Goal: Communication & Community: Share content

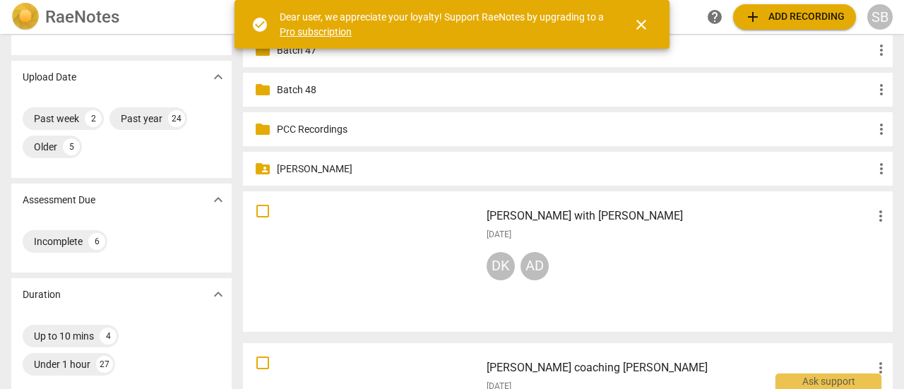
scroll to position [141, 0]
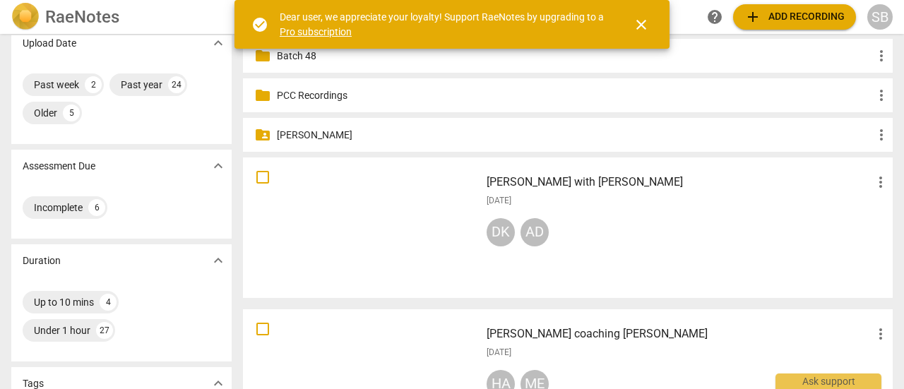
click at [790, 209] on div "[PERSON_NAME] with Aditya more_vert [DATE] DK AD" at bounding box center [687, 227] width 425 height 131
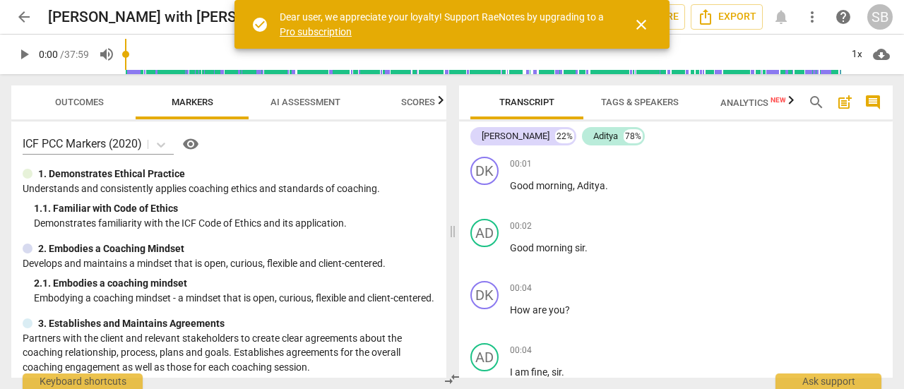
click at [649, 23] on span "close" at bounding box center [641, 24] width 17 height 17
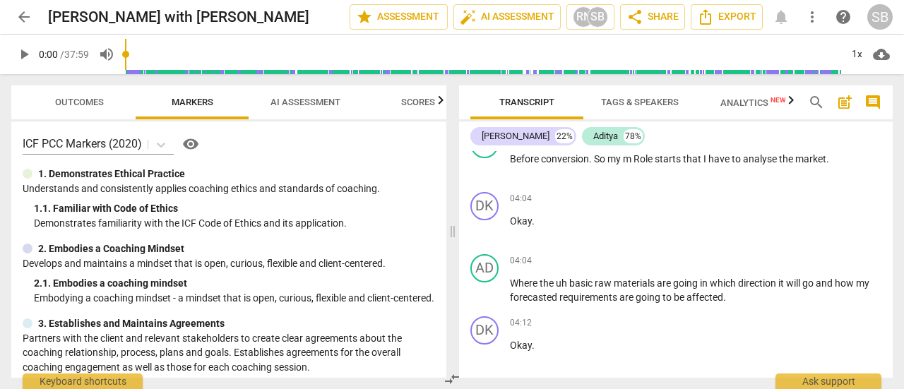
scroll to position [1836, 0]
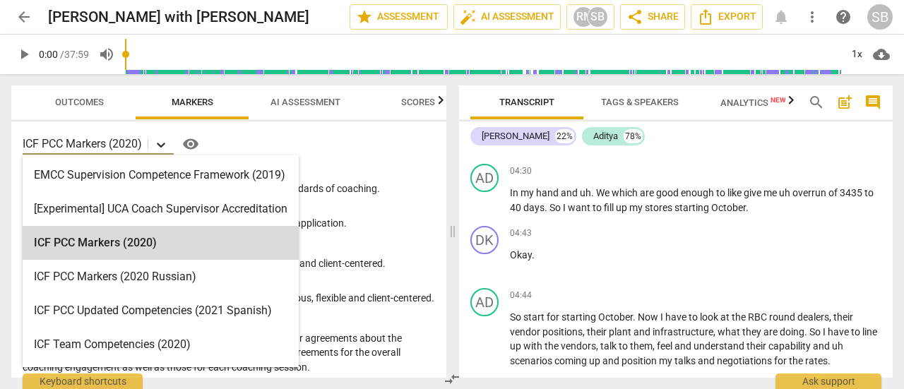
click at [164, 149] on icon at bounding box center [161, 145] width 14 height 14
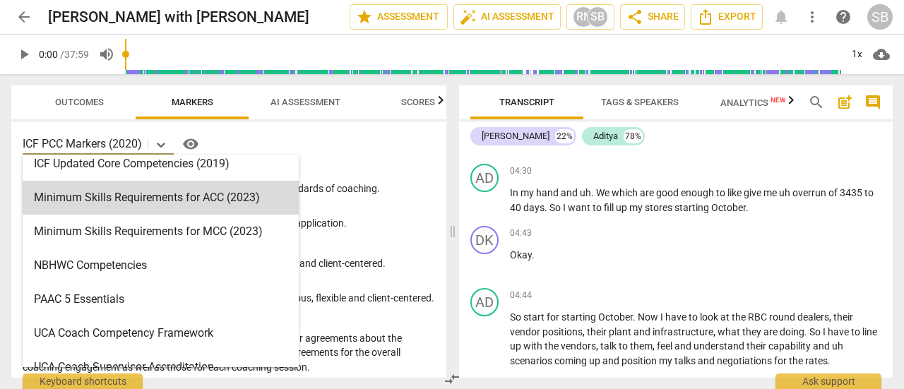
scroll to position [302, 0]
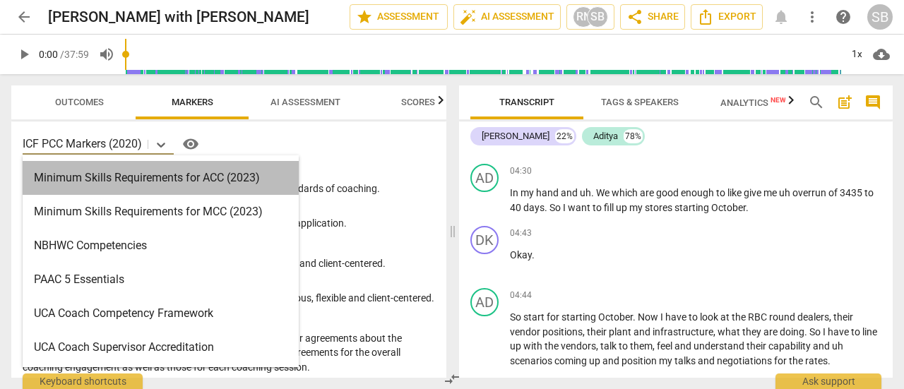
click at [166, 186] on div "Minimum Skills Requirements for ACC (2023)" at bounding box center [161, 178] width 276 height 34
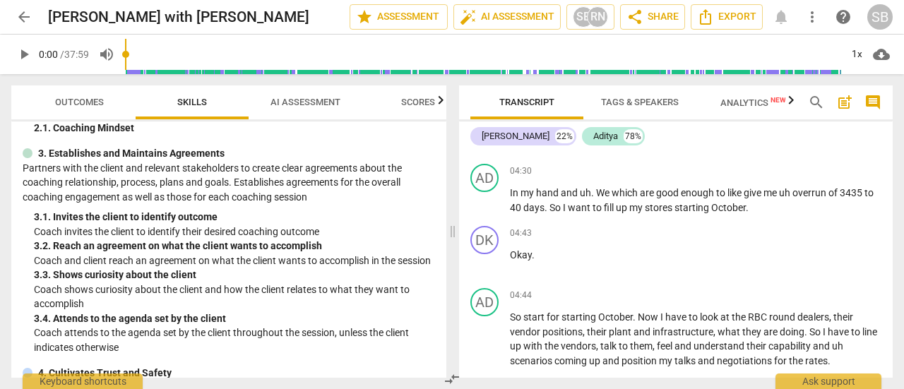
scroll to position [0, 0]
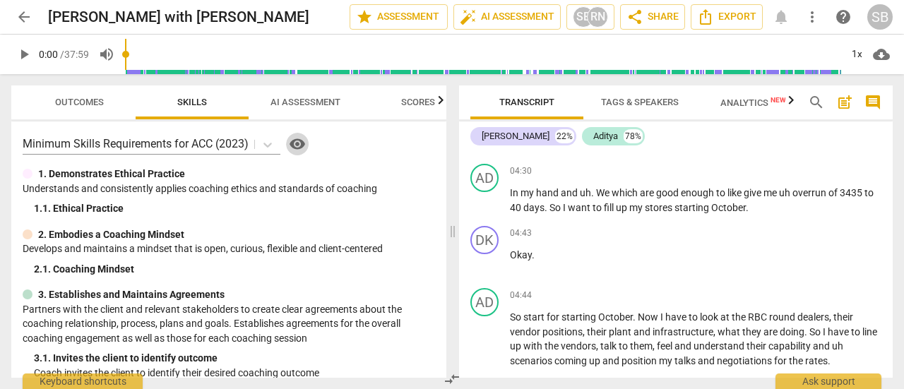
click at [302, 147] on span "visibility" at bounding box center [297, 144] width 17 height 17
click at [309, 104] on span "AI Assessment" at bounding box center [305, 102] width 70 height 11
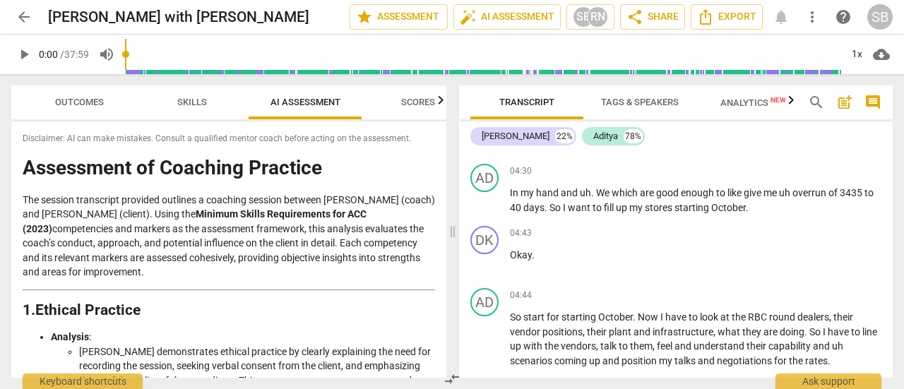
click at [434, 101] on span "Scores" at bounding box center [418, 102] width 34 height 11
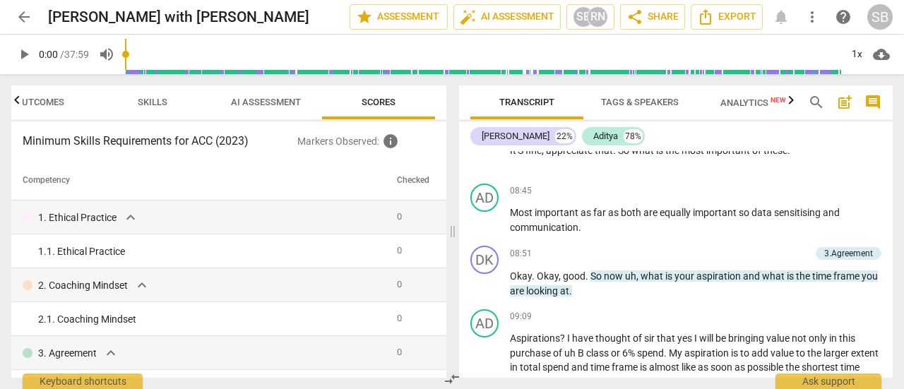
scroll to position [3460, 0]
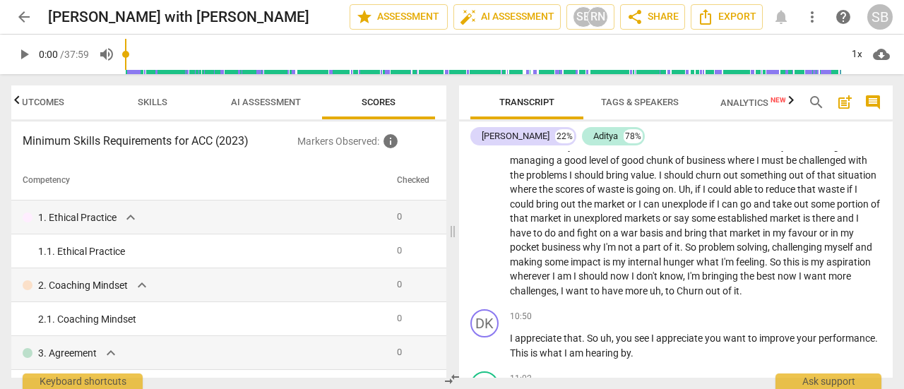
click at [270, 102] on span "AI Assessment" at bounding box center [266, 102] width 70 height 11
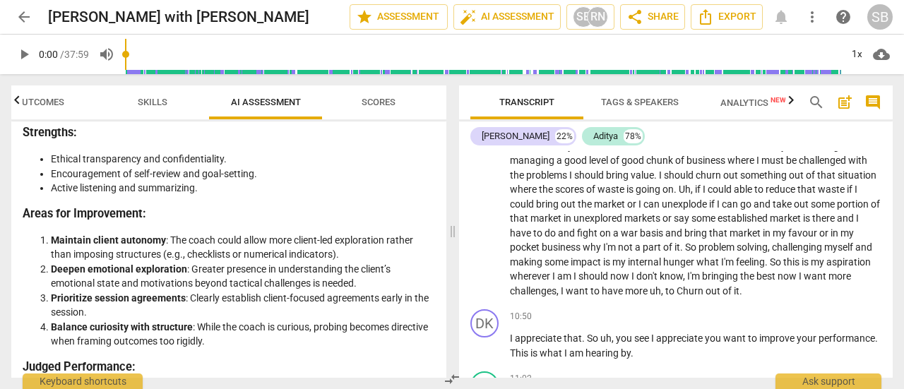
scroll to position [2540, 0]
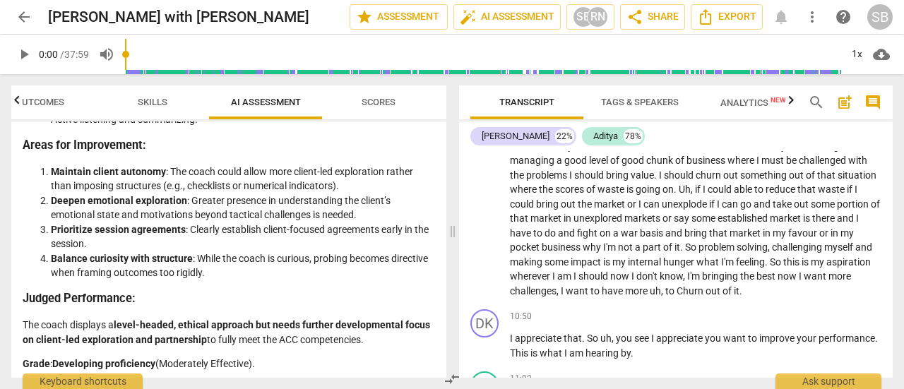
click at [158, 102] on span "Skills" at bounding box center [153, 102] width 30 height 11
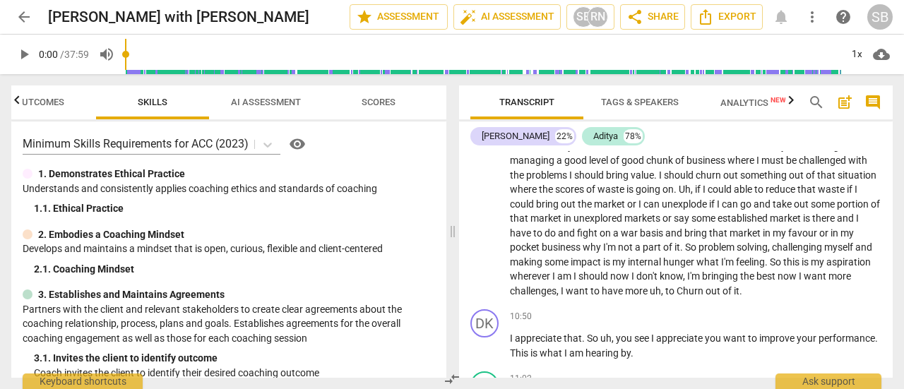
click at [48, 107] on span "Outcomes" at bounding box center [40, 102] width 49 height 11
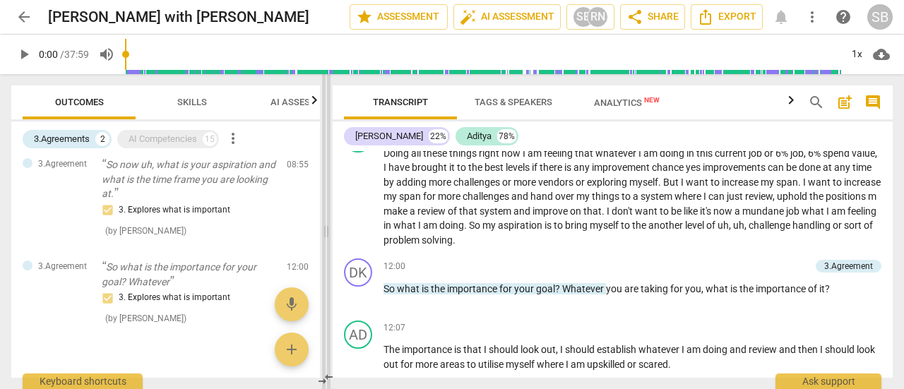
scroll to position [3204, 0]
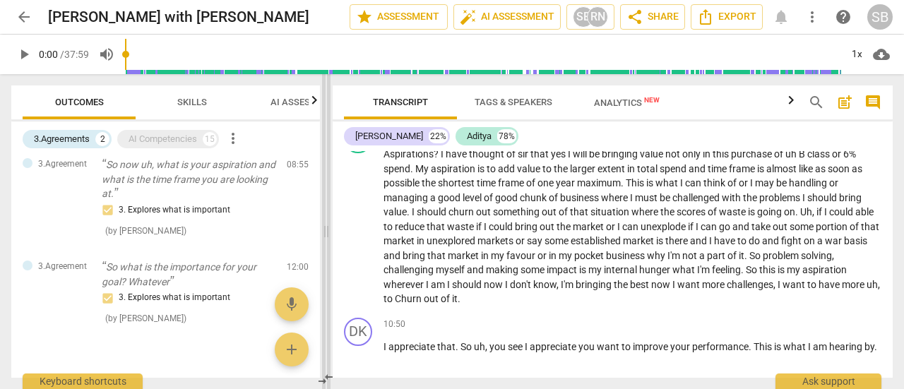
drag, startPoint x: 453, startPoint y: 232, endPoint x: 326, endPoint y: 257, distance: 128.9
click at [326, 257] on span at bounding box center [326, 231] width 8 height 315
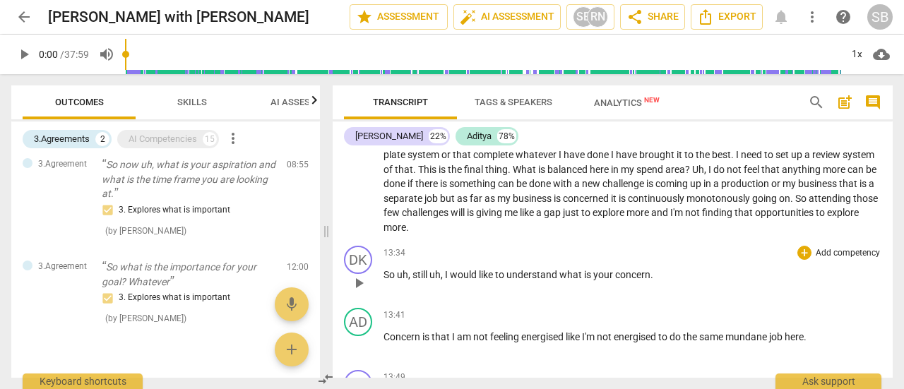
scroll to position [3840, 0]
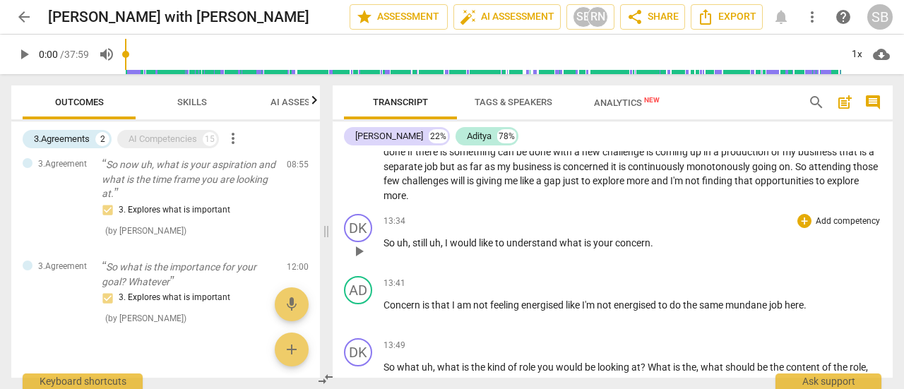
click at [837, 220] on p "Add competency" at bounding box center [847, 221] width 67 height 13
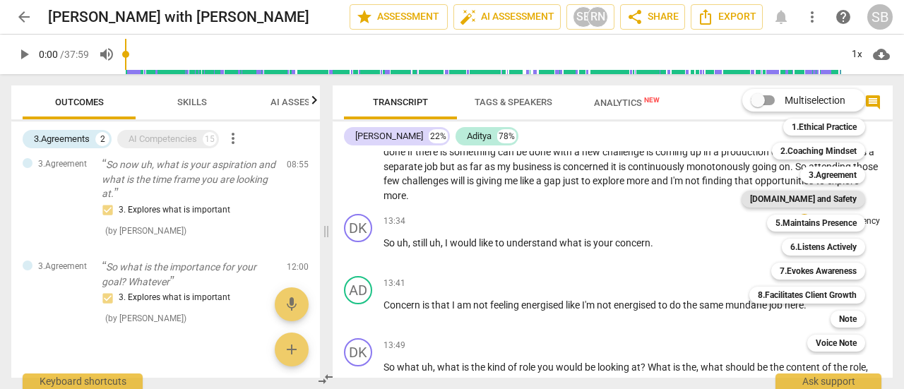
click at [839, 200] on b "[DOMAIN_NAME] and Safety" at bounding box center [803, 199] width 107 height 17
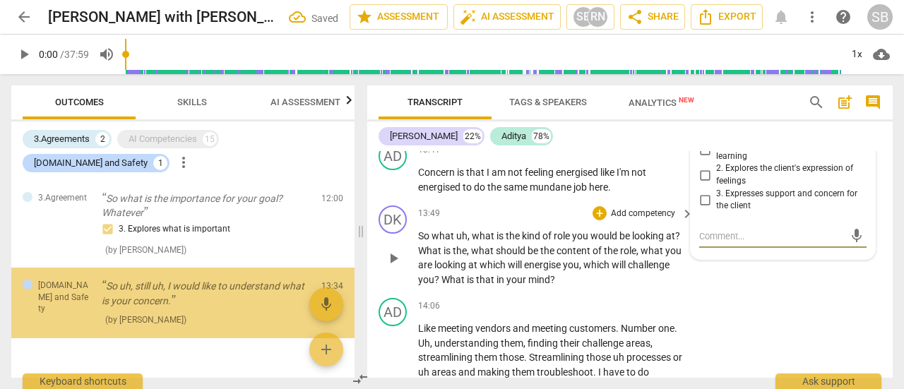
scroll to position [112, 0]
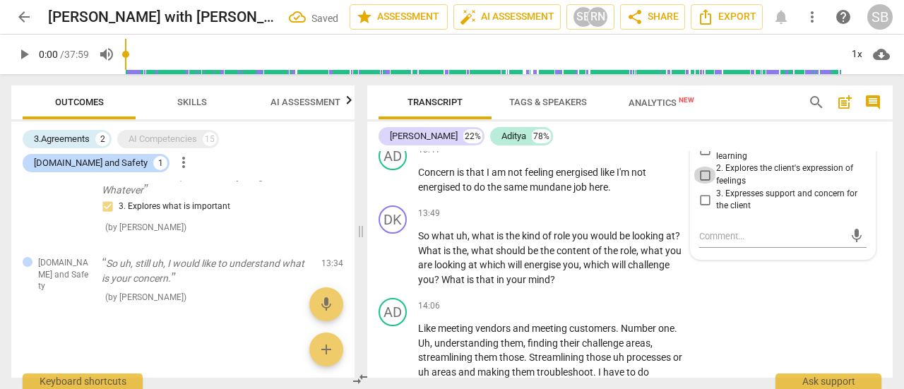
click at [704, 184] on input "2. Explores the client's expression of feelings" at bounding box center [704, 175] width 23 height 17
checkbox input "true"
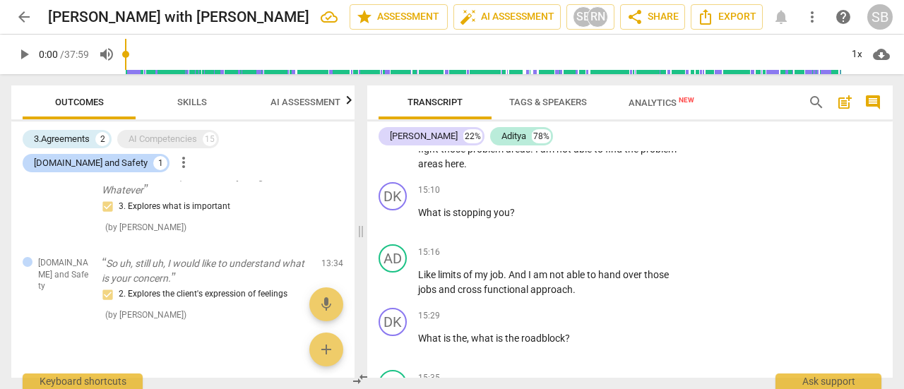
scroll to position [5197, 0]
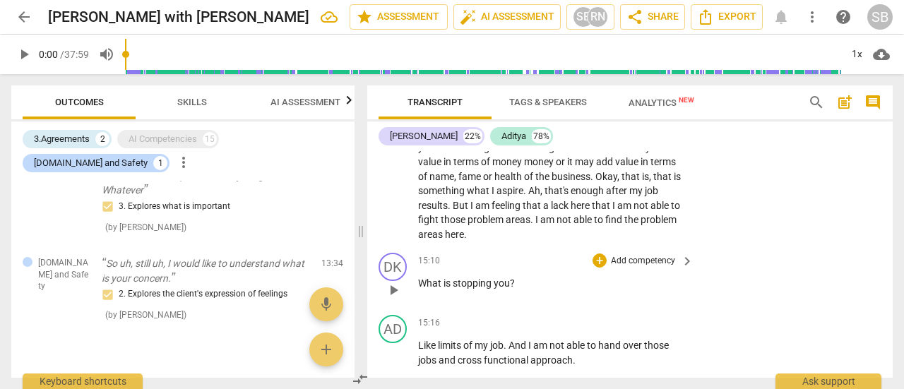
click at [653, 268] on p "Add competency" at bounding box center [642, 261] width 67 height 13
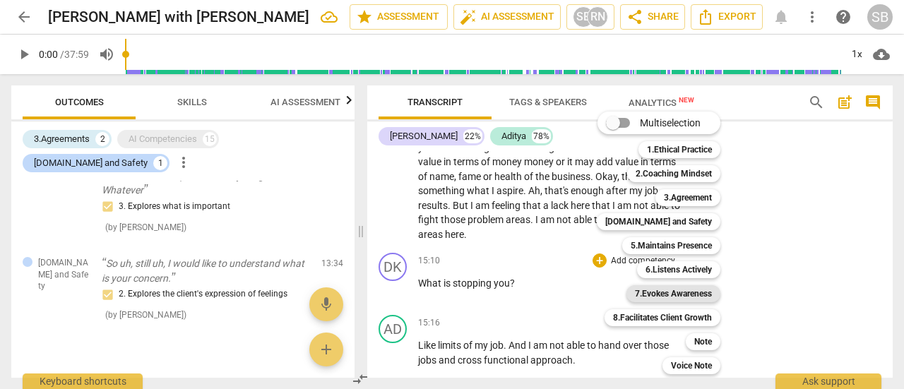
click at [683, 294] on b "7.Evokes Awareness" at bounding box center [673, 293] width 77 height 17
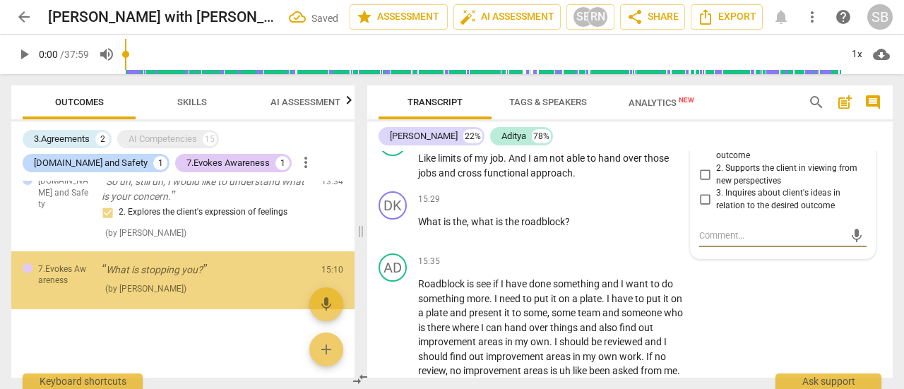
scroll to position [194, 0]
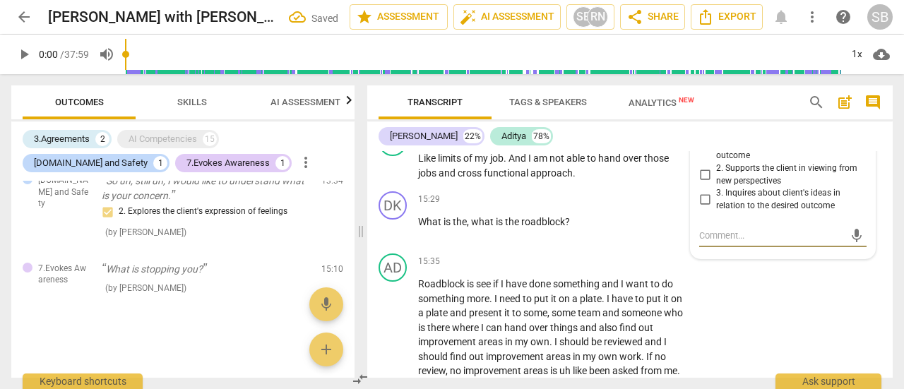
click at [703, 208] on input "3. Inquires about client's ideas in relation to the desired outcome" at bounding box center [704, 199] width 23 height 17
checkbox input "true"
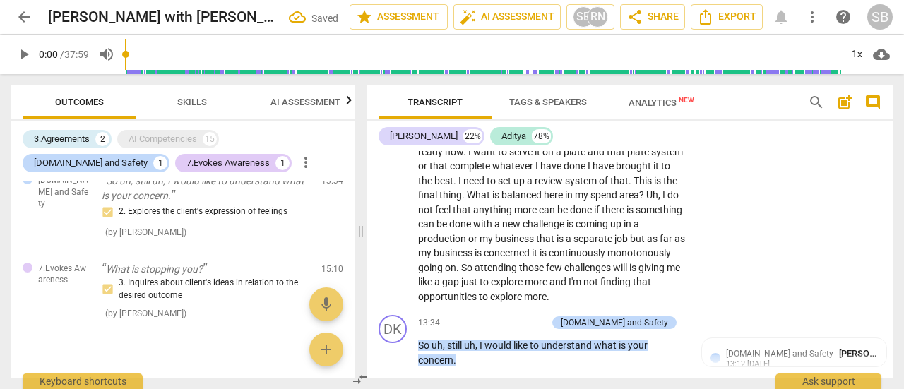
scroll to position [4608, 0]
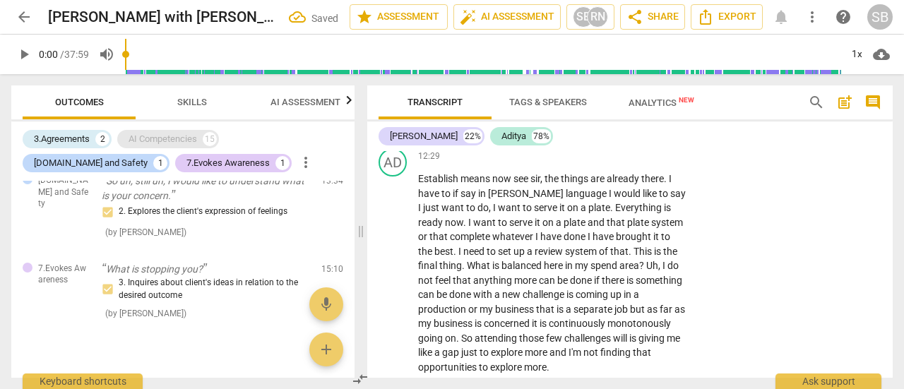
click at [184, 138] on div "AI Competencies" at bounding box center [163, 139] width 68 height 14
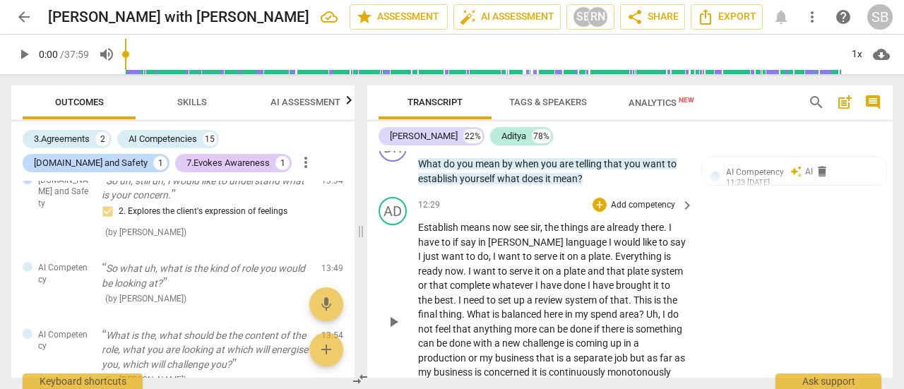
scroll to position [4553, 0]
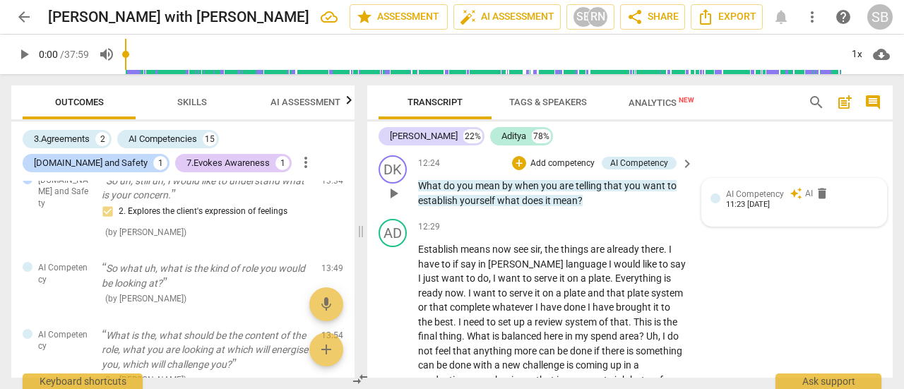
click at [777, 199] on span "AI Competency" at bounding box center [755, 194] width 58 height 10
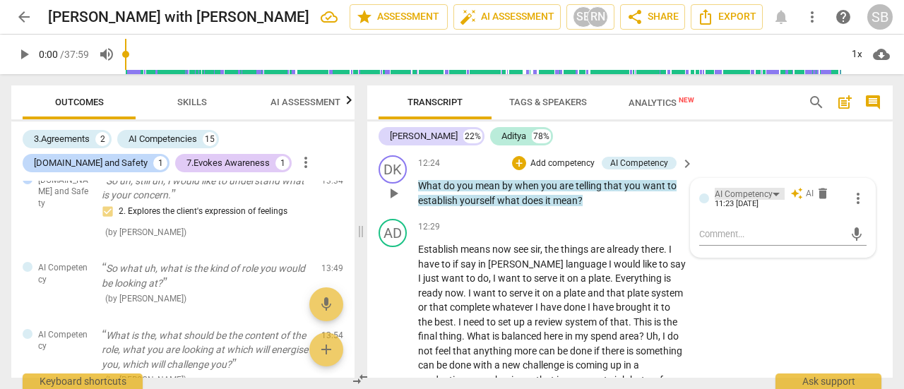
click at [774, 200] on div "AI Competency" at bounding box center [750, 194] width 70 height 12
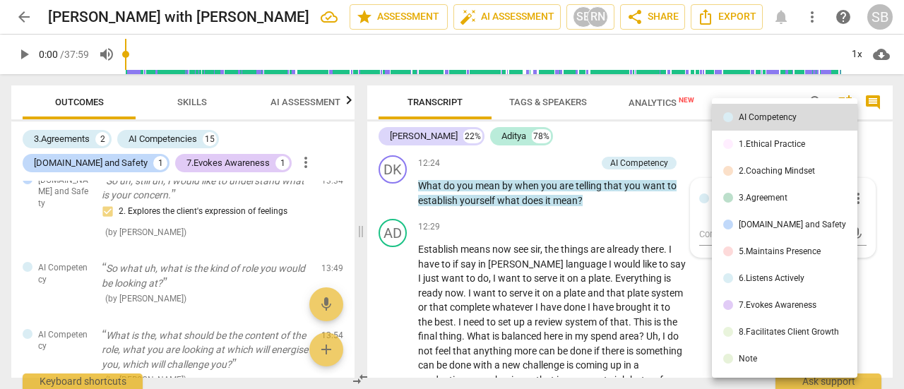
click at [794, 197] on li "3.Agreement" at bounding box center [784, 197] width 145 height 27
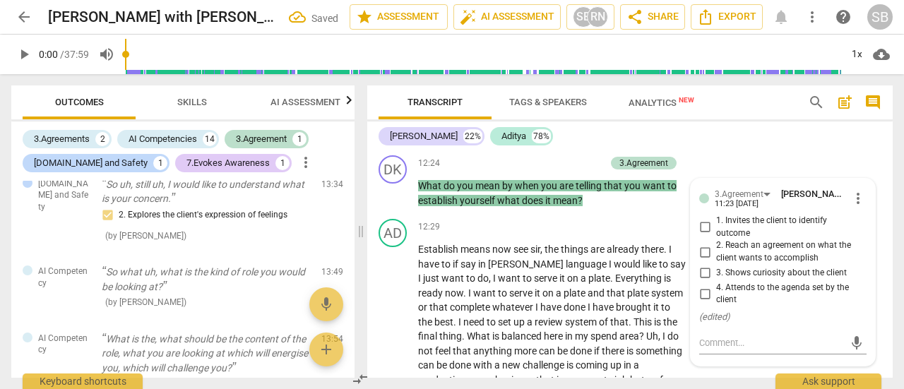
scroll to position [426, 0]
click at [703, 282] on input "3. Shows curiosity about the client" at bounding box center [704, 273] width 23 height 17
checkbox input "true"
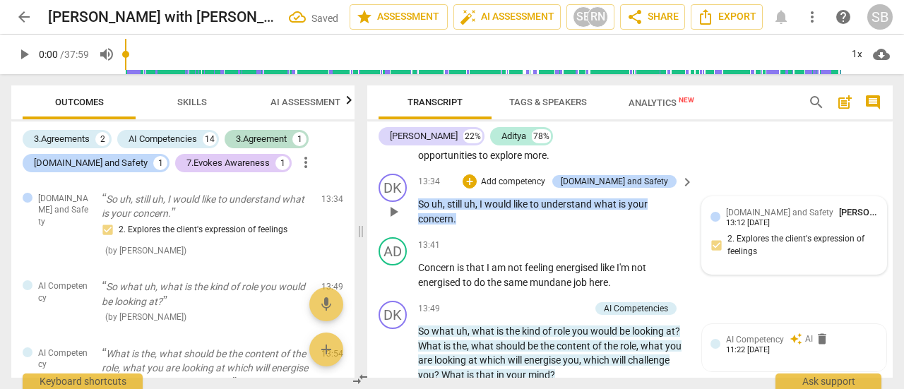
scroll to position [4976, 0]
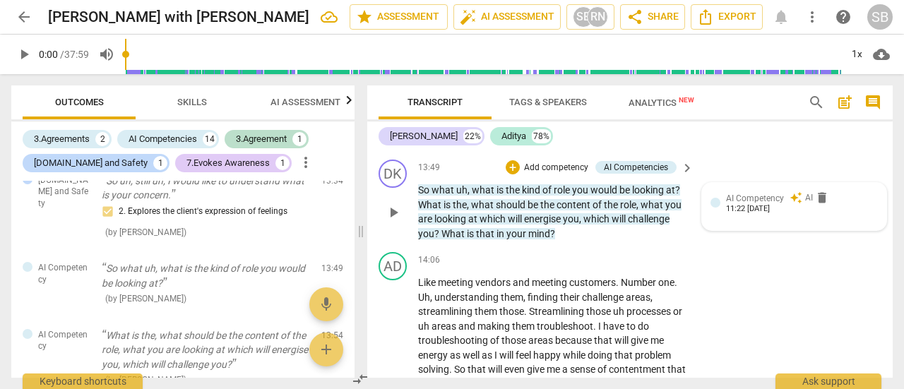
click at [745, 203] on span "AI Competency" at bounding box center [755, 198] width 58 height 10
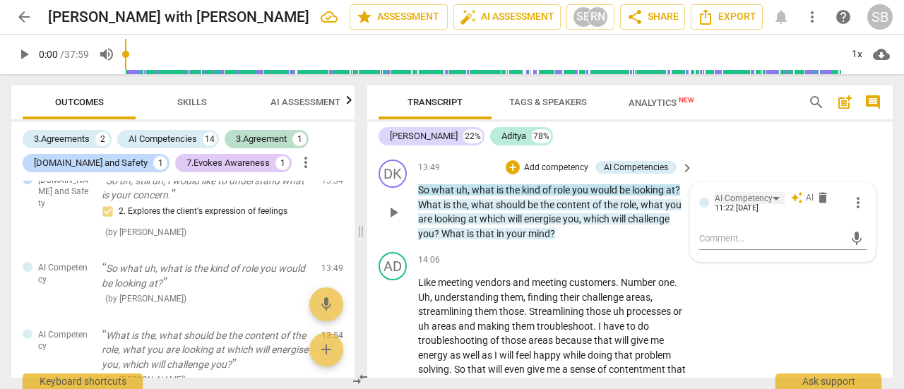
click at [745, 205] on div "AI Competency" at bounding box center [744, 198] width 58 height 13
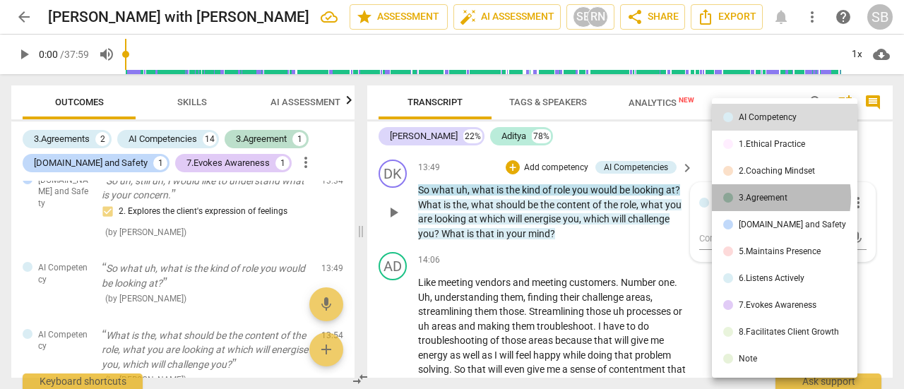
click at [760, 197] on div "3.Agreement" at bounding box center [763, 197] width 49 height 8
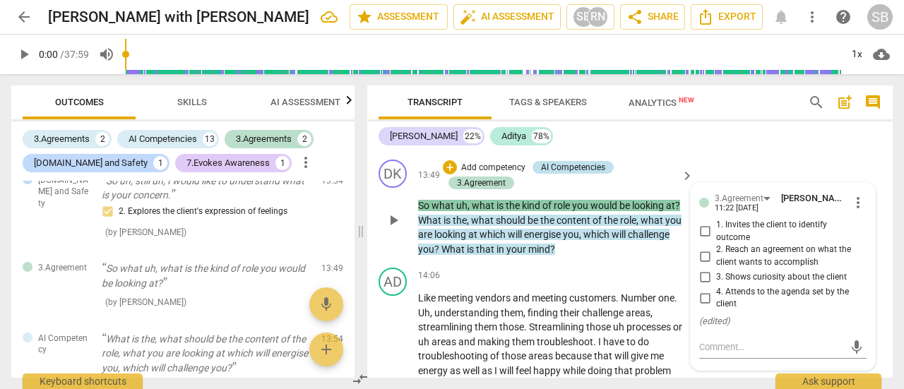
click at [571, 174] on div "AI Competencies" at bounding box center [573, 167] width 64 height 13
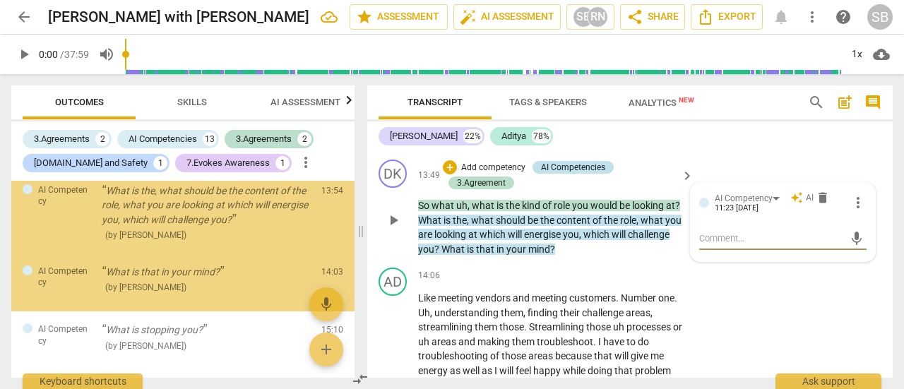
scroll to position [596, 0]
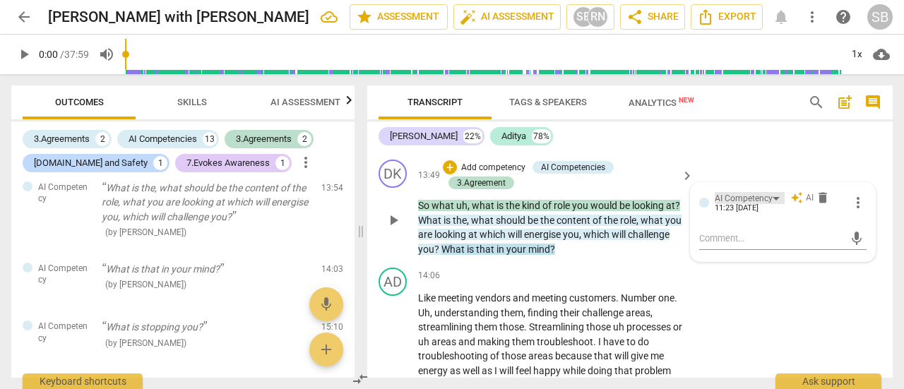
click at [768, 205] on div "AI Competency" at bounding box center [744, 198] width 58 height 13
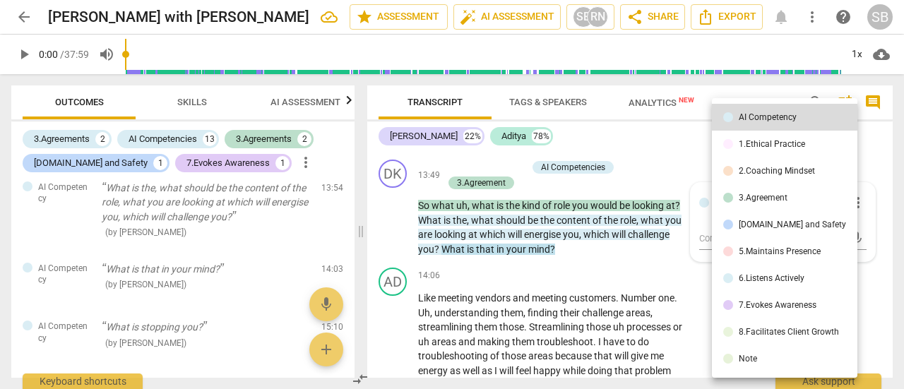
click at [772, 313] on li "7.Evokes Awareness" at bounding box center [784, 305] width 145 height 27
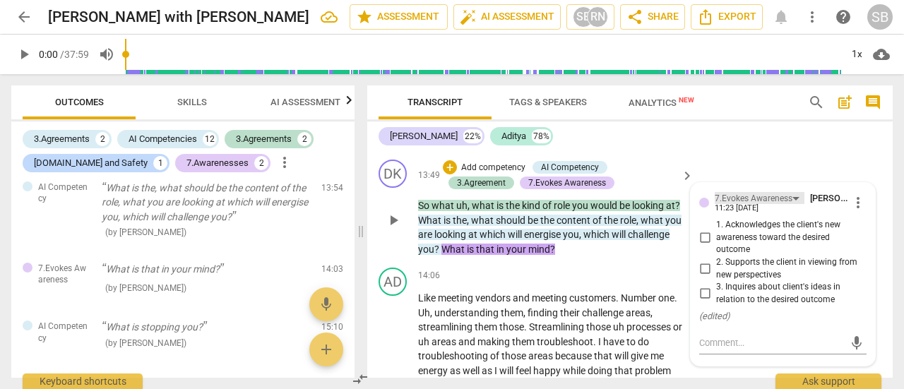
click at [788, 205] on div "7.Evokes Awareness" at bounding box center [754, 198] width 78 height 13
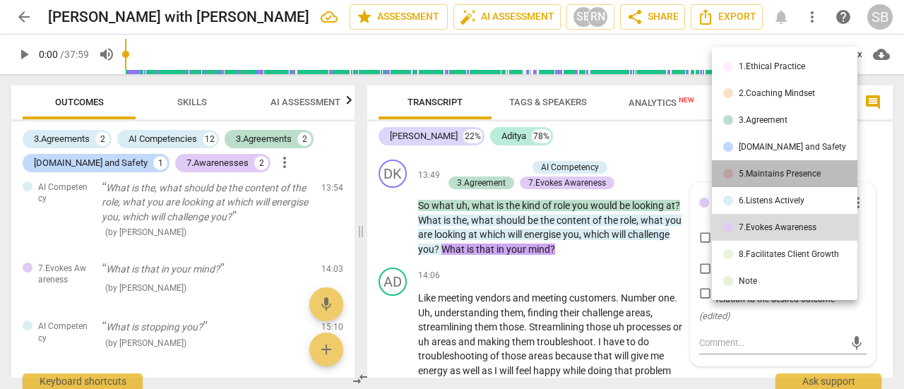
click at [815, 169] on div "5.Maintains Presence" at bounding box center [780, 173] width 82 height 8
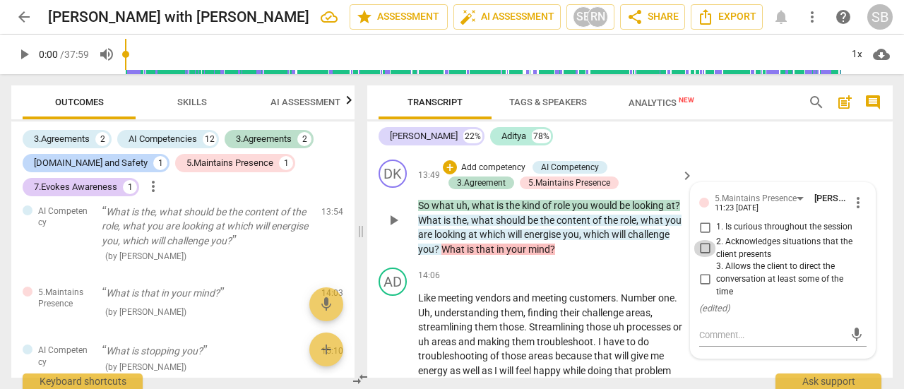
click at [702, 257] on input "2. Acknowledges situations that the client presents" at bounding box center [704, 248] width 23 height 17
checkbox input "true"
drag, startPoint x: 720, startPoint y: 362, endPoint x: 713, endPoint y: 365, distance: 7.6
click at [719, 342] on textarea at bounding box center [771, 334] width 145 height 13
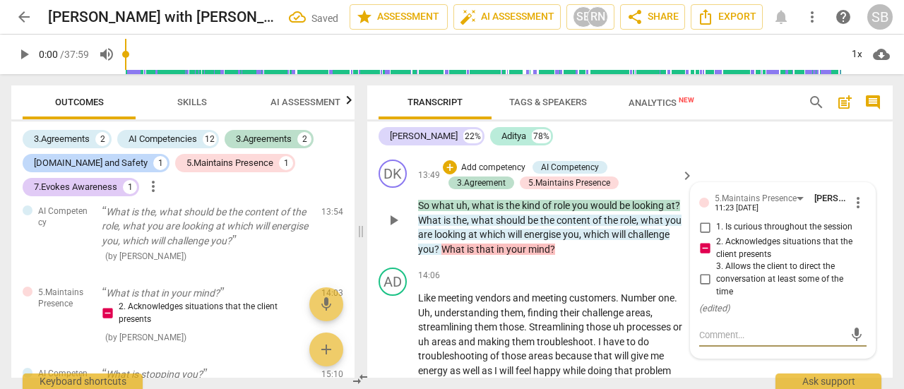
type textarea "T"
type textarea "To"
type textarea "Too"
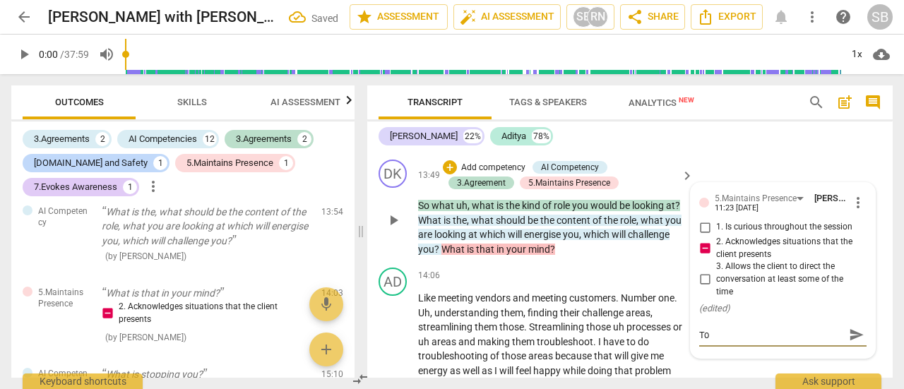
type textarea "Too"
type textarea "Too m"
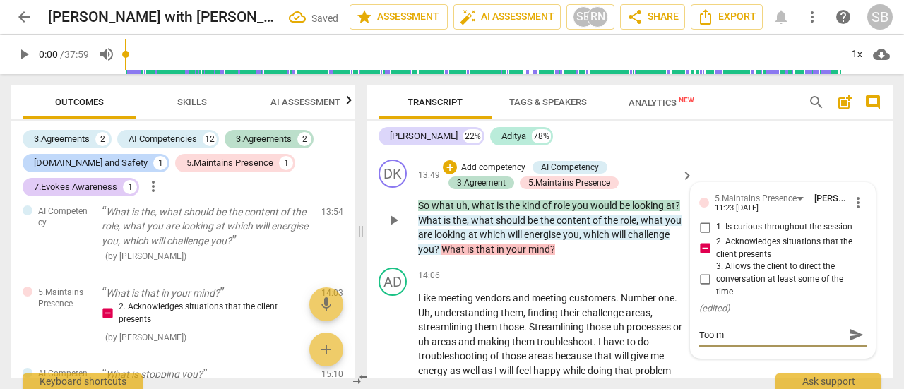
type textarea "Too ma"
type textarea "Too man"
type textarea "Too manu"
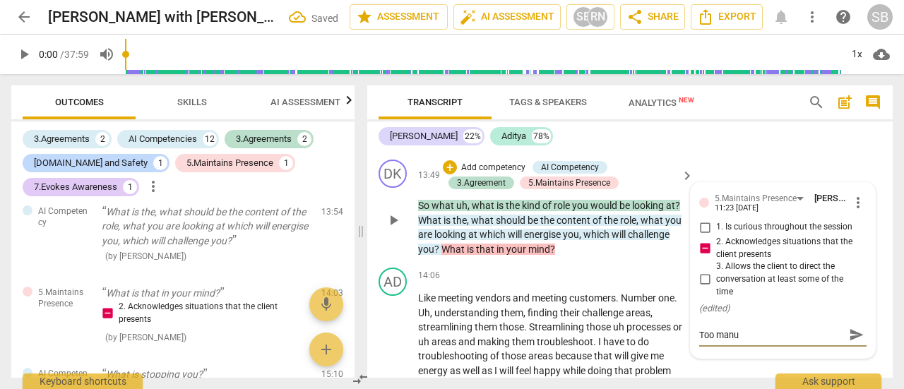
type textarea "Too manu"
type textarea "Too manuy"
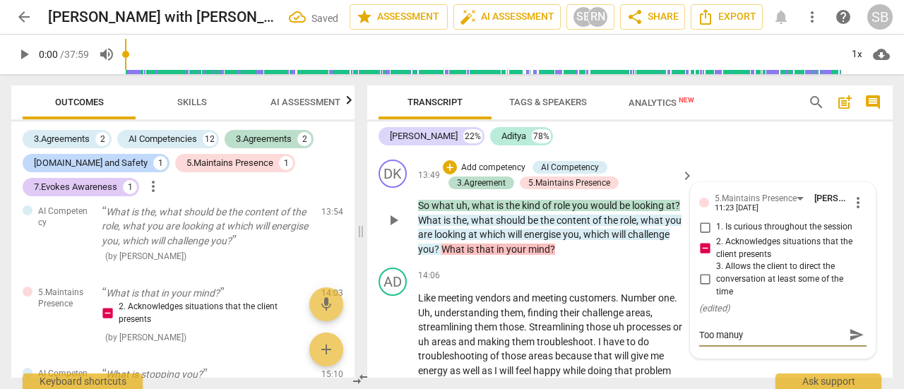
type textarea "Too manuy"
type textarea "Too manu"
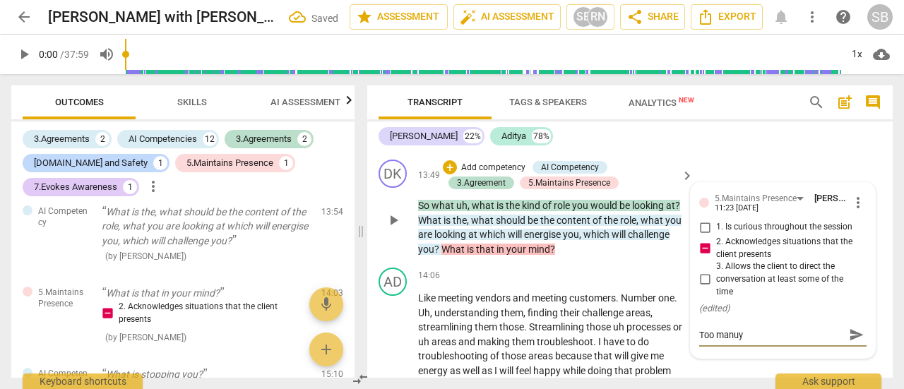
type textarea "Too manu"
type textarea "Too man"
type textarea "Too ma"
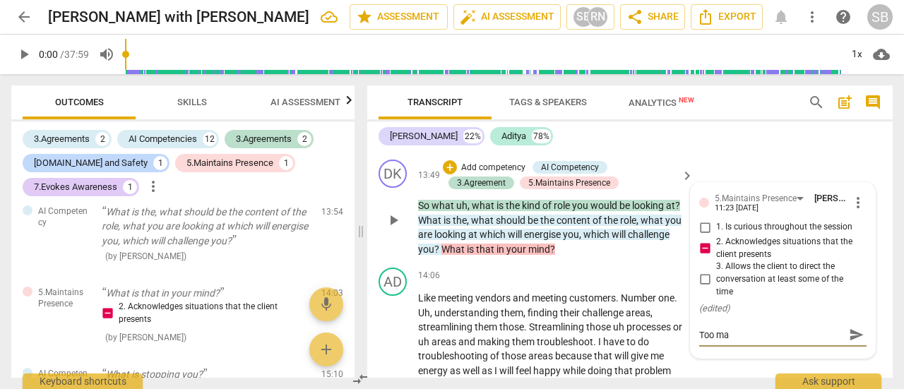
type textarea "Too man"
type textarea "Too many"
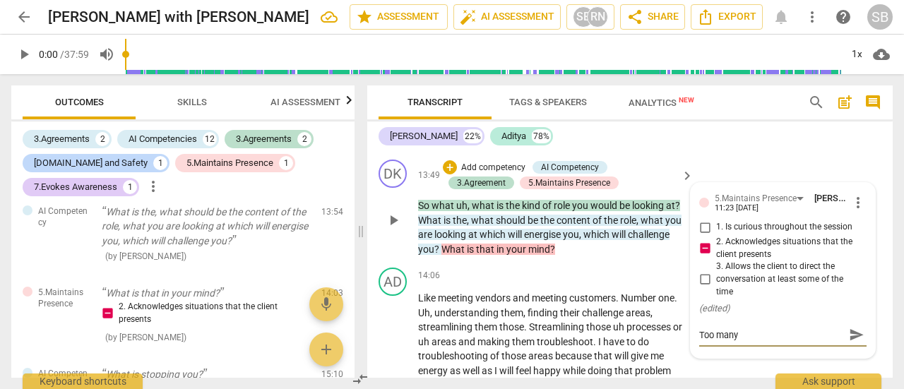
type textarea "Too many"
type textarea "Too many i"
type textarea "Too many in"
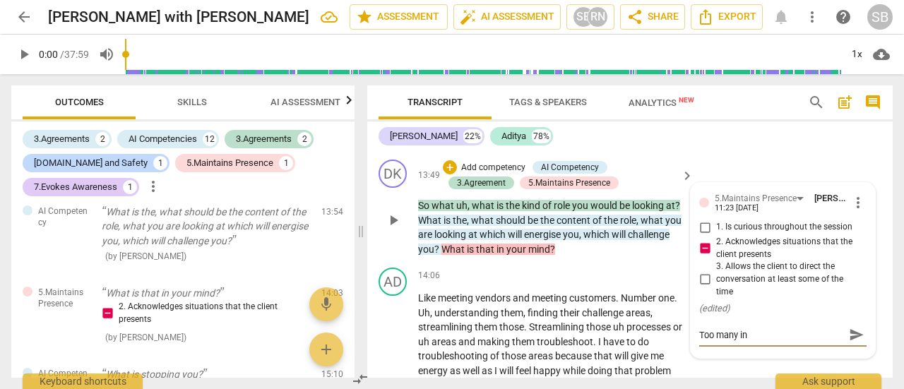
type textarea "Too many [MEDICAL_DATA]"
type textarea "Too many in"
type textarea "Too many inc"
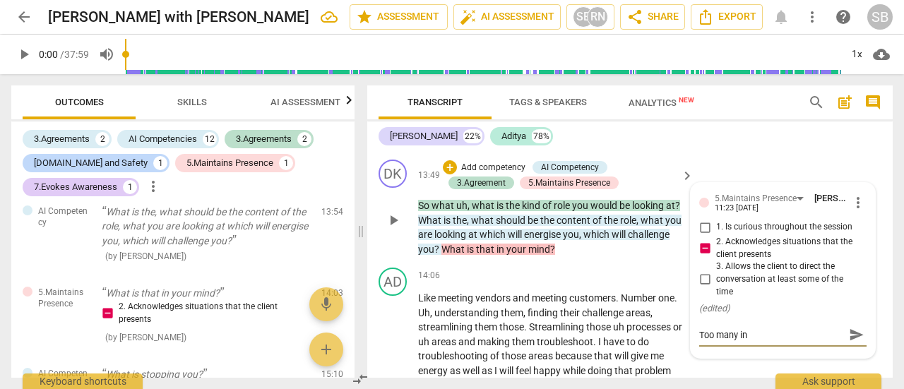
type textarea "Too many inc"
type textarea "Too many inco"
type textarea "Too many incoh"
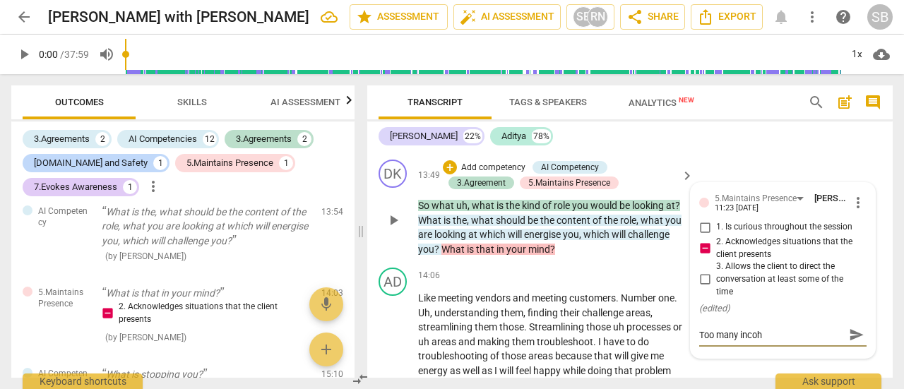
type textarea "Too many incohe"
type textarea "Too many incoher"
type textarea "Too many incohere"
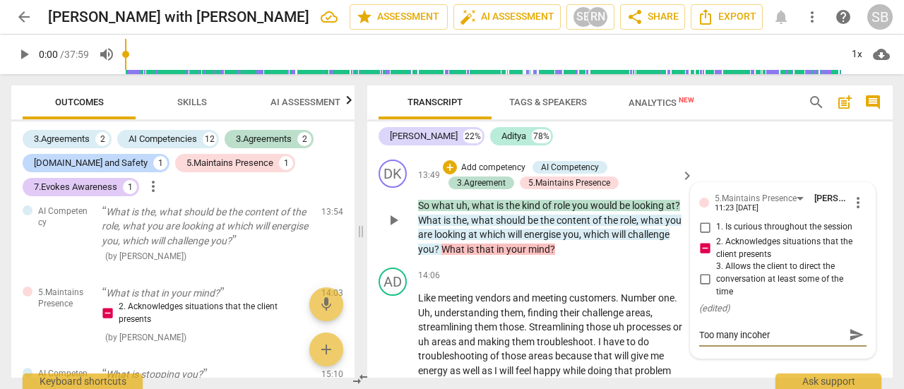
type textarea "Too many incohere"
type textarea "Too many incoheren"
type textarea "Too many incoherent"
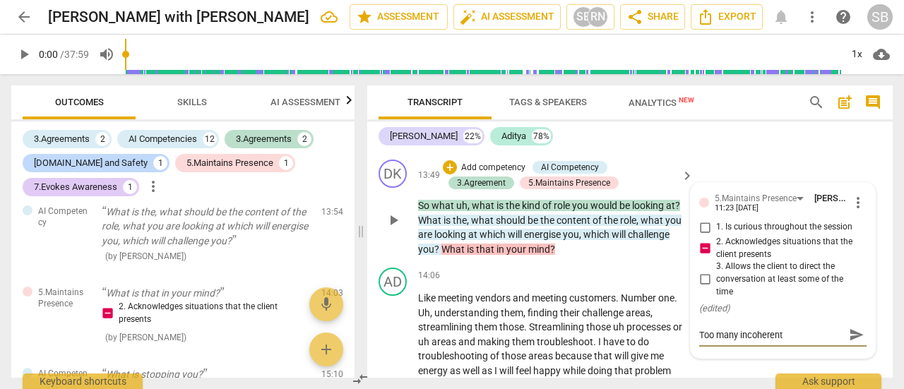
type textarea "Too many incoherent"
type textarea "Too many incoherent q"
type textarea "Too many incoherent qu"
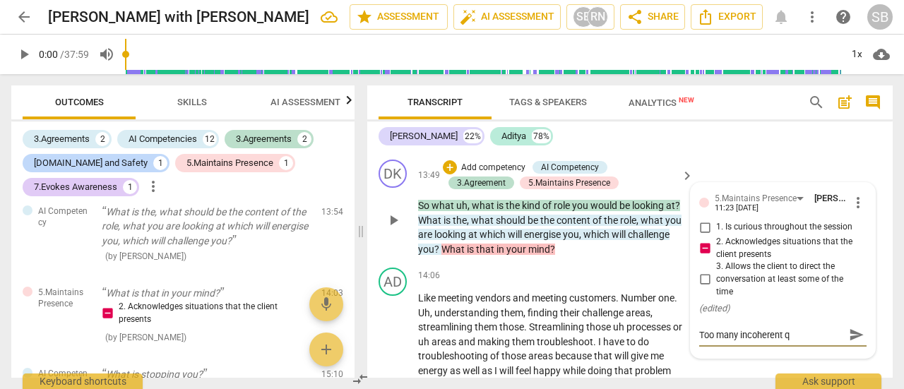
type textarea "Too many incoherent qu"
type textarea "Too many incoherent que"
type textarea "Too many incoherent ques"
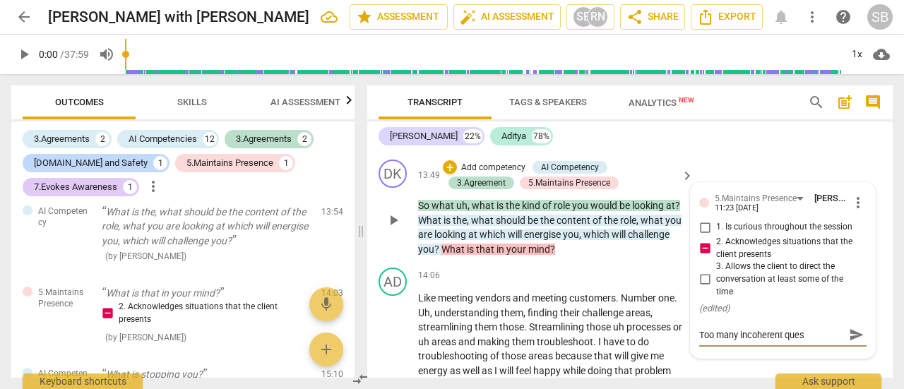
type textarea "Too many incoherent quest"
type textarea "Too many incoherent questi"
type textarea "Too many incoherent questio"
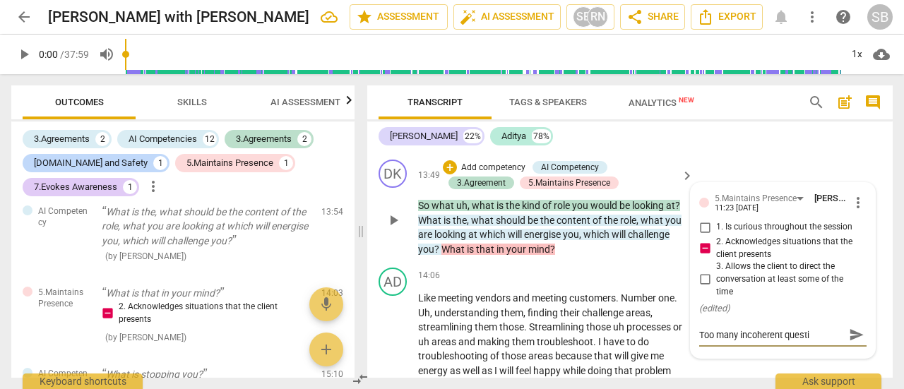
type textarea "Too many incoherent questio"
type textarea "Too many incoherent question"
type textarea "Too many incoherent questions"
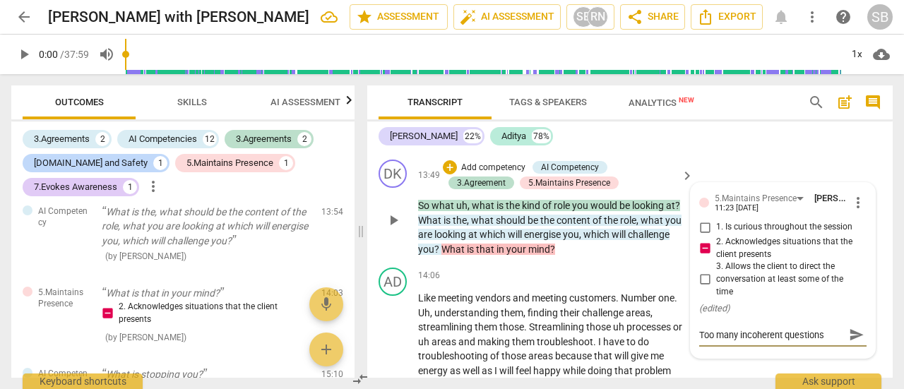
type textarea "Too many incoherent questions."
click at [849, 343] on span "send" at bounding box center [857, 336] width 16 height 16
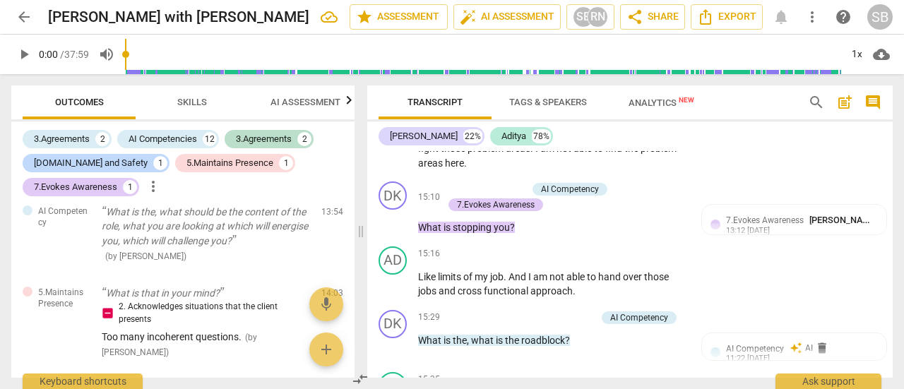
scroll to position [5329, 0]
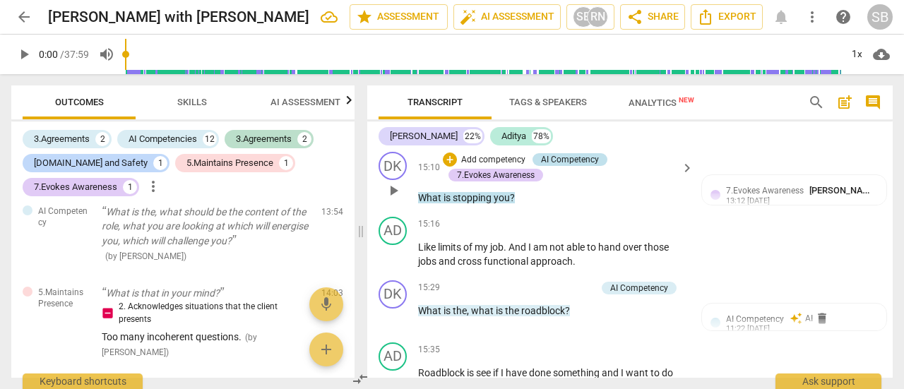
click at [595, 166] on div "AI Competency" at bounding box center [570, 159] width 58 height 13
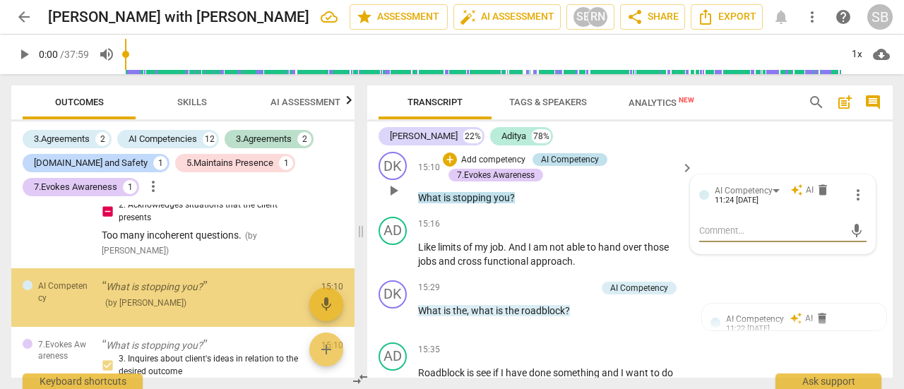
scroll to position [703, 0]
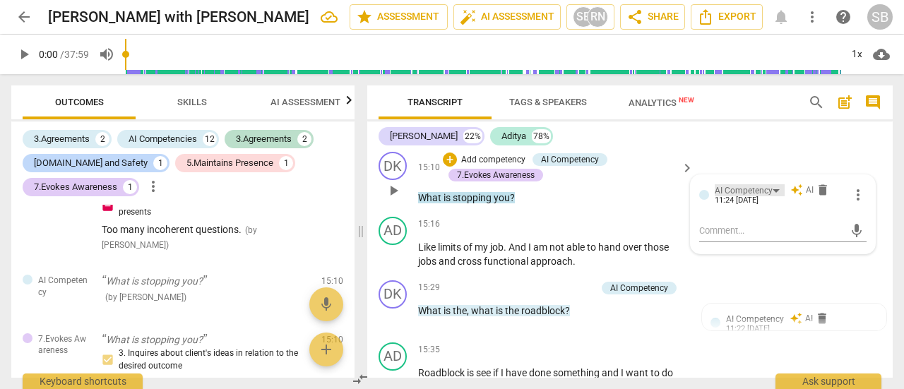
click at [770, 196] on div "AI Competency" at bounding box center [750, 190] width 70 height 12
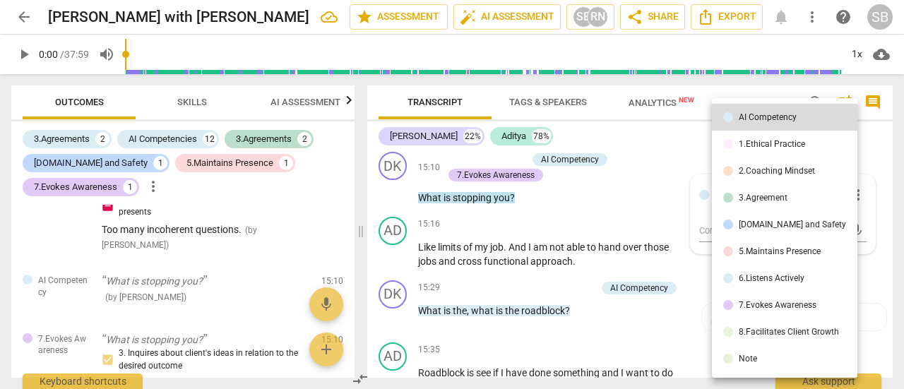
click at [624, 235] on div at bounding box center [452, 194] width 904 height 389
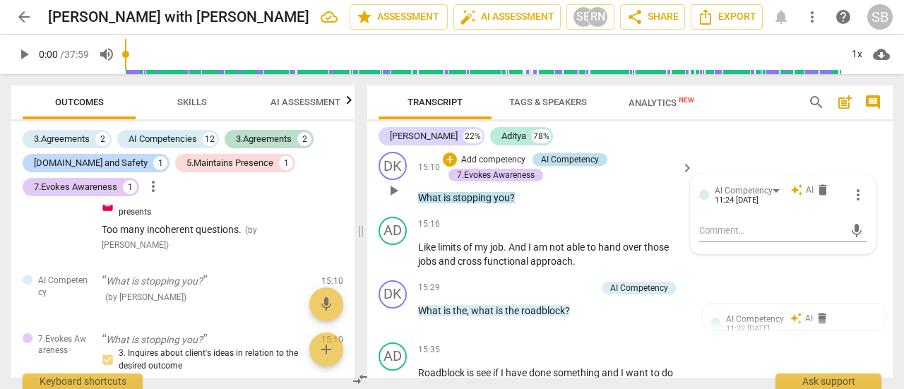
click at [594, 166] on div "AI Competency" at bounding box center [570, 159] width 58 height 13
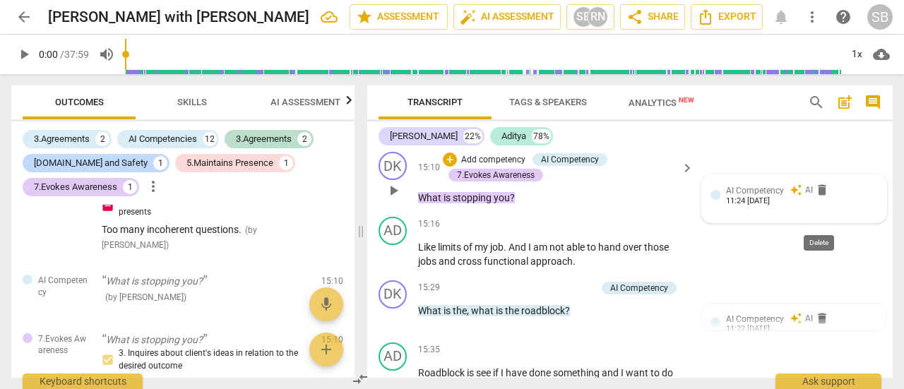
click at [818, 197] on span "delete" at bounding box center [822, 190] width 14 height 14
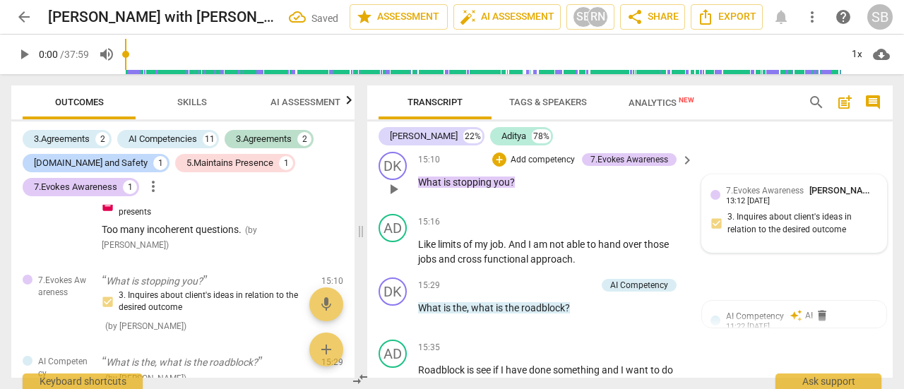
scroll to position [5400, 0]
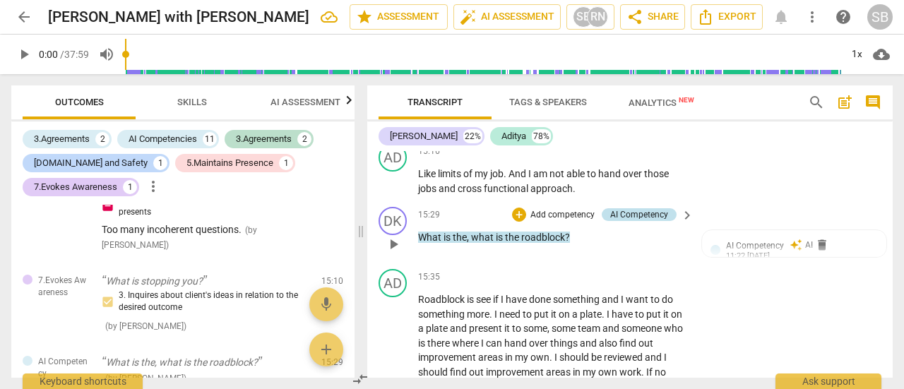
click at [619, 221] on div "AI Competency" at bounding box center [639, 214] width 58 height 13
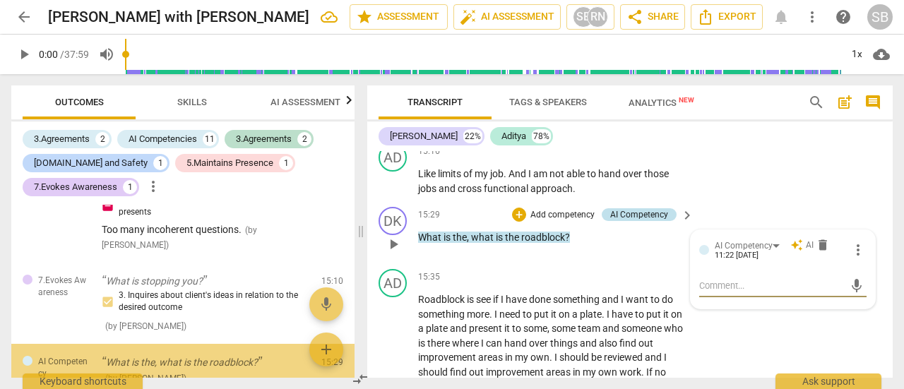
scroll to position [785, 0]
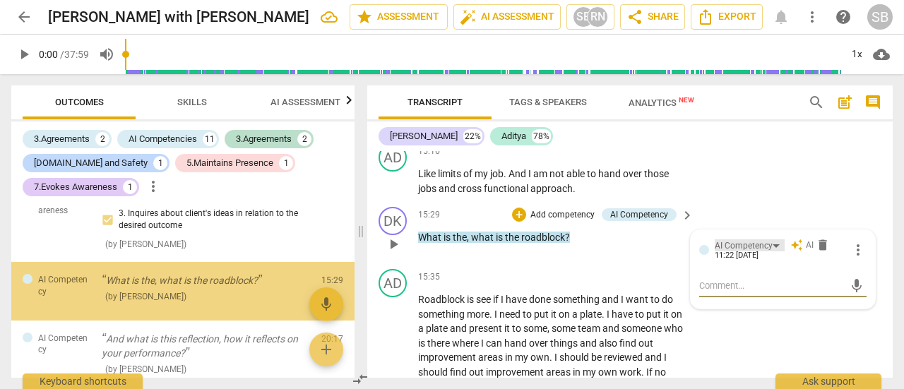
click at [768, 253] on div "AI Competency" at bounding box center [744, 245] width 58 height 13
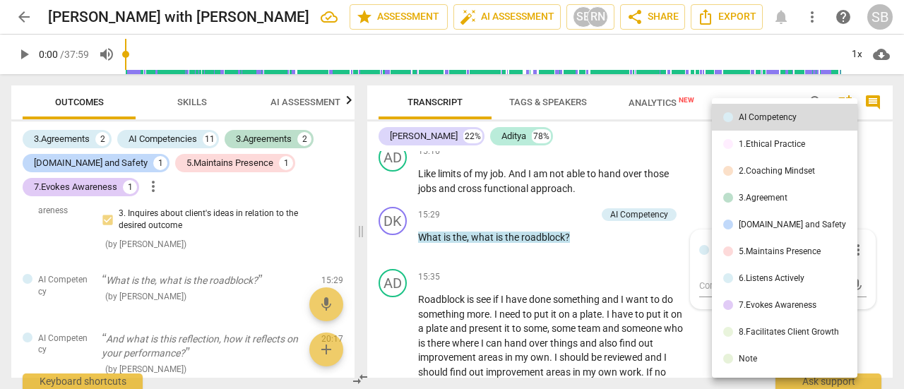
click at [753, 324] on li "8.Facilitates Client Growth" at bounding box center [784, 331] width 145 height 27
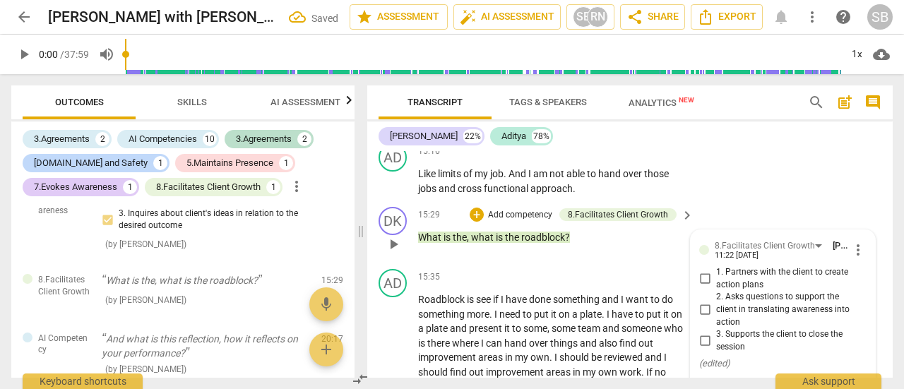
scroll to position [5471, 0]
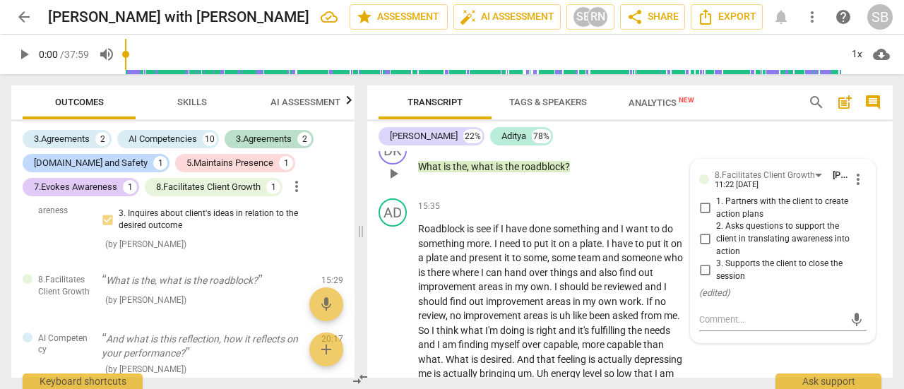
click at [716, 258] on span "2. Asks questions to support the client in translating awareness into action" at bounding box center [788, 238] width 145 height 37
click at [713, 248] on input "2. Asks questions to support the client in translating awareness into action" at bounding box center [704, 239] width 23 height 17
checkbox input "true"
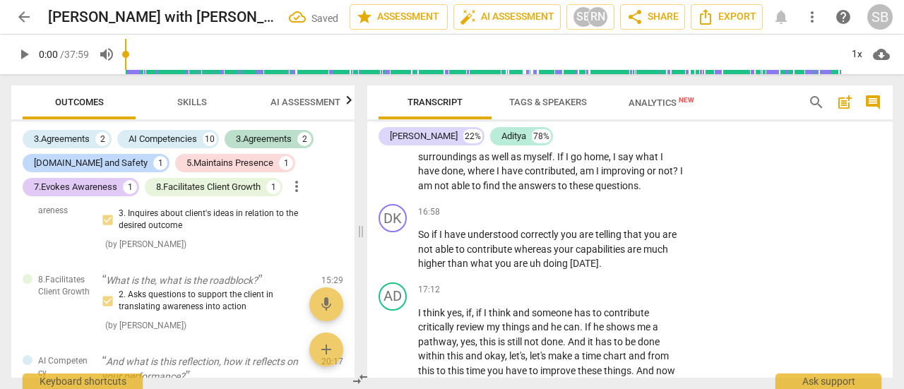
scroll to position [5753, 0]
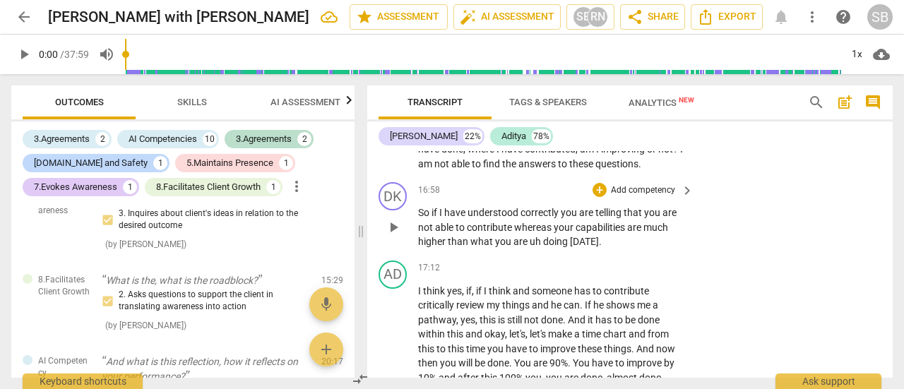
click at [665, 197] on p "Add competency" at bounding box center [642, 190] width 67 height 13
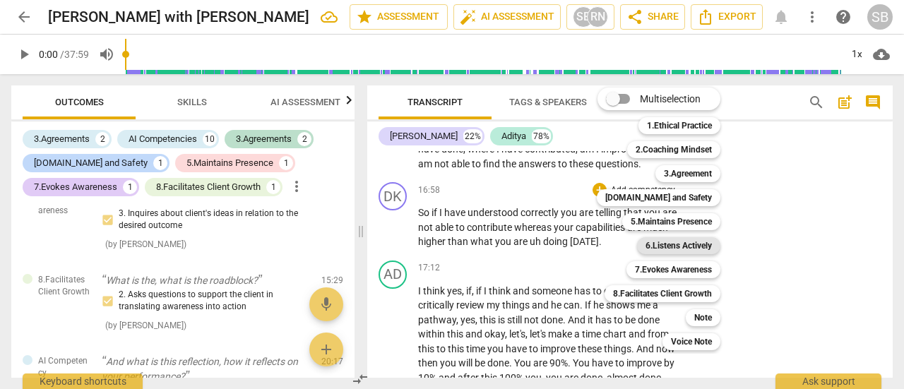
click at [676, 253] on b "6.Listens Actively" at bounding box center [678, 245] width 66 height 17
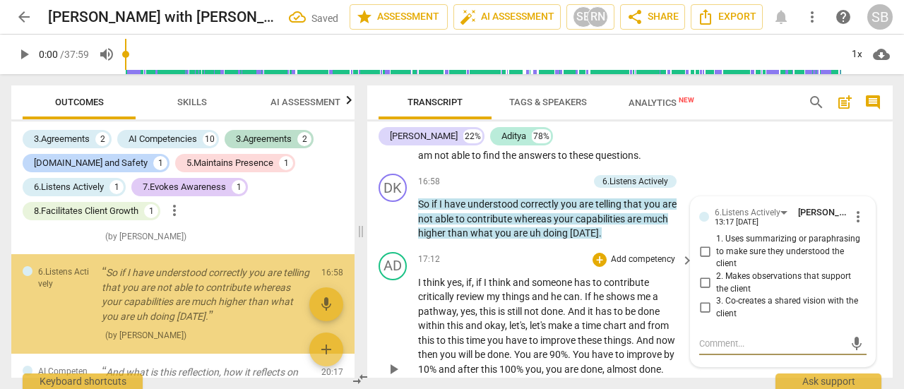
scroll to position [899, 0]
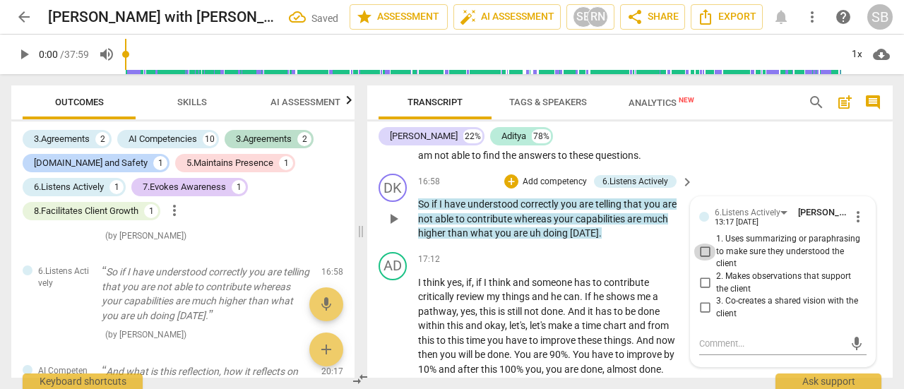
click at [705, 261] on input "1. Uses summarizing or paraphrasing to make sure they understood the client" at bounding box center [704, 252] width 23 height 17
checkbox input "true"
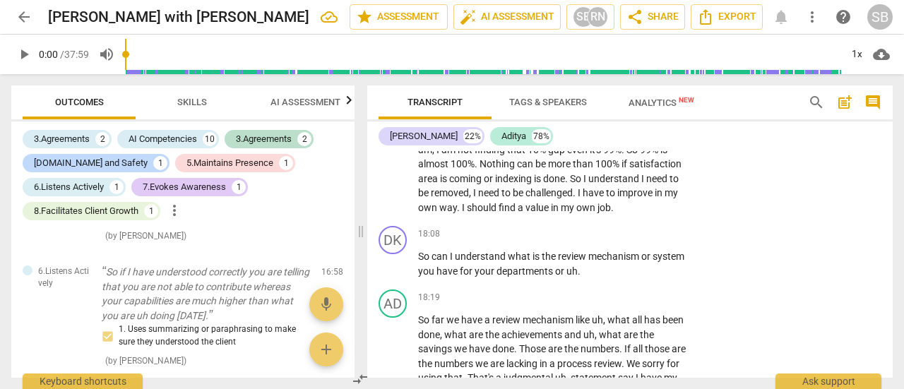
scroll to position [6044, 0]
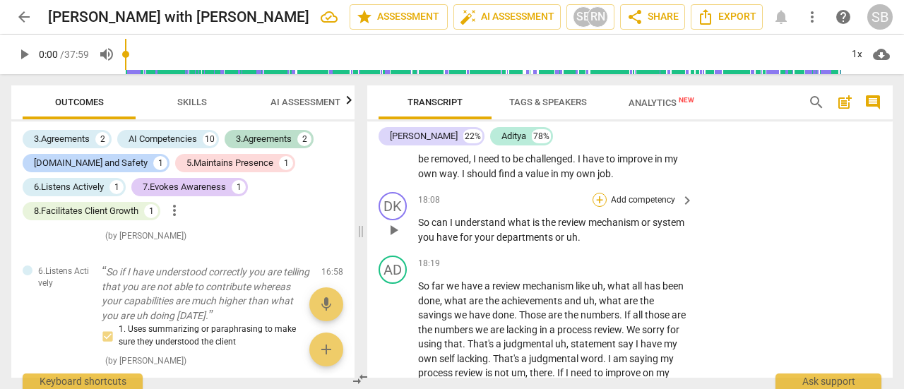
click at [602, 207] on div "+" at bounding box center [599, 200] width 14 height 14
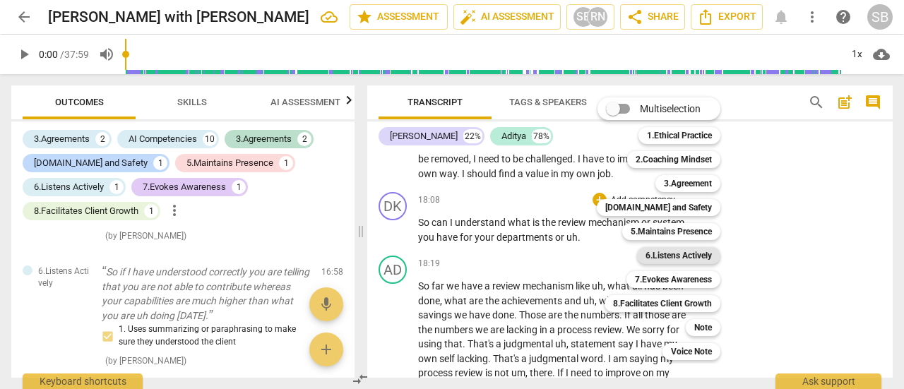
click at [683, 255] on b "6.Listens Actively" at bounding box center [678, 255] width 66 height 17
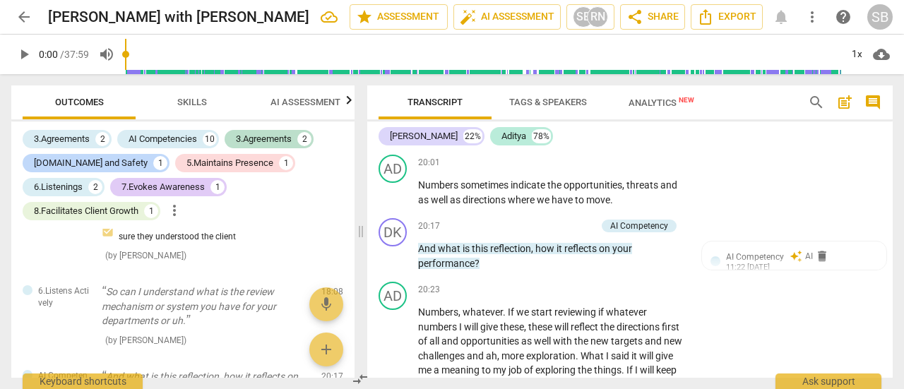
scroll to position [6523, 0]
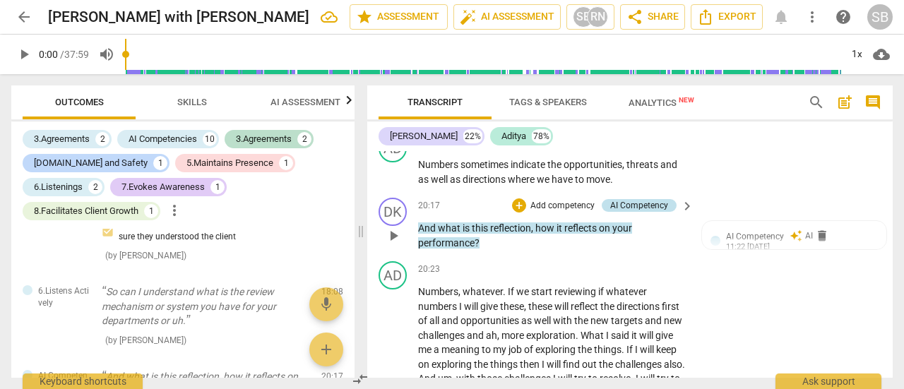
click at [640, 212] on div "AI Competency" at bounding box center [639, 205] width 58 height 13
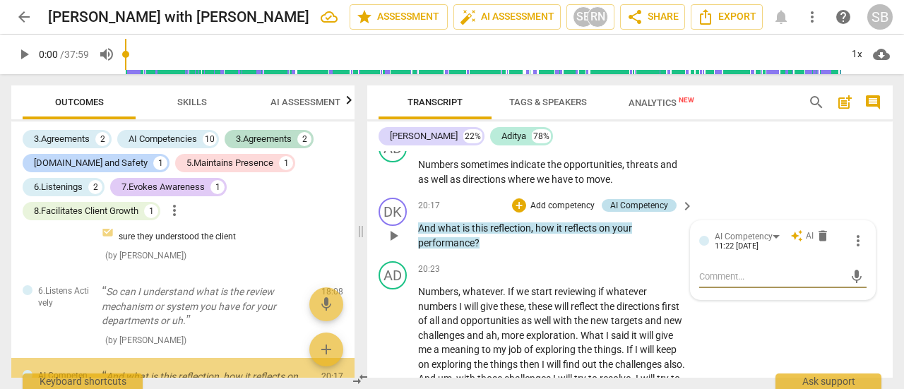
scroll to position [1080, 0]
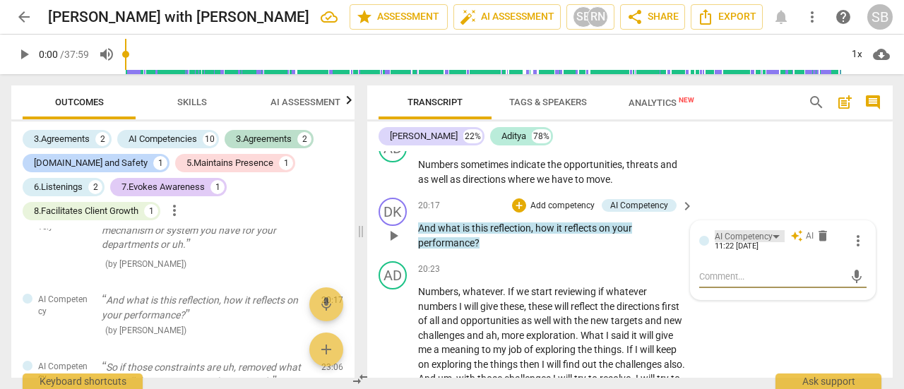
click at [777, 242] on div "AI Competency" at bounding box center [750, 236] width 70 height 12
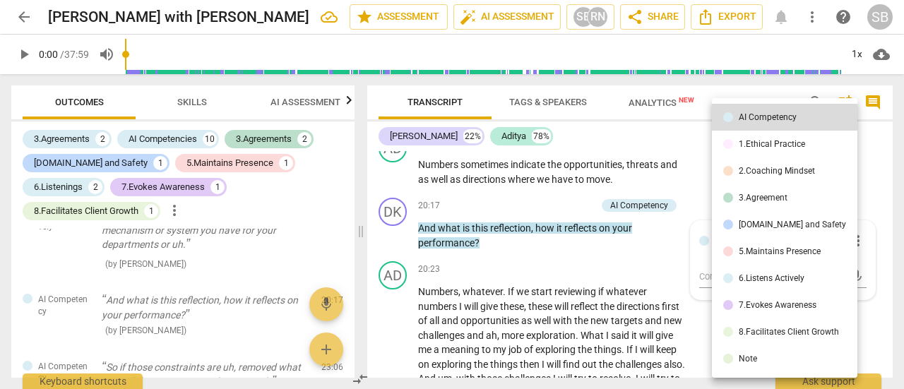
click at [782, 309] on div "7.Evokes Awareness" at bounding box center [778, 305] width 78 height 8
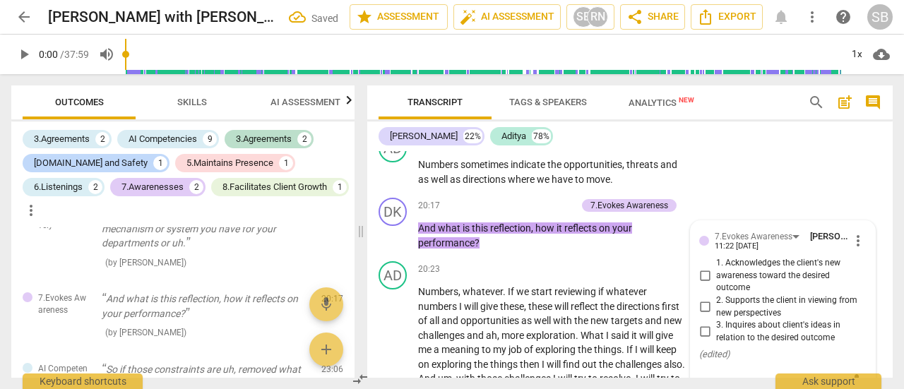
scroll to position [6593, 0]
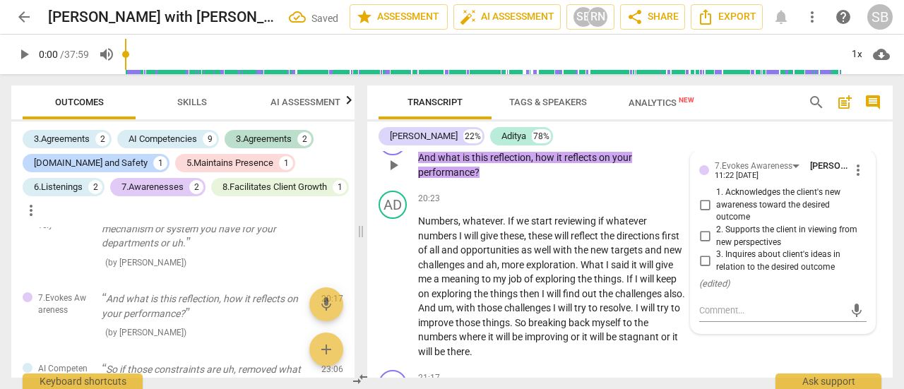
click at [693, 249] on label "2. Supports the client in viewing from new perspectives" at bounding box center [776, 236] width 167 height 25
click at [693, 245] on input "2. Supports the client in viewing from new perspectives" at bounding box center [704, 236] width 23 height 17
checkbox input "true"
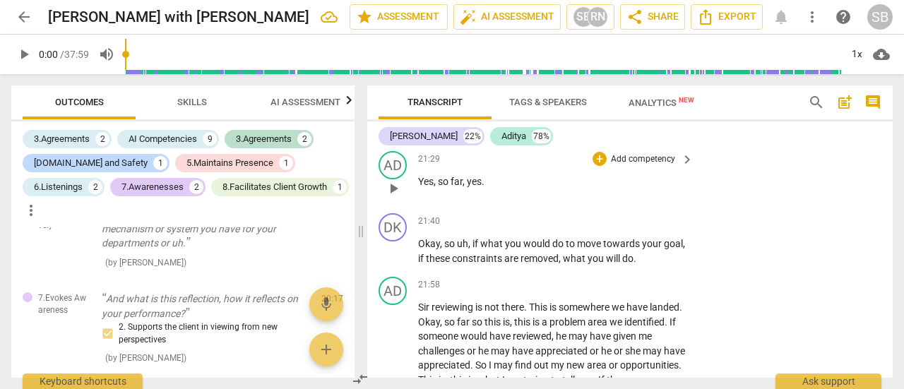
scroll to position [6946, 0]
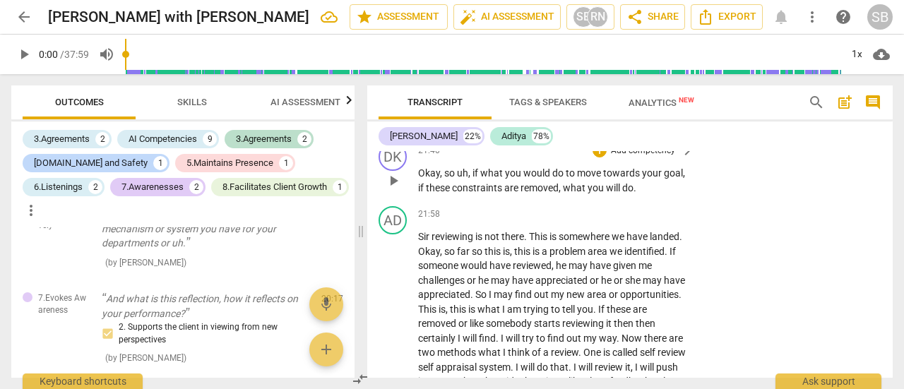
click at [647, 157] on p "Add competency" at bounding box center [642, 151] width 67 height 13
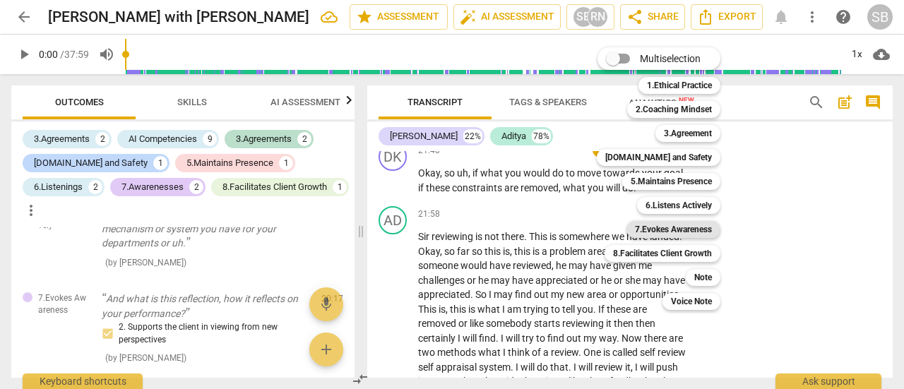
click at [662, 229] on b "7.Evokes Awareness" at bounding box center [673, 229] width 77 height 17
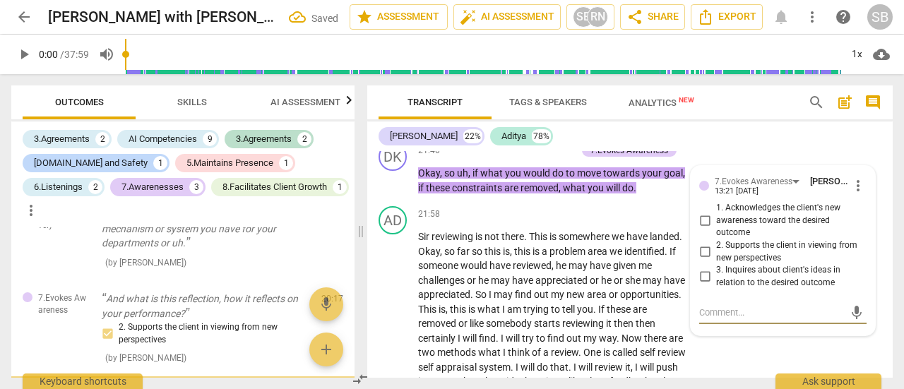
scroll to position [1185, 0]
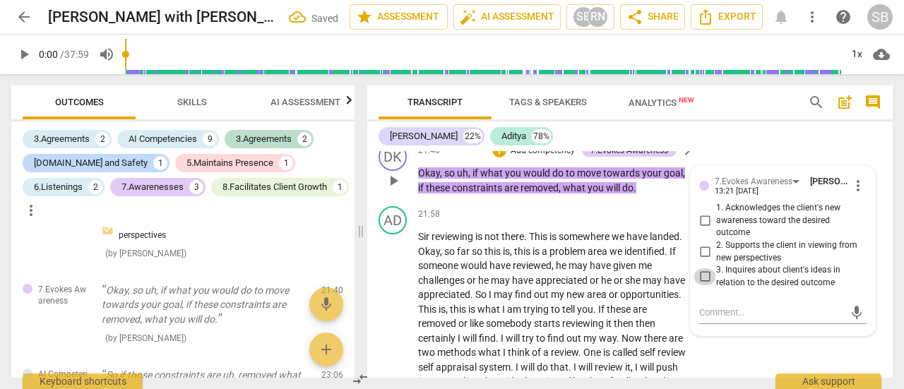
click at [705, 285] on input "3. Inquires about client's ideas in relation to the desired outcome" at bounding box center [704, 276] width 23 height 17
checkbox input "true"
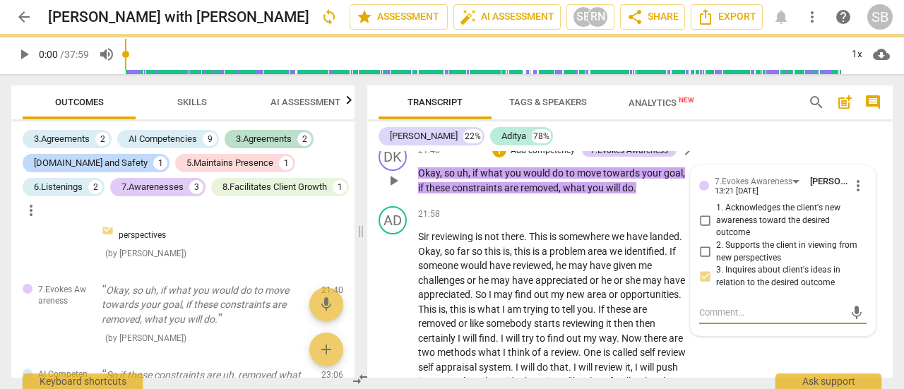
click at [737, 319] on textarea at bounding box center [771, 312] width 145 height 13
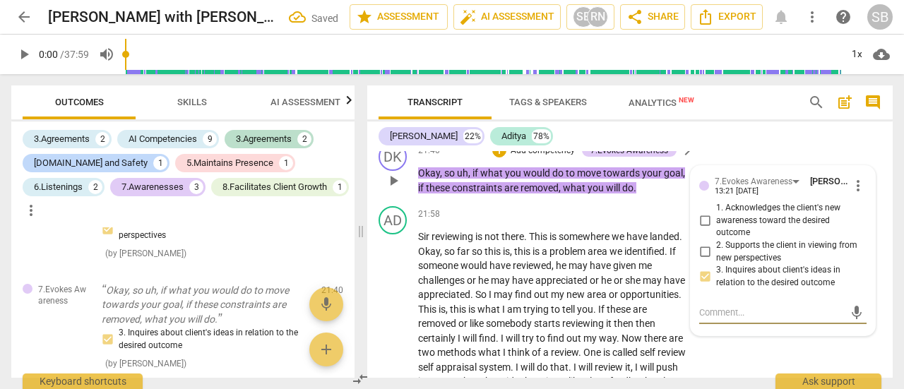
type textarea "G"
type textarea "Gr"
type textarea "Gre"
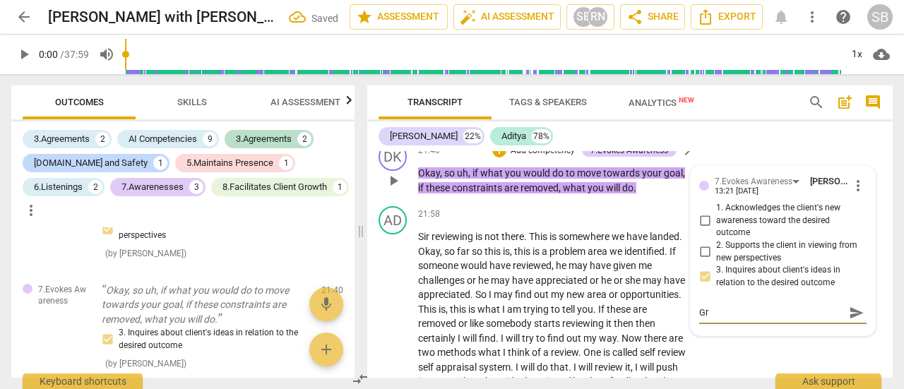
type textarea "Gre"
type textarea "Grea"
type textarea "Great"
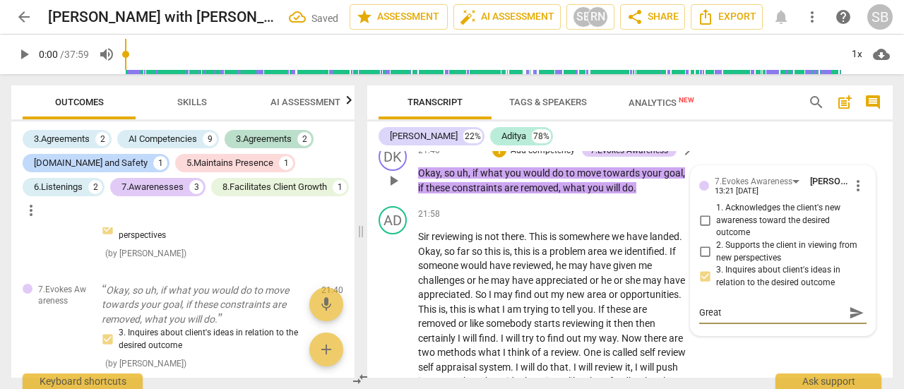
type textarea "Great"
type textarea "Great H"
type textarea "Great Hy"
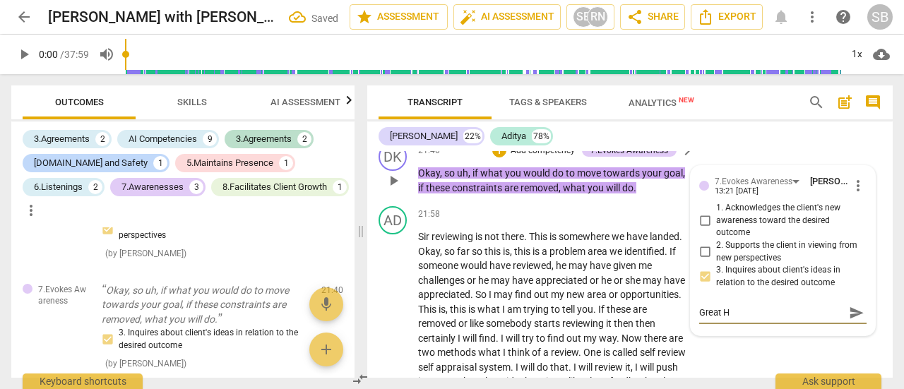
type textarea "Great Hy"
type textarea "Great Hyp"
type textarea "Great Hypo"
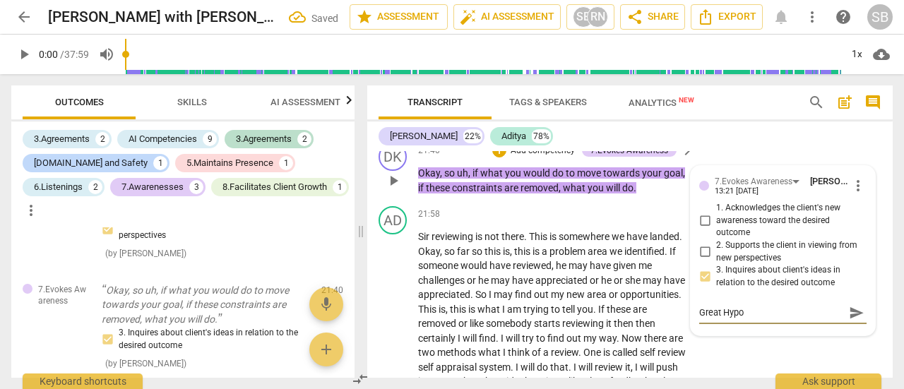
type textarea "Great Hypot"
type textarea "Great Hypoth"
type textarea "Great Hypothe"
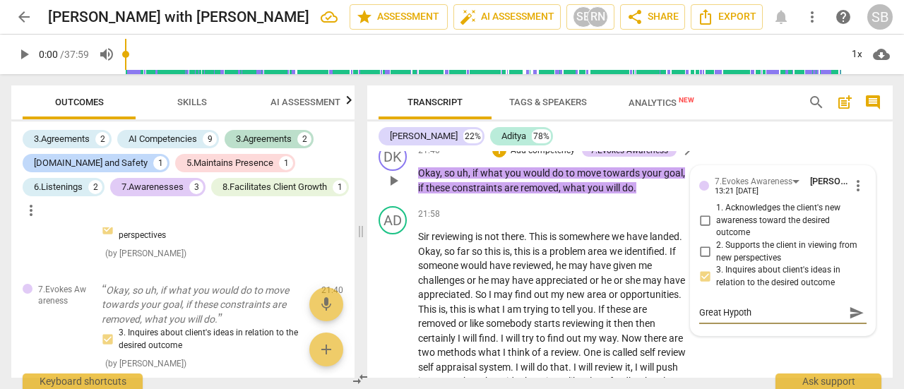
type textarea "Great Hypothe"
type textarea "Great Hypother"
type textarea "Great Hypotheri"
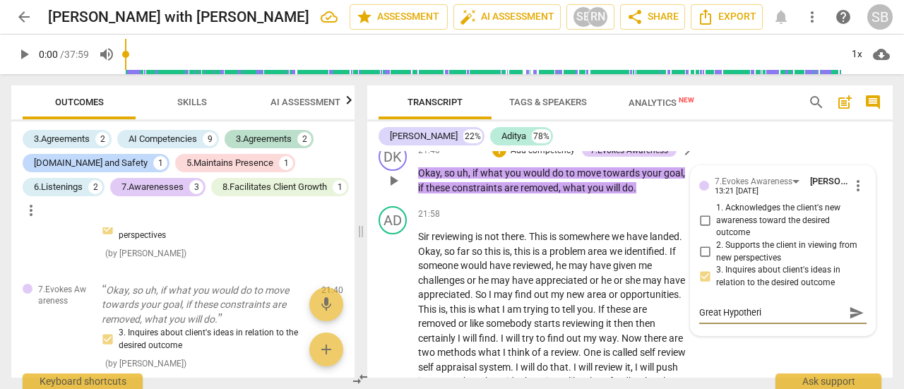
type textarea "Great Hypotheric"
type textarea "Great Hypotherica"
type textarea "Great Hypotherical"
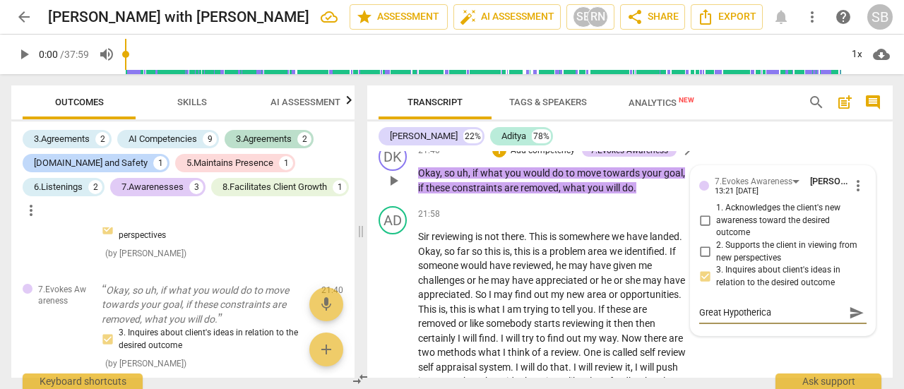
type textarea "Great Hypotherical"
type textarea "Great Hypotherical C"
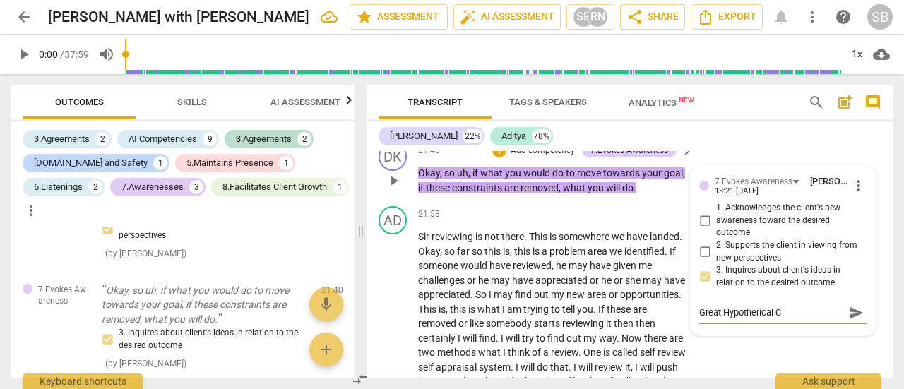
type textarea "Great Hypotherical"
type textarea "Great Hypotherical Q"
type textarea "Great Hypotherical Qu"
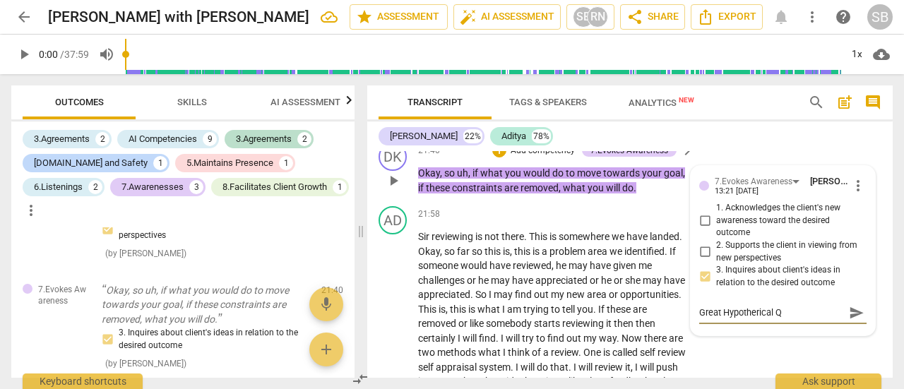
type textarea "Great Hypotherical Qu"
type textarea "Great Hypotherical Que"
type textarea "Great Hypotherical Ques"
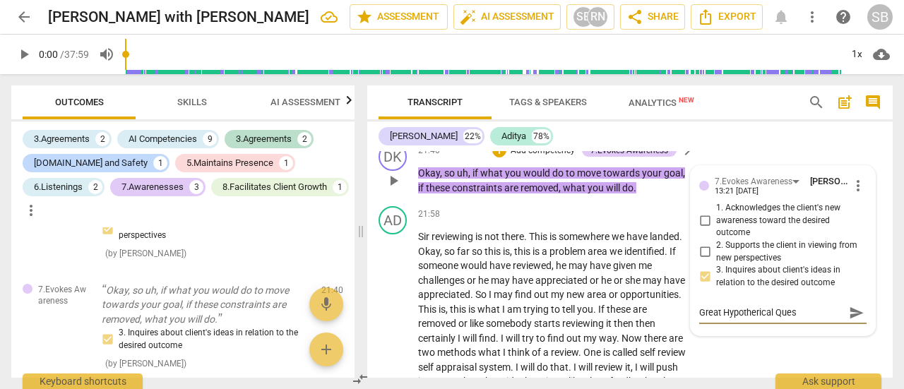
type textarea "Great Hypotherical Quest"
type textarea "Great Hypotherical Questi"
type textarea "Great Hypotherical Questio"
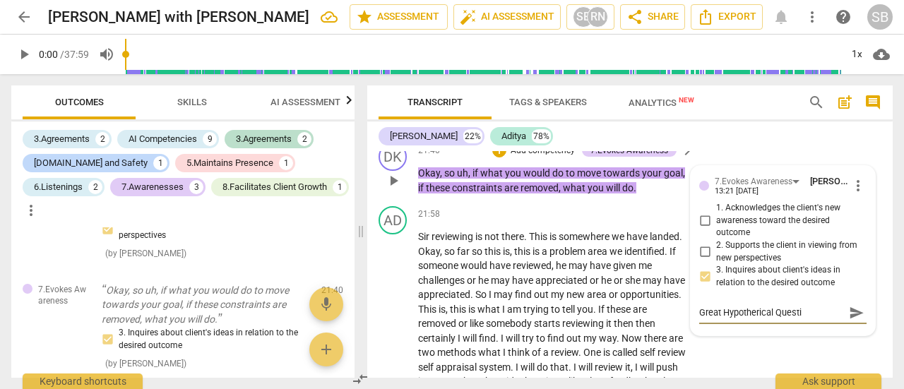
type textarea "Great Hypotherical Questio"
type textarea "Great Hypotherical Question"
type textarea "Great Hypothetical Question"
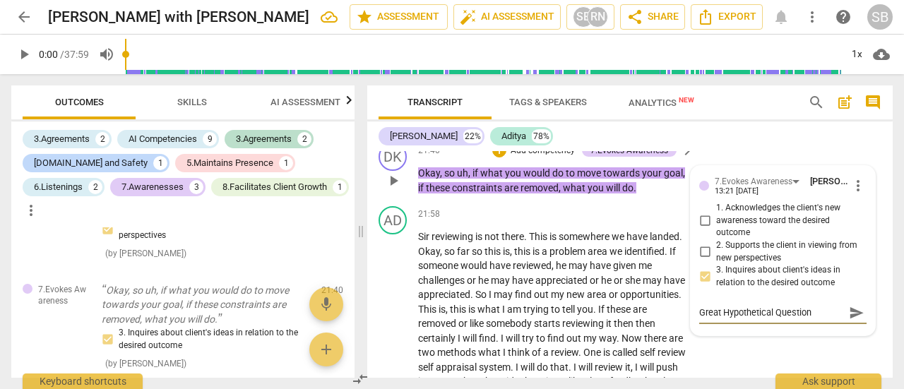
click at [849, 321] on span "send" at bounding box center [857, 313] width 16 height 16
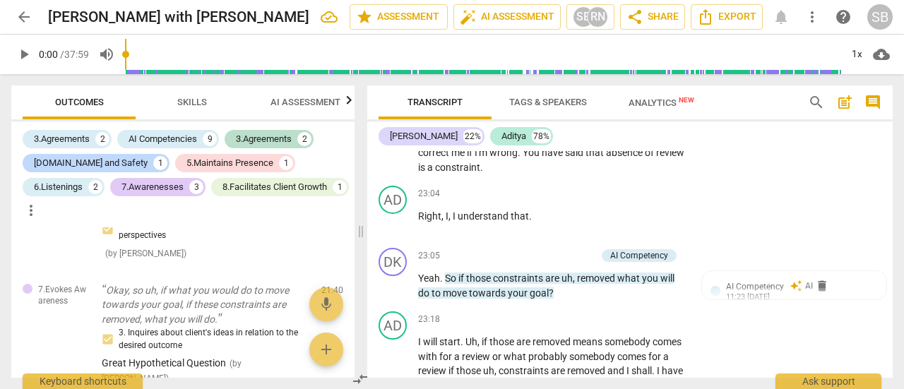
scroll to position [7299, 0]
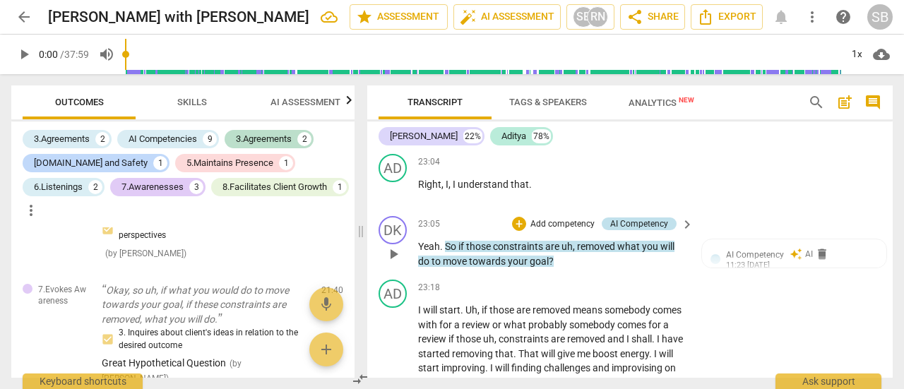
click at [645, 230] on div "AI Competency" at bounding box center [639, 223] width 58 height 13
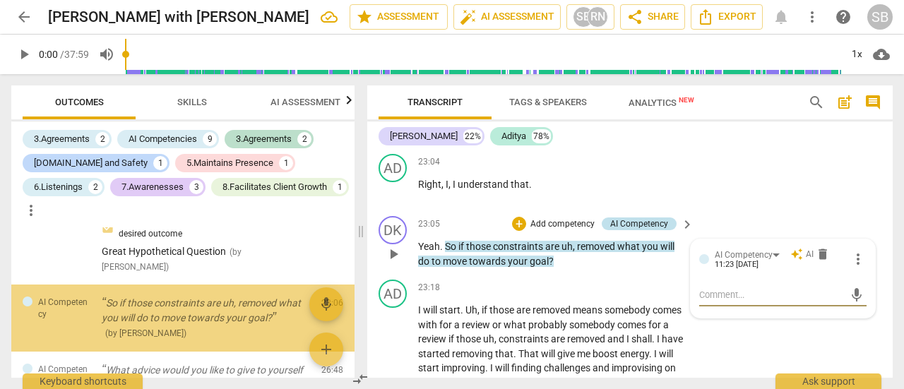
scroll to position [1301, 0]
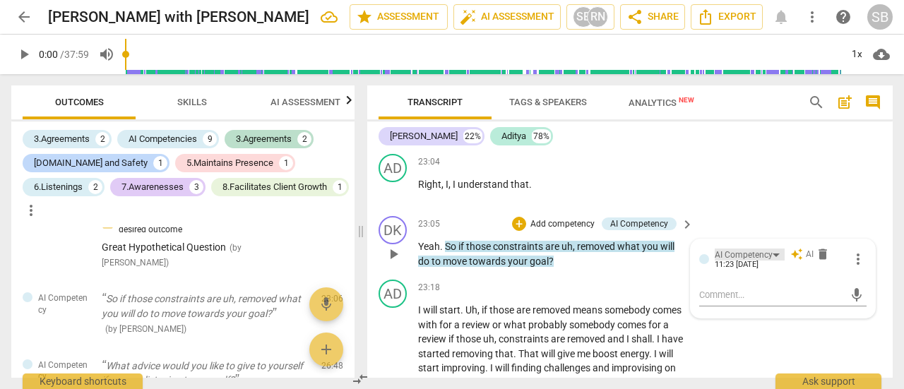
click at [771, 261] on div "AI Competency" at bounding box center [750, 255] width 70 height 12
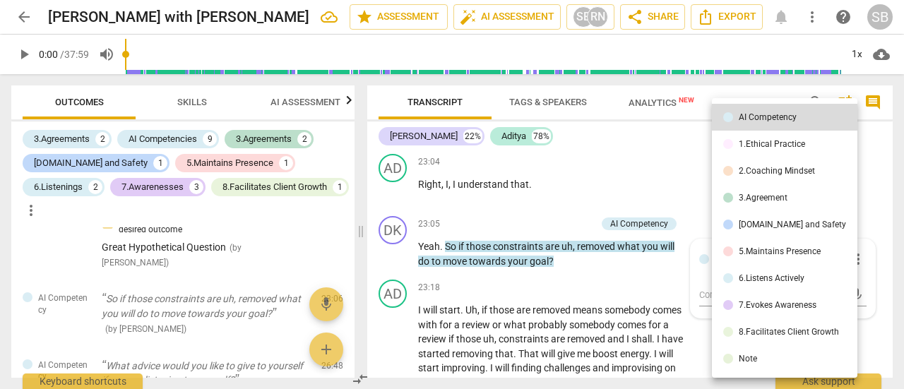
click at [777, 301] on div "7.Evokes Awareness" at bounding box center [778, 305] width 78 height 8
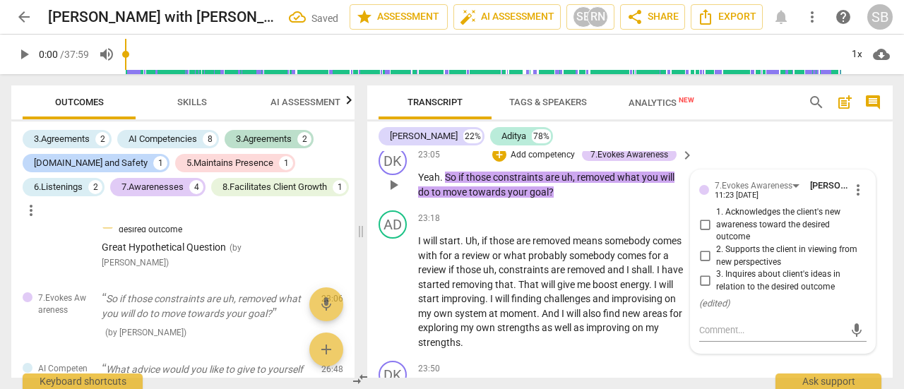
scroll to position [7370, 0]
click at [705, 288] on input "3. Inquires about client's ideas in relation to the desired outcome" at bounding box center [704, 279] width 23 height 17
checkbox input "true"
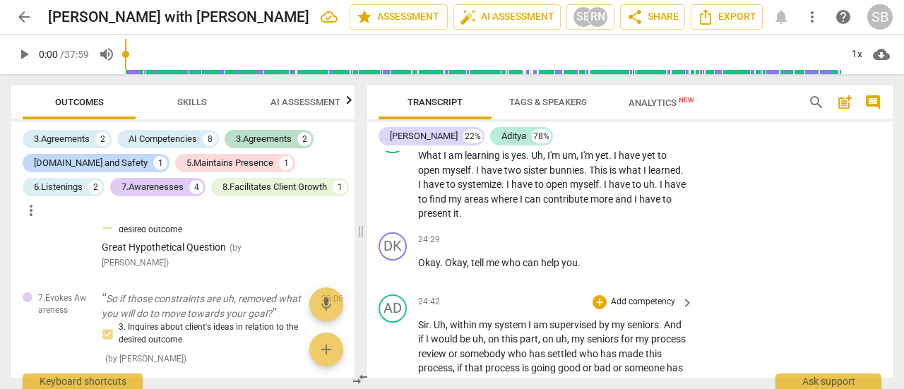
scroll to position [7864, 0]
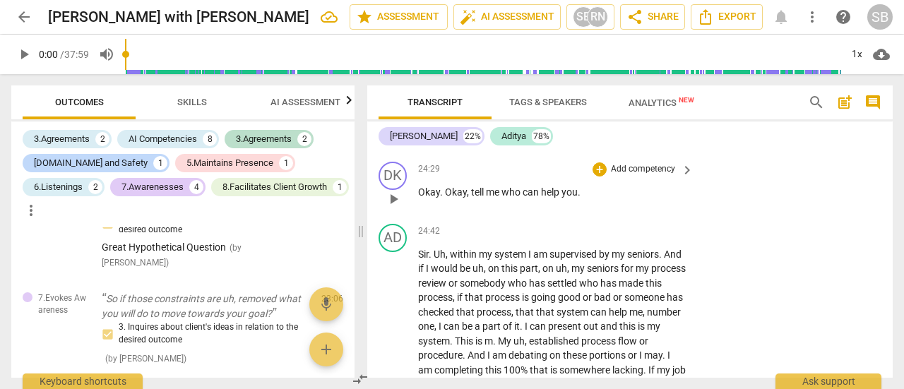
click at [658, 176] on p "Add competency" at bounding box center [642, 169] width 67 height 13
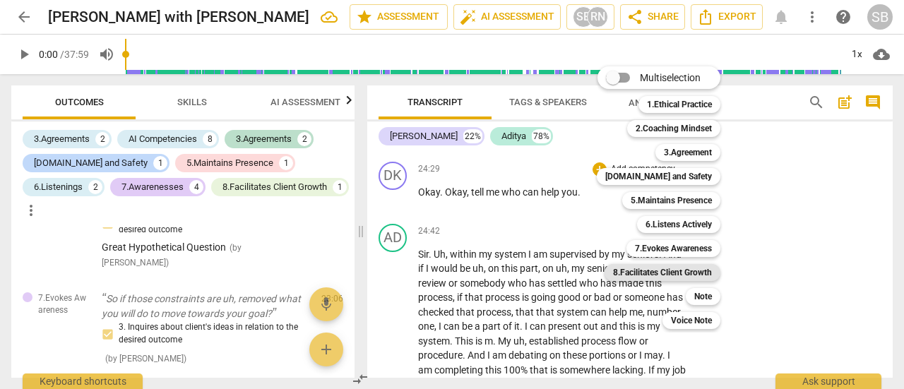
click at [688, 268] on b "8.Facilitates Client Growth" at bounding box center [662, 272] width 99 height 17
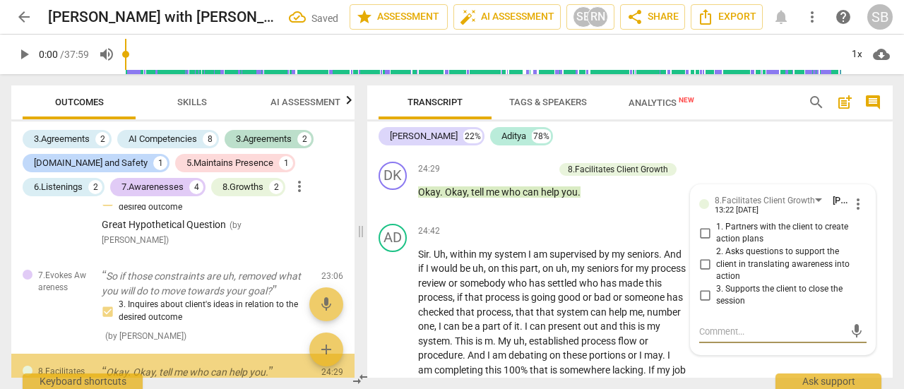
scroll to position [1392, 0]
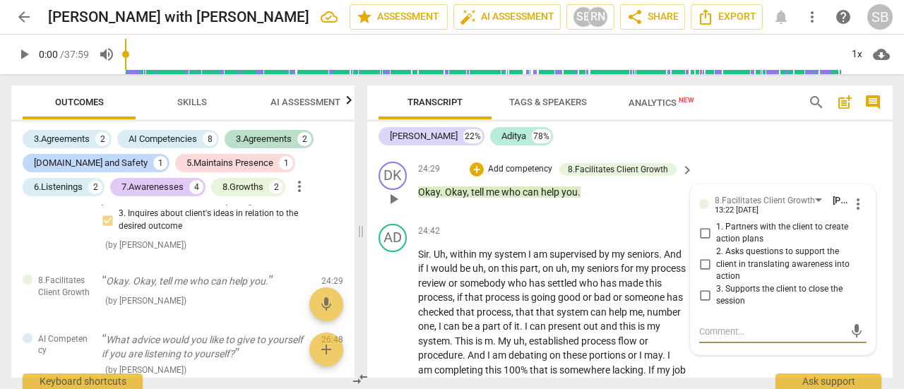
click at [702, 273] on input "2. Asks questions to support the client in translating awareness into action" at bounding box center [704, 264] width 23 height 17
checkbox input "true"
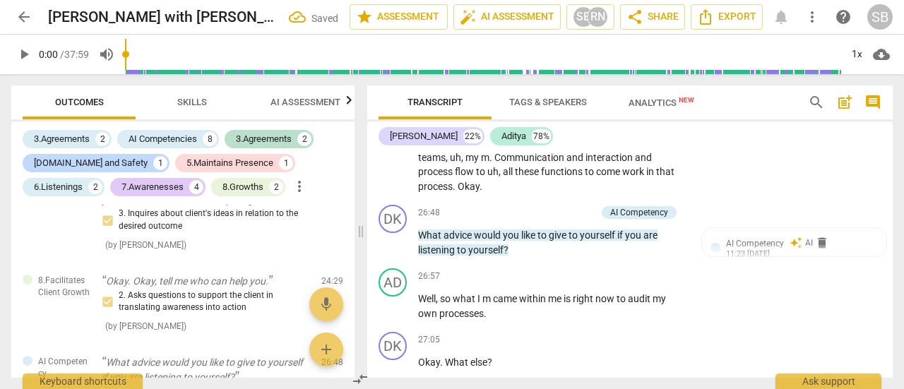
scroll to position [8358, 0]
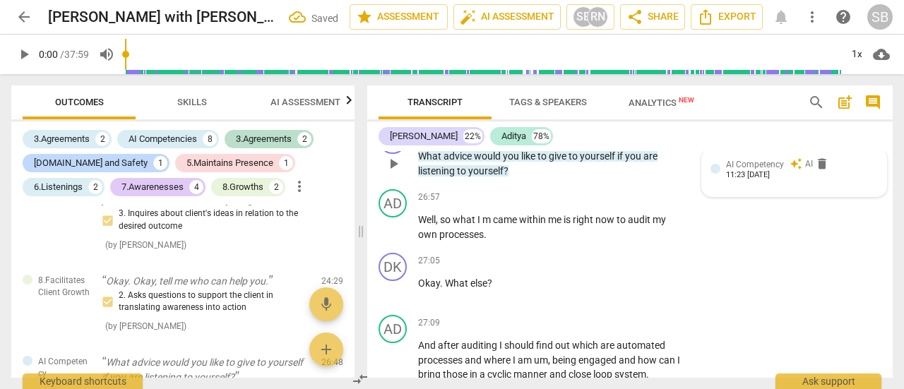
click at [759, 169] on span "AI Competency" at bounding box center [755, 165] width 58 height 10
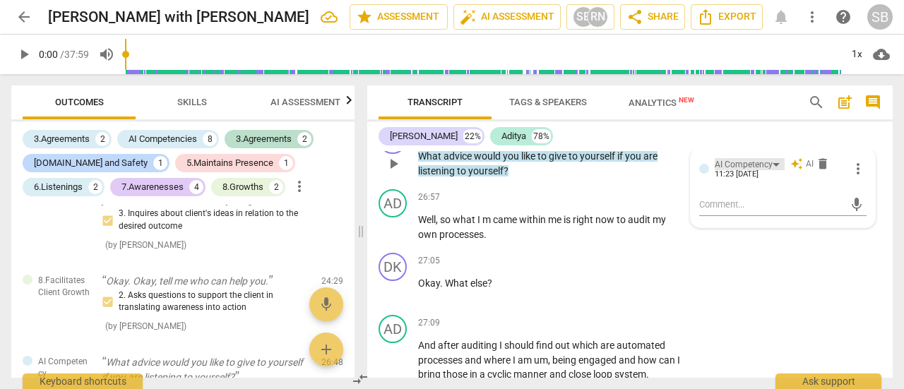
click at [772, 170] on div "AI Competency" at bounding box center [750, 164] width 70 height 12
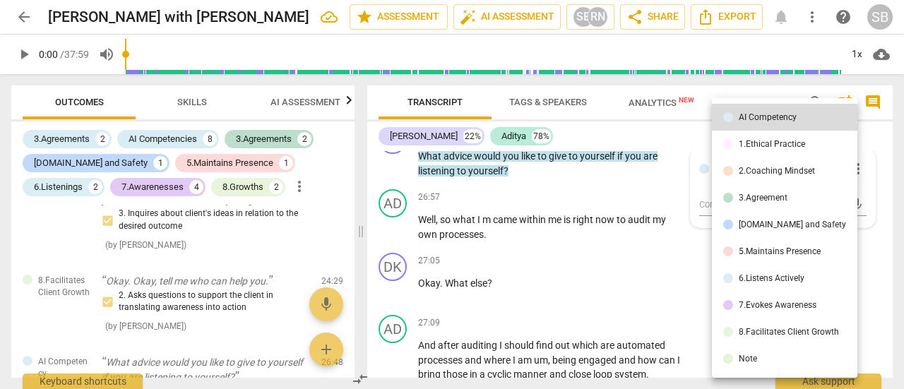
click at [764, 304] on div "7.Evokes Awareness" at bounding box center [778, 305] width 78 height 8
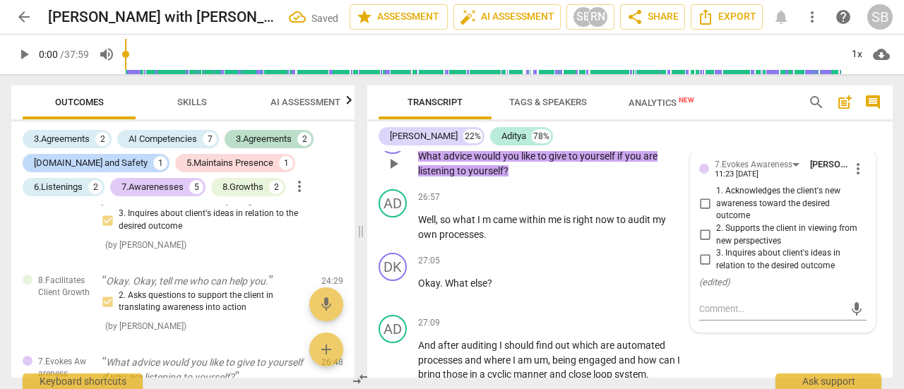
click at [708, 244] on input "2. Supports the client in viewing from new perspectives" at bounding box center [704, 235] width 23 height 17
checkbox input "true"
click at [715, 316] on textarea at bounding box center [771, 308] width 145 height 13
type textarea "G"
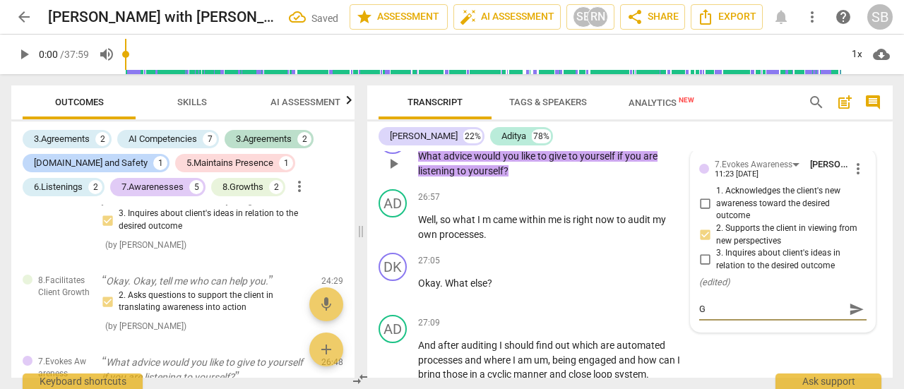
type textarea "Go"
type textarea "Goo"
type textarea "Good"
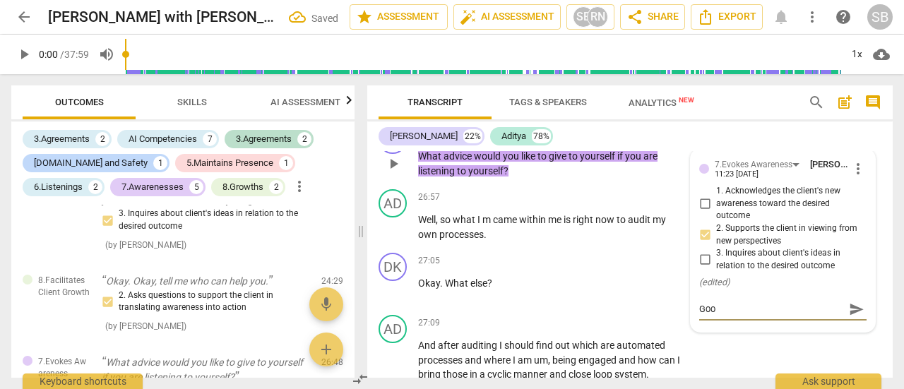
type textarea "Good"
type textarea "Good r"
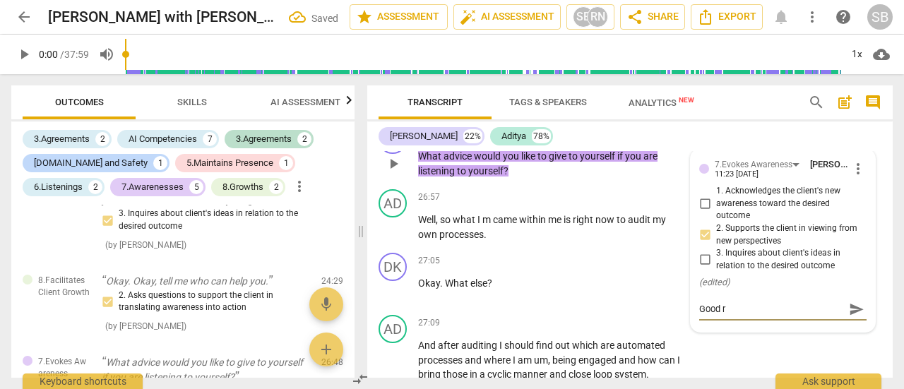
type textarea "Good re"
type textarea "Good ref"
type textarea "Good refe"
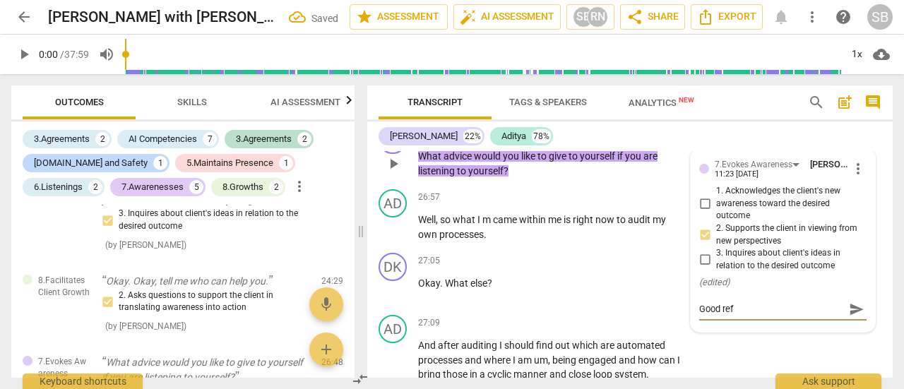
type textarea "Good refe"
type textarea "Good refel"
type textarea "Good refelc"
type textarea "Good refelct"
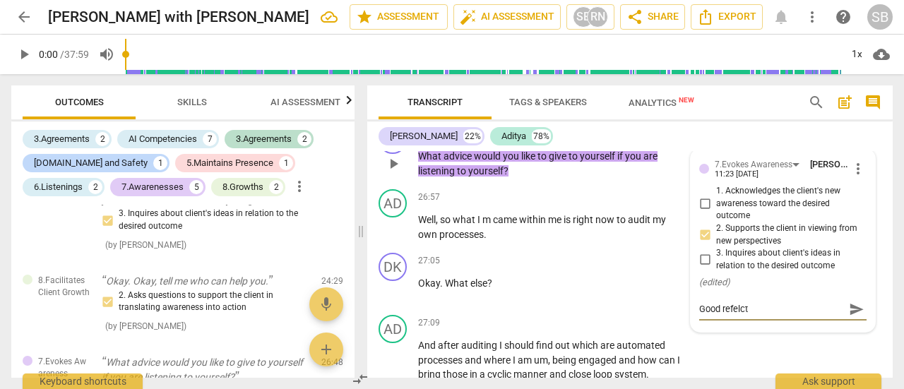
type textarea "Good refelcti"
type textarea "Good refelctiv"
type textarea "Good refelctive"
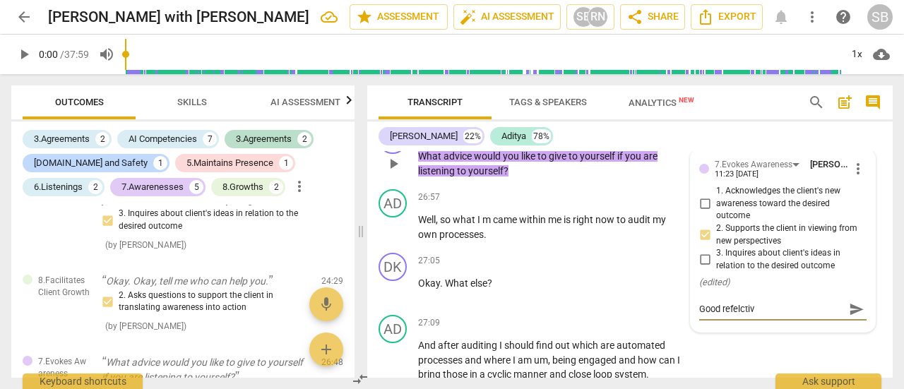
type textarea "Good refelctive"
type textarea "Good refelctive q"
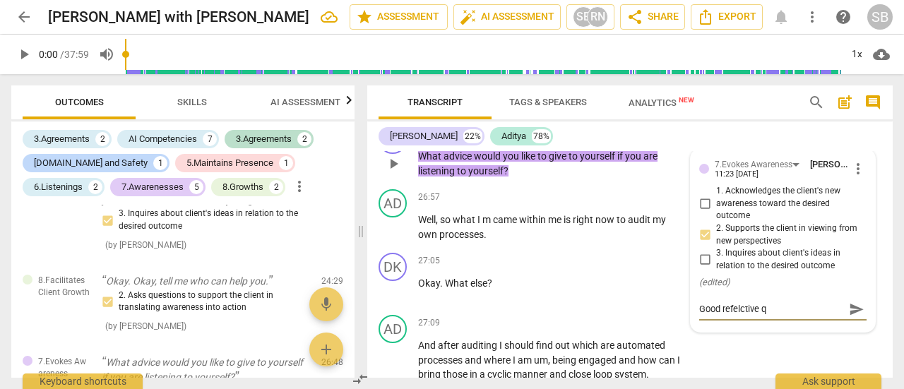
type textarea "Good refelctive qu"
type textarea "Good refelctive q"
type textarea "Good refelctive"
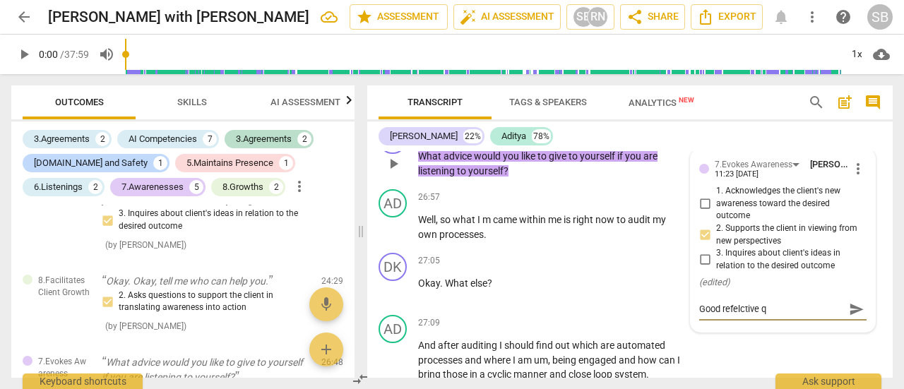
type textarea "Good refelctive"
type textarea "Good refelctive i"
type textarea "Good refelctive in"
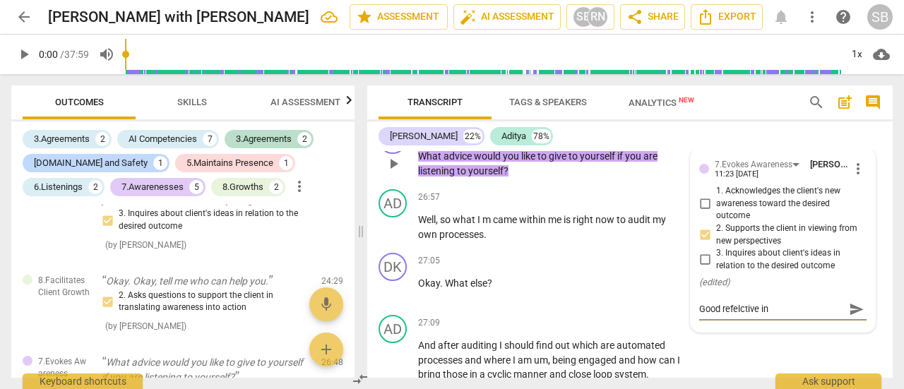
type textarea "Good refelctive inq"
click at [849, 317] on span "send" at bounding box center [857, 309] width 16 height 16
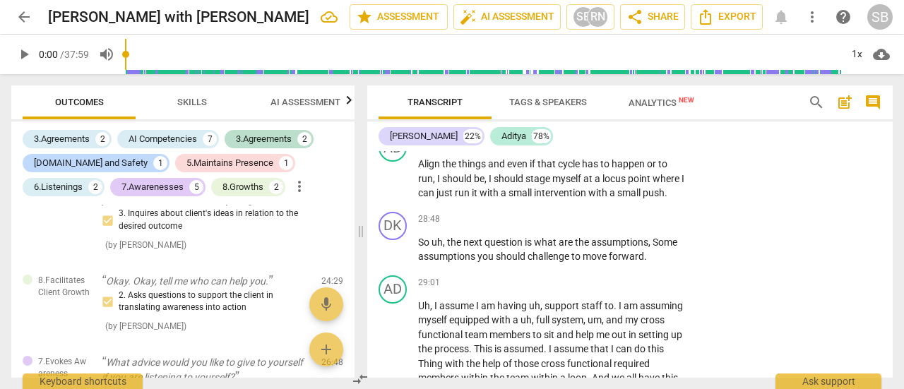
scroll to position [9065, 0]
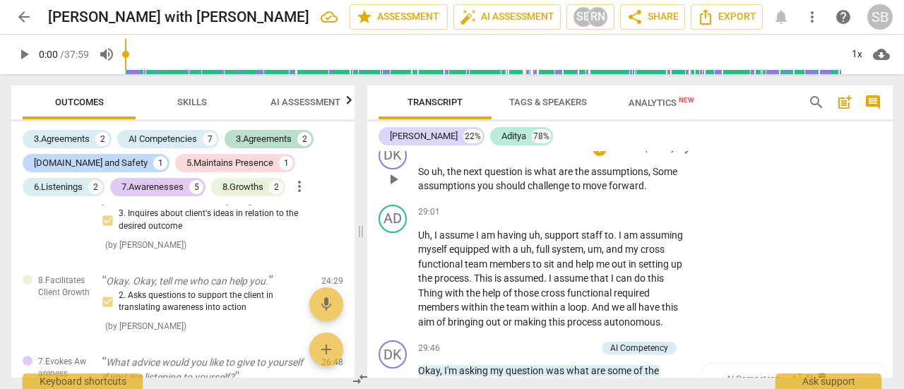
click at [659, 155] on p "Add competency" at bounding box center [642, 149] width 67 height 13
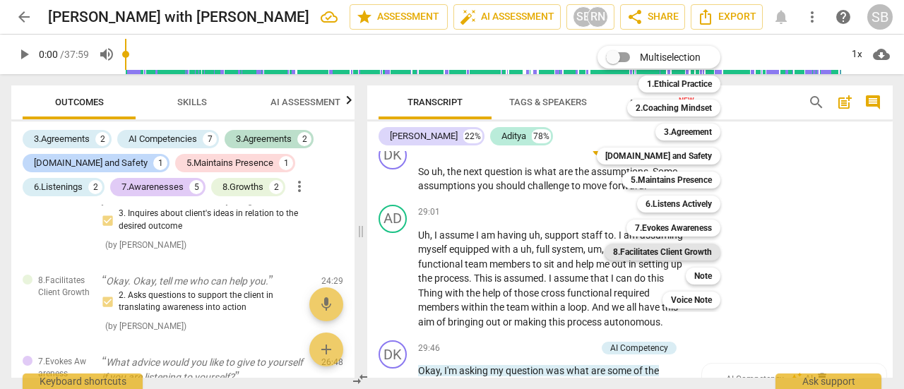
click at [677, 251] on b "8.Facilitates Client Growth" at bounding box center [662, 252] width 99 height 17
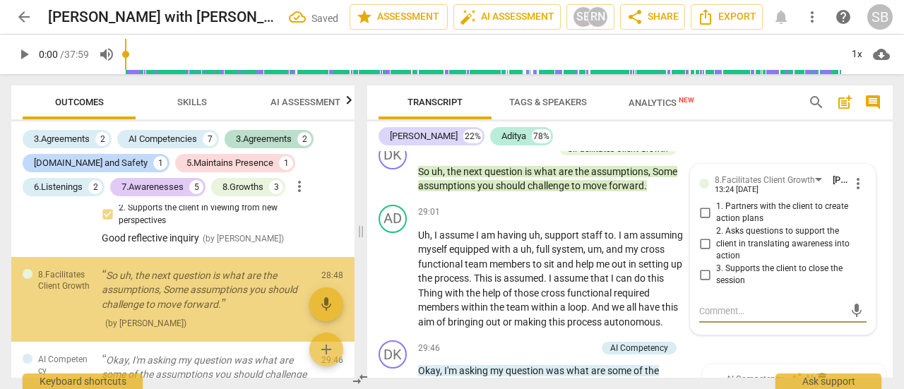
scroll to position [1582, 0]
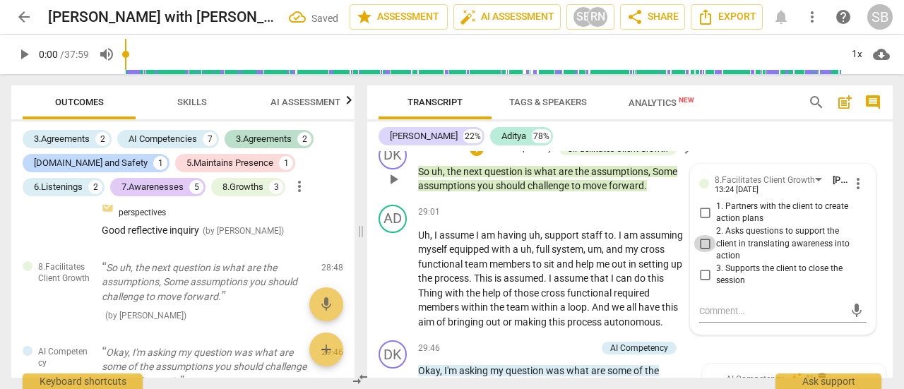
click at [703, 252] on input "2. Asks questions to support the client in translating awareness into action" at bounding box center [704, 243] width 23 height 17
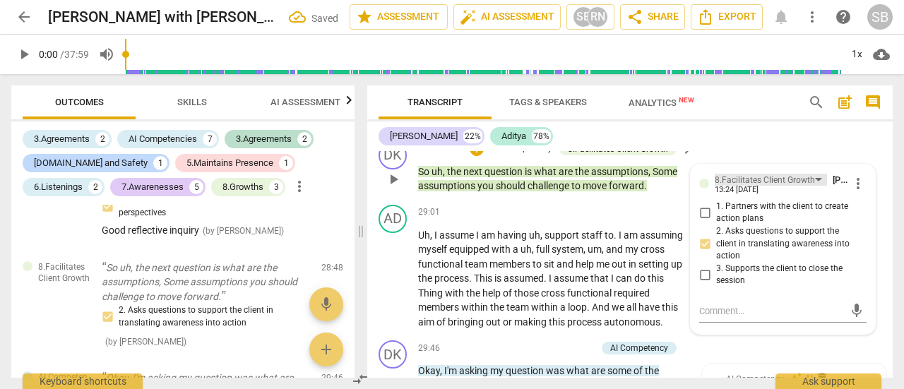
click at [775, 187] on div "8.Facilitates Client Growth" at bounding box center [765, 180] width 100 height 13
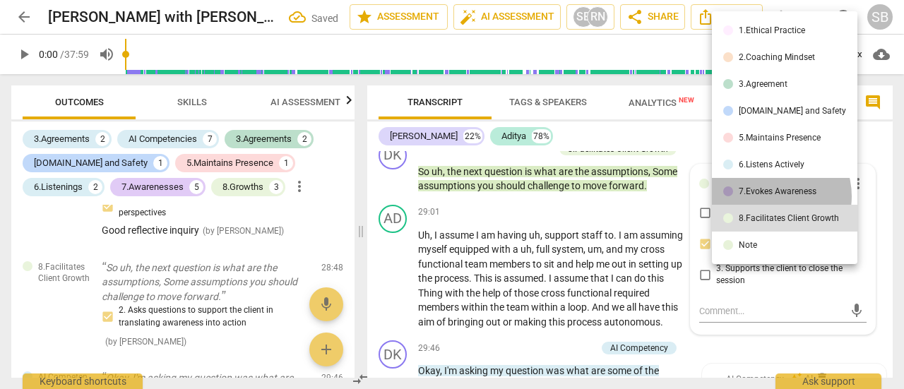
click at [770, 196] on li "7.Evokes Awareness" at bounding box center [784, 191] width 145 height 27
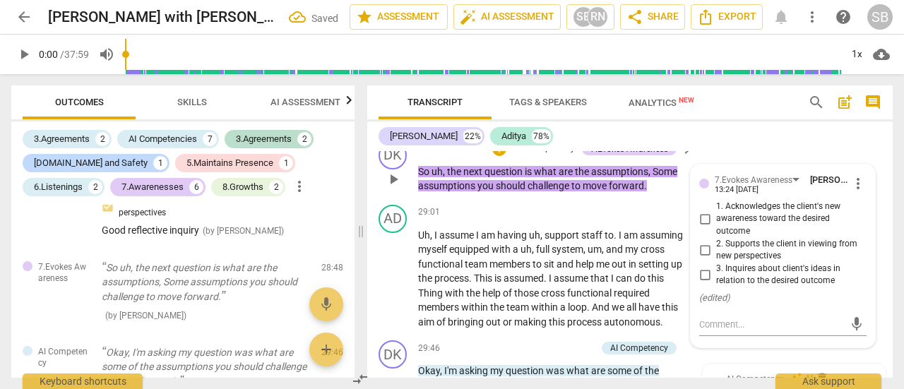
click at [703, 258] on input "2. Supports the client in viewing from new perspectives" at bounding box center [704, 249] width 23 height 17
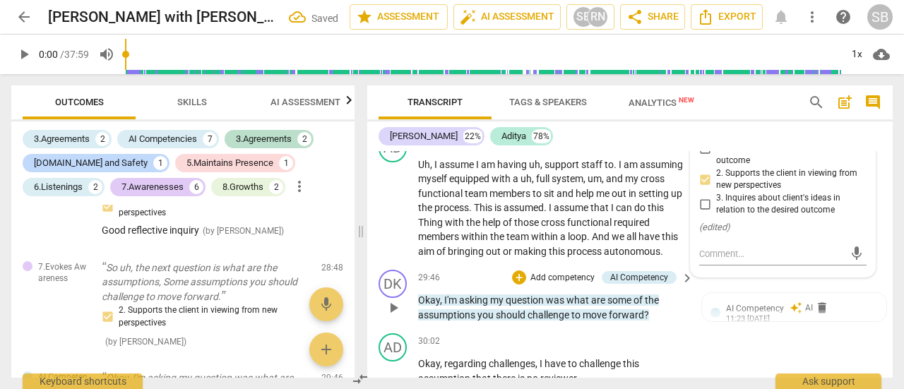
scroll to position [9206, 0]
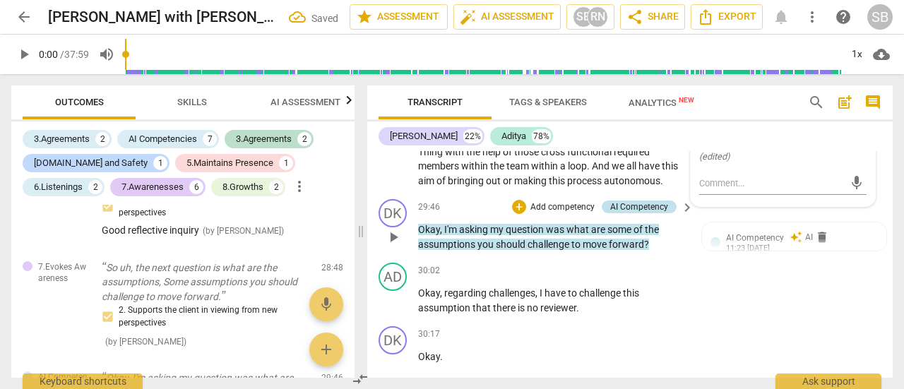
click at [650, 213] on div "AI Competency" at bounding box center [639, 207] width 58 height 13
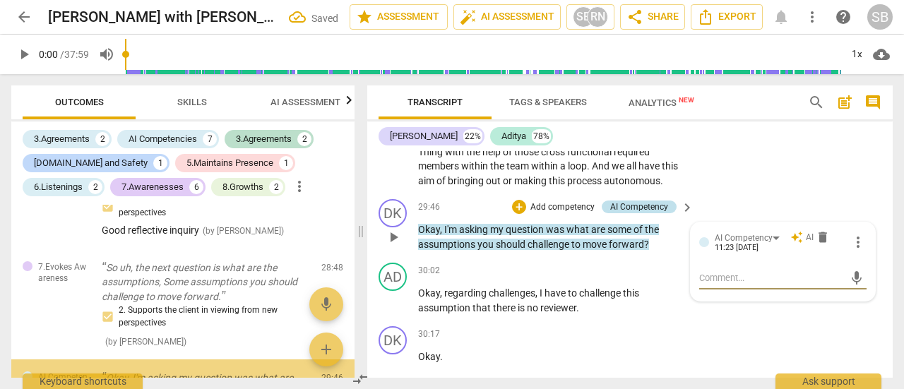
scroll to position [1690, 0]
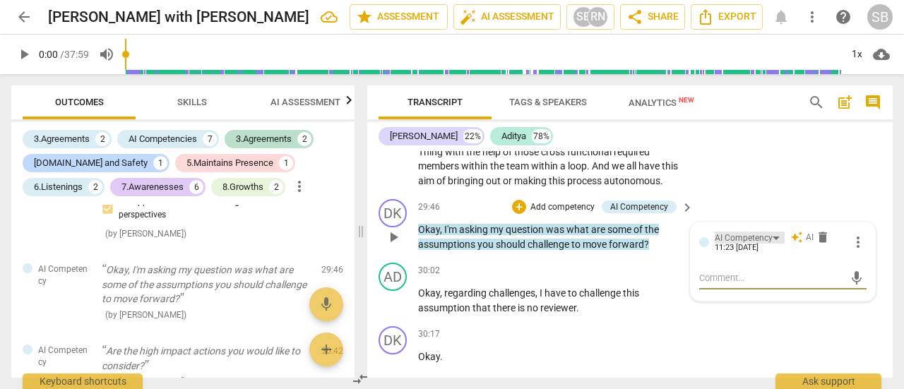
click at [759, 245] on div "AI Competency" at bounding box center [744, 238] width 58 height 13
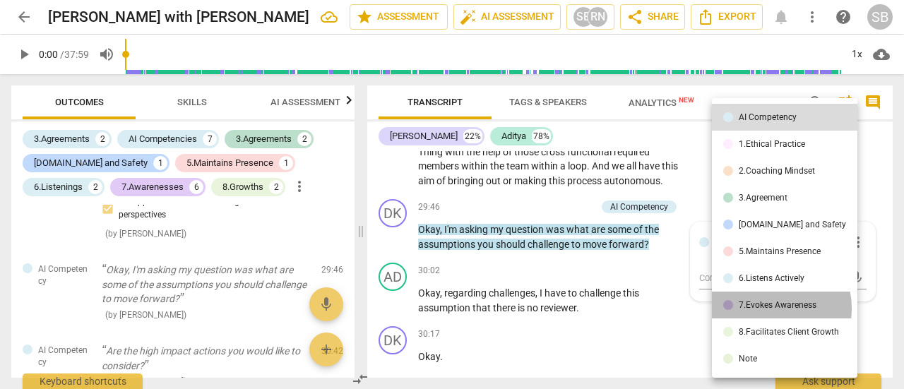
click at [765, 309] on div "7.Evokes Awareness" at bounding box center [778, 305] width 78 height 8
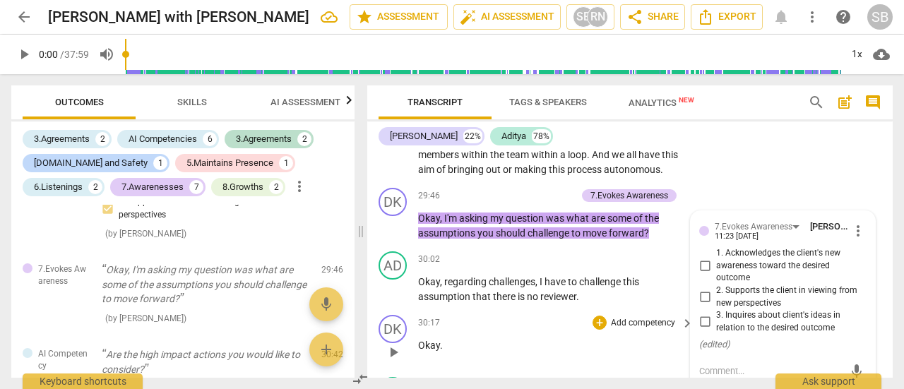
scroll to position [9276, 0]
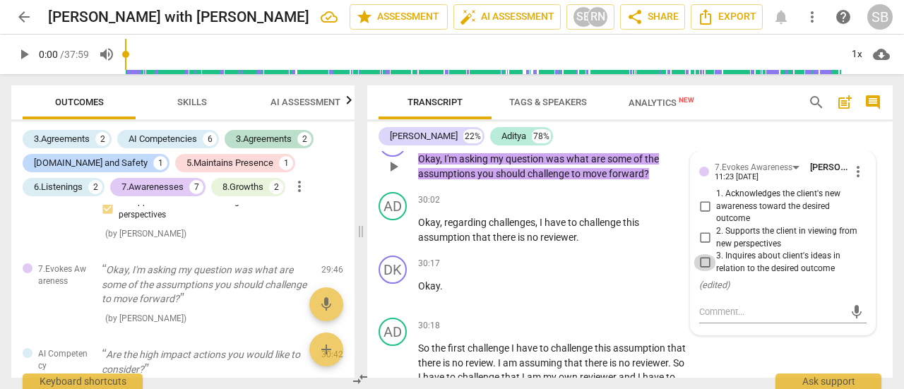
click at [699, 271] on input "3. Inquires about client's ideas in relation to the desired outcome" at bounding box center [704, 262] width 23 height 17
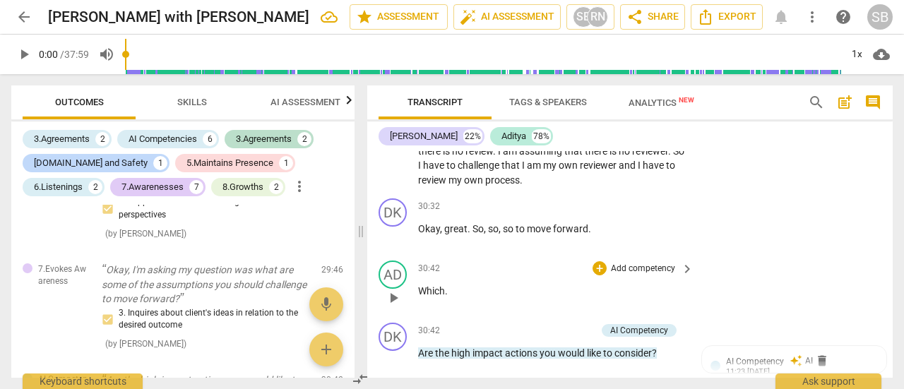
scroll to position [9559, 0]
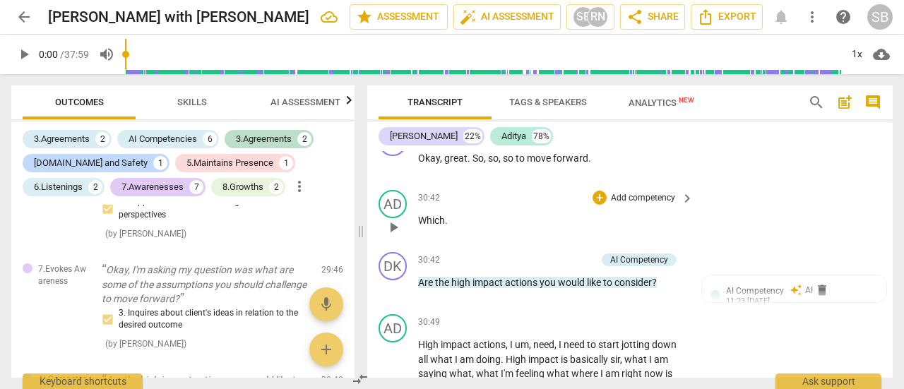
click at [497, 228] on p "Which ." at bounding box center [552, 220] width 268 height 15
click at [416, 299] on div "play_arrow pause" at bounding box center [400, 289] width 36 height 18
click at [422, 288] on span "Are" at bounding box center [426, 282] width 17 height 11
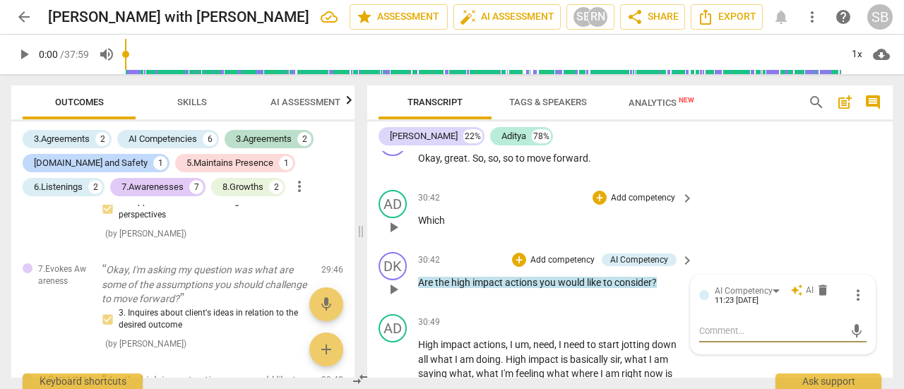
click at [458, 228] on p "Which" at bounding box center [552, 220] width 268 height 15
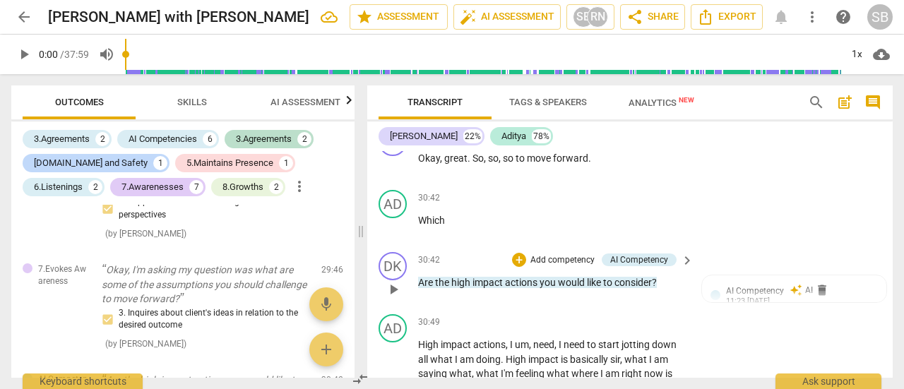
click at [417, 299] on div "play_arrow pause" at bounding box center [400, 289] width 36 height 18
click at [422, 288] on span "Are" at bounding box center [426, 282] width 17 height 11
click at [768, 298] on div "AI Competency" at bounding box center [744, 291] width 58 height 13
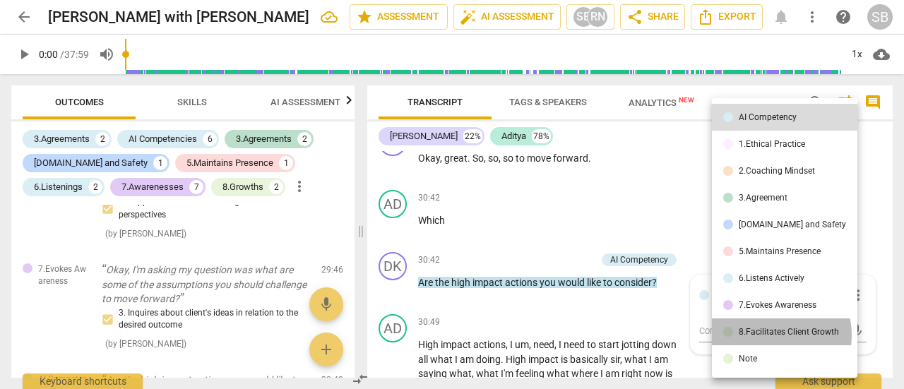
click at [766, 335] on div "8.Facilitates Client Growth" at bounding box center [789, 332] width 100 height 8
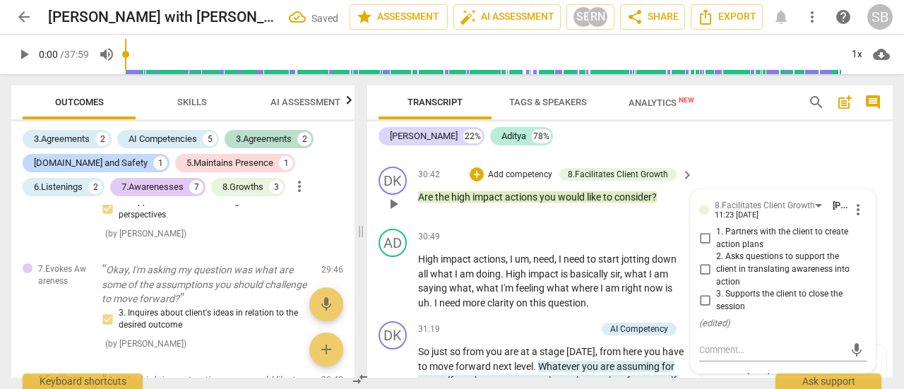
scroll to position [9700, 0]
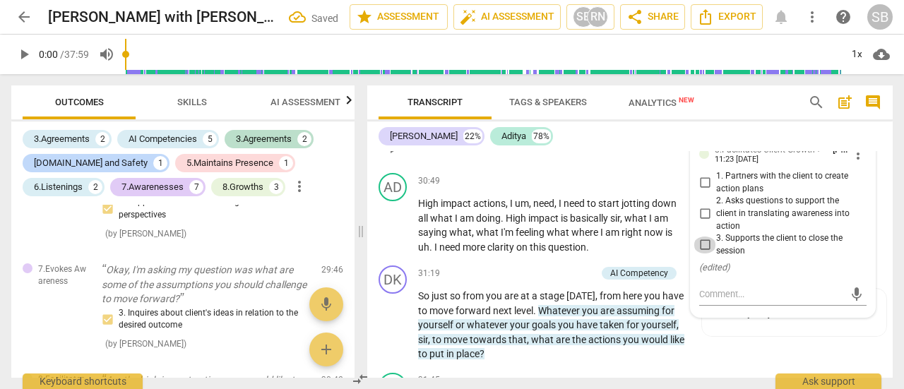
click at [701, 253] on input "3. Supports the client to close the session" at bounding box center [704, 245] width 23 height 17
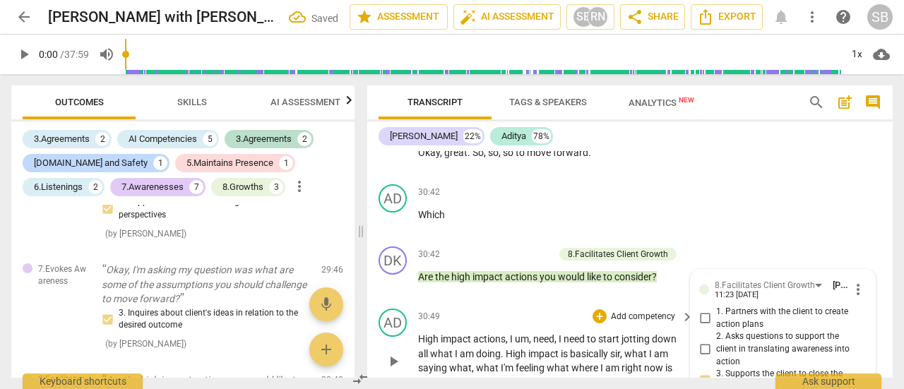
scroll to position [9559, 0]
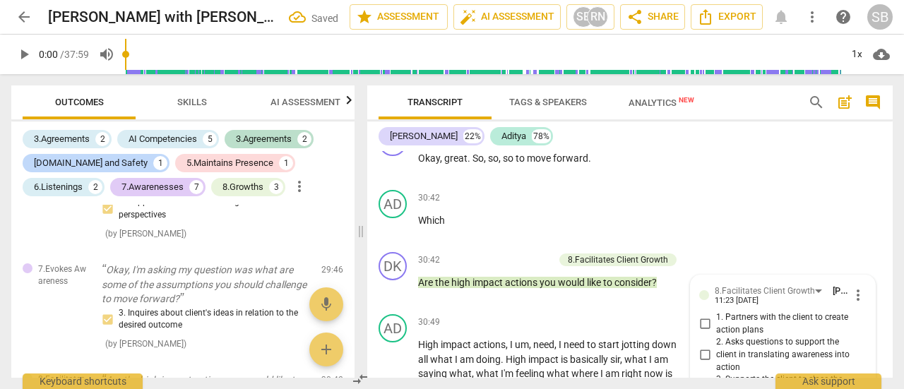
click at [419, 288] on span "Are" at bounding box center [426, 282] width 17 height 11
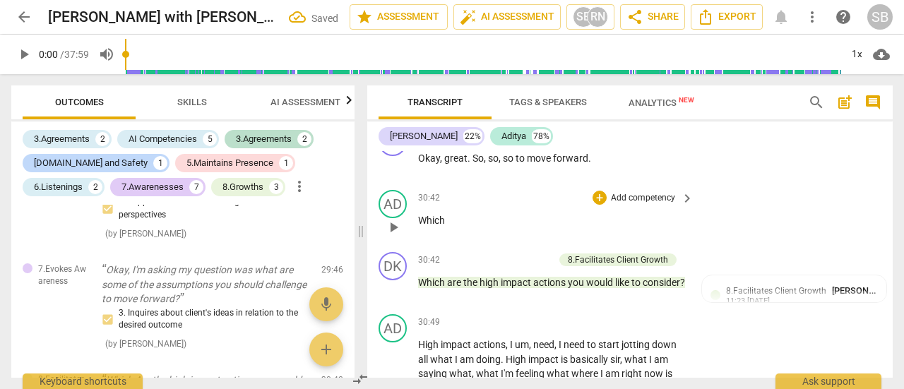
click at [448, 228] on p "Which" at bounding box center [552, 220] width 268 height 15
drag, startPoint x: 413, startPoint y: 235, endPoint x: 385, endPoint y: 248, distance: 31.0
click at [385, 236] on span "play_arrow" at bounding box center [393, 227] width 23 height 17
drag, startPoint x: 450, startPoint y: 246, endPoint x: 415, endPoint y: 251, distance: 35.6
click at [415, 246] on div "AD play_arrow pause 30:42 + Add competency keyboard_arrow_right Which" at bounding box center [629, 215] width 525 height 62
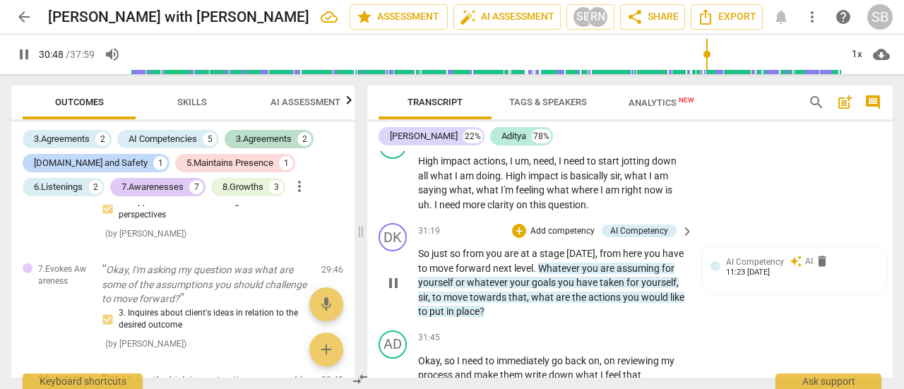
scroll to position [9700, 0]
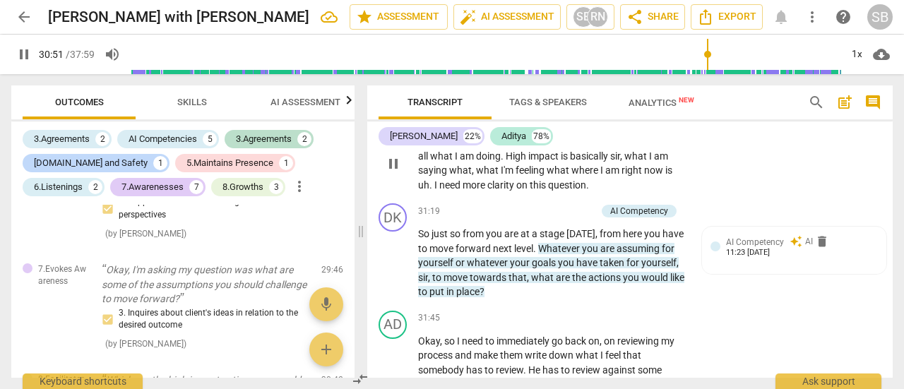
click at [395, 172] on span "pause" at bounding box center [393, 163] width 17 height 17
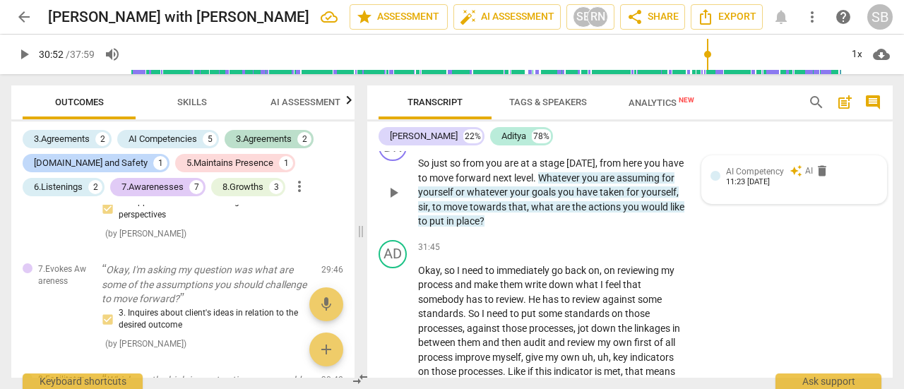
click at [777, 177] on span "AI Competency" at bounding box center [755, 172] width 58 height 10
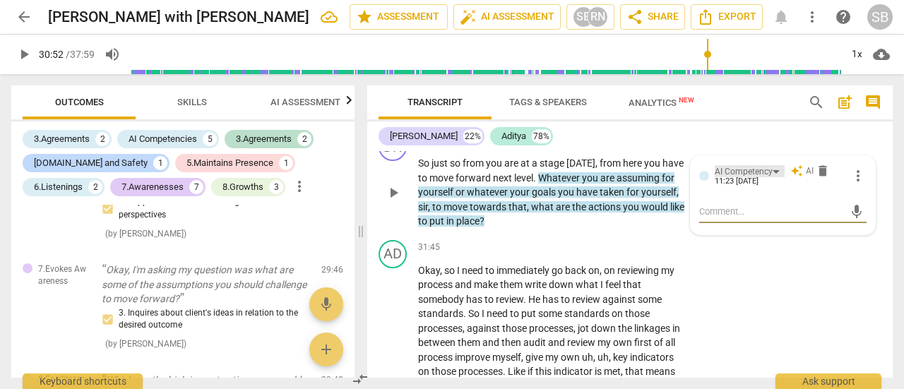
click at [772, 177] on div "AI Competency" at bounding box center [750, 171] width 70 height 12
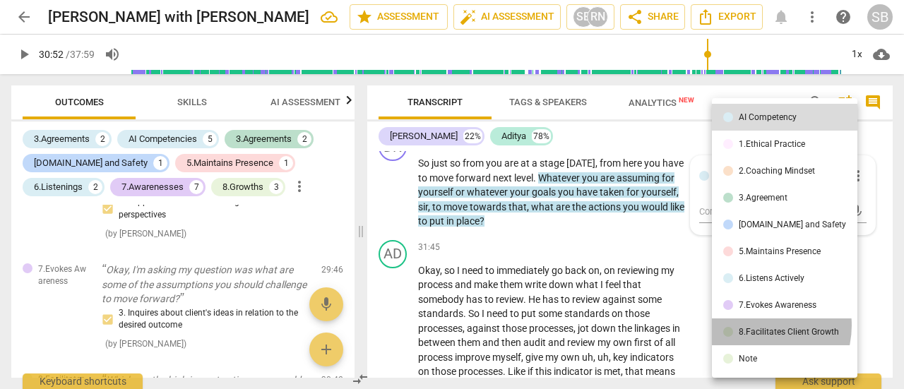
click at [755, 325] on li "8.Facilitates Client Growth" at bounding box center [784, 331] width 145 height 27
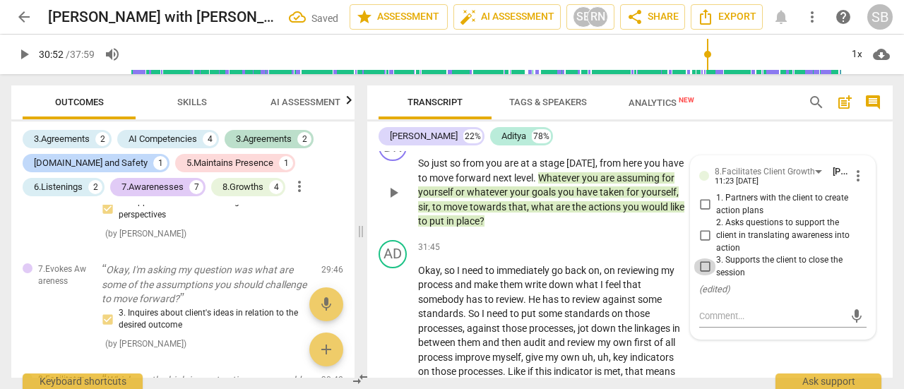
click at [705, 275] on input "3. Supports the client to close the session" at bounding box center [704, 266] width 23 height 17
click at [709, 323] on textarea at bounding box center [771, 315] width 145 height 13
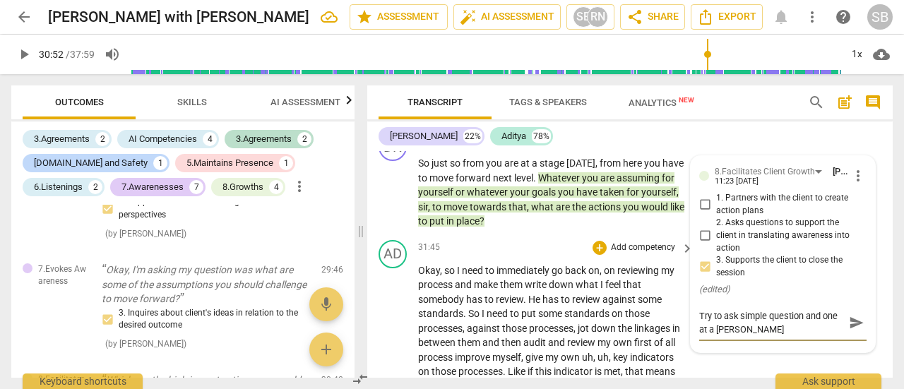
scroll to position [0, 0]
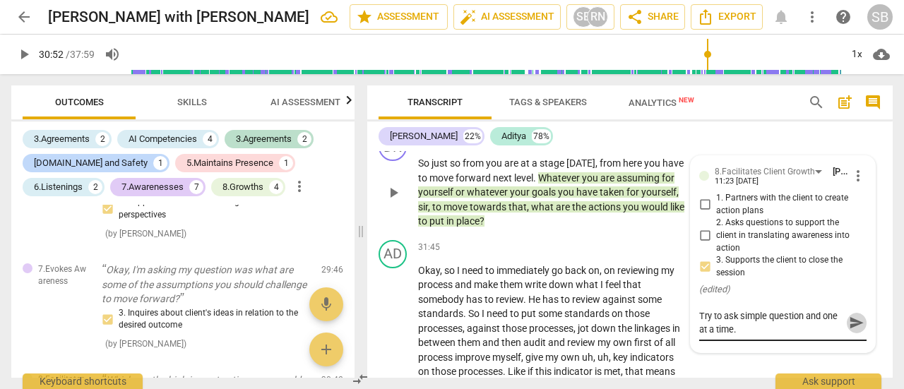
click at [849, 330] on span "send" at bounding box center [857, 323] width 16 height 16
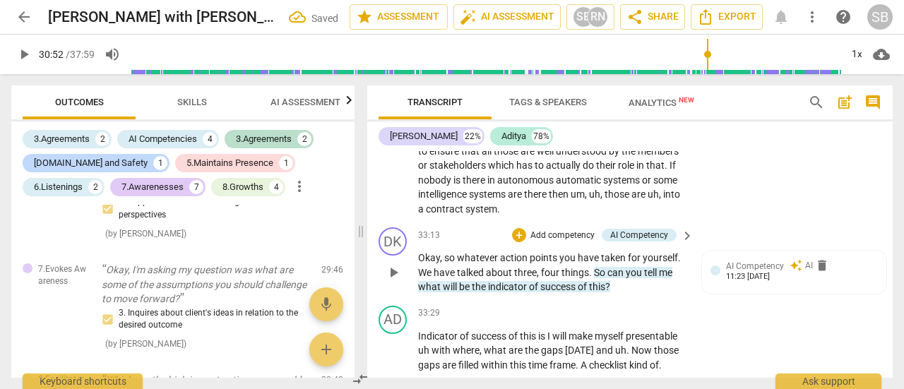
scroll to position [10124, 0]
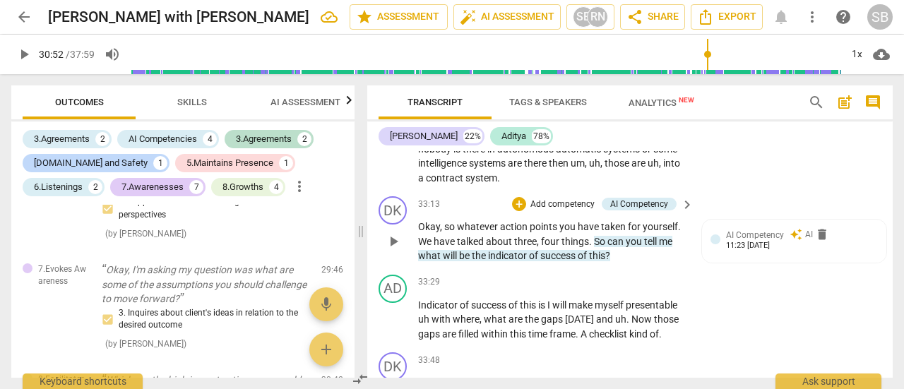
click at [681, 213] on span "keyboard_arrow_right" at bounding box center [687, 204] width 17 height 17
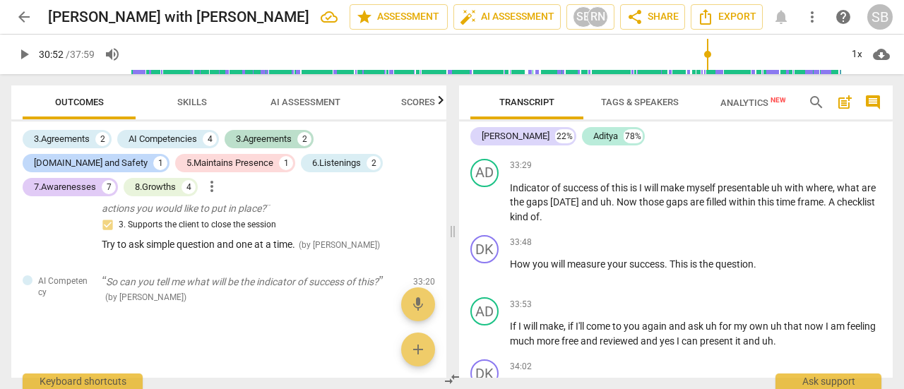
scroll to position [1443, 0]
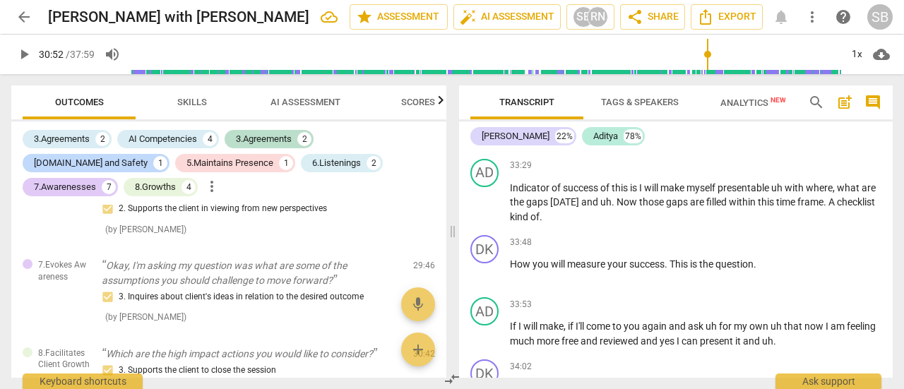
click at [825, 109] on div "AI Competency" at bounding box center [844, 103] width 58 height 13
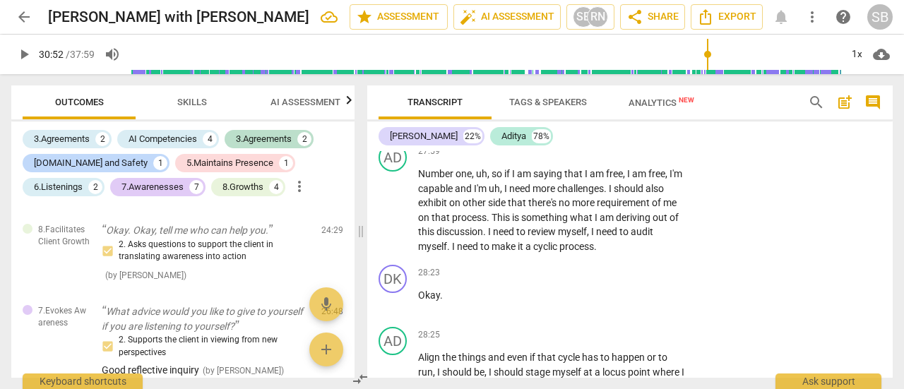
scroll to position [1679, 0]
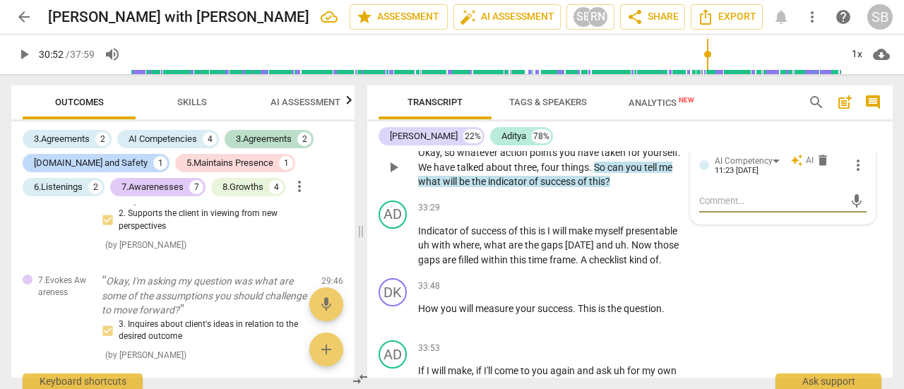
click at [758, 176] on div "11:23 [DATE]" at bounding box center [737, 171] width 44 height 9
click at [772, 167] on div "AI Competency" at bounding box center [750, 161] width 70 height 12
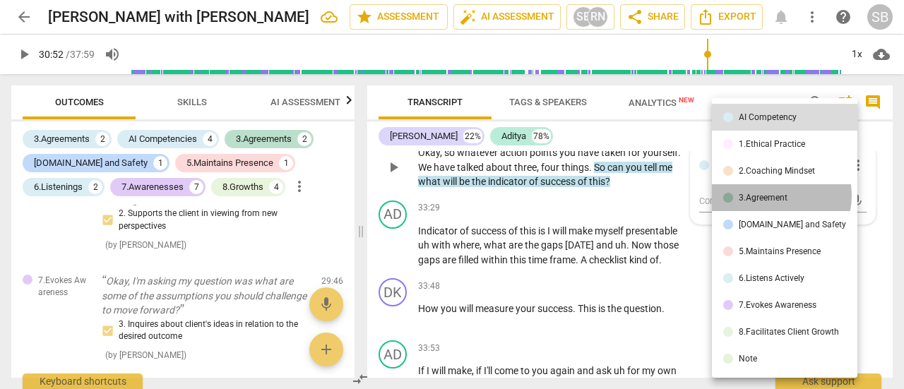
click at [772, 196] on div "3.Agreement" at bounding box center [763, 197] width 49 height 8
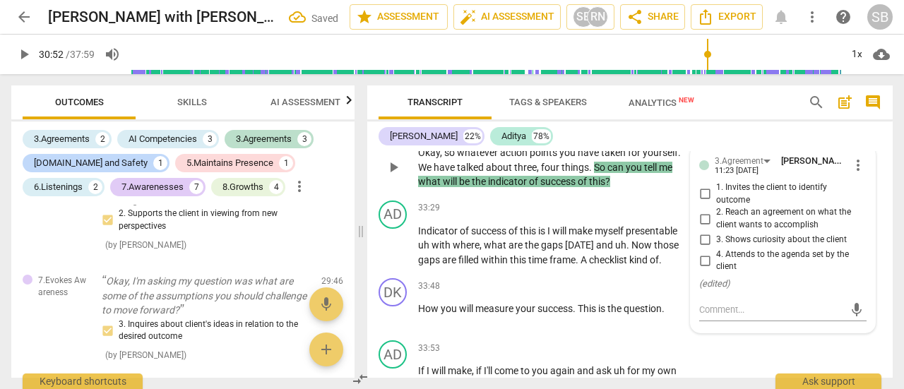
click at [705, 269] on input "4. Attends to the agenda set by the client" at bounding box center [704, 260] width 23 height 17
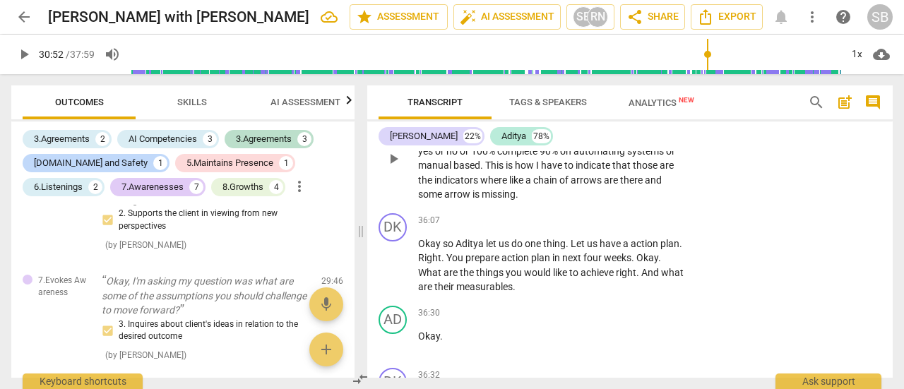
scroll to position [11045, 0]
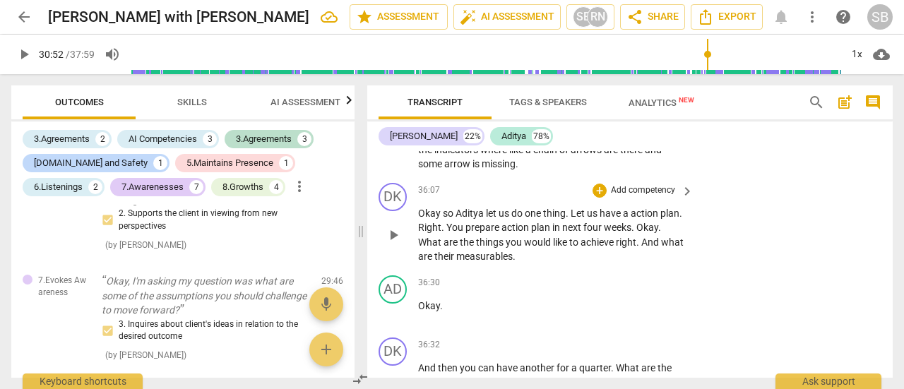
click at [616, 197] on p "Add competency" at bounding box center [642, 190] width 67 height 13
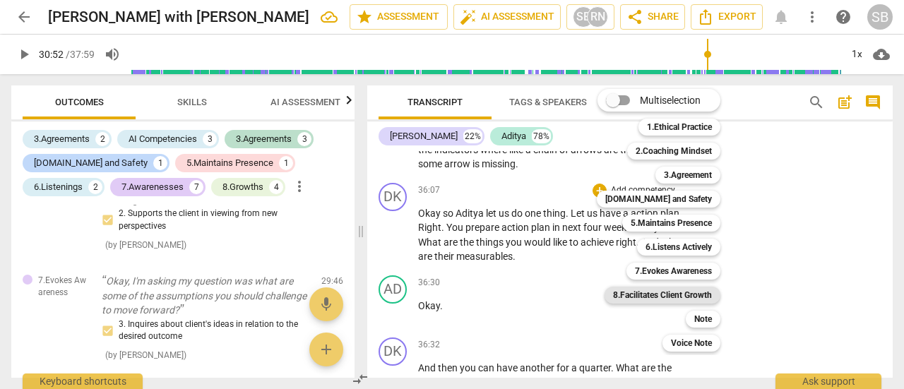
click at [670, 294] on b "8.Facilitates Client Growth" at bounding box center [662, 295] width 99 height 17
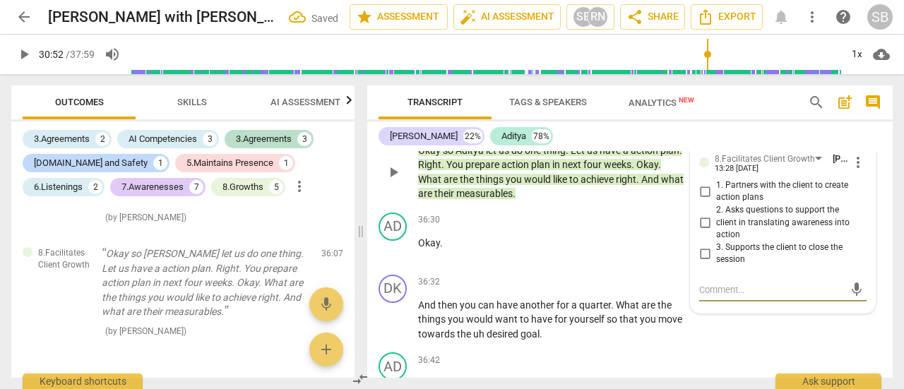
scroll to position [11126, 0]
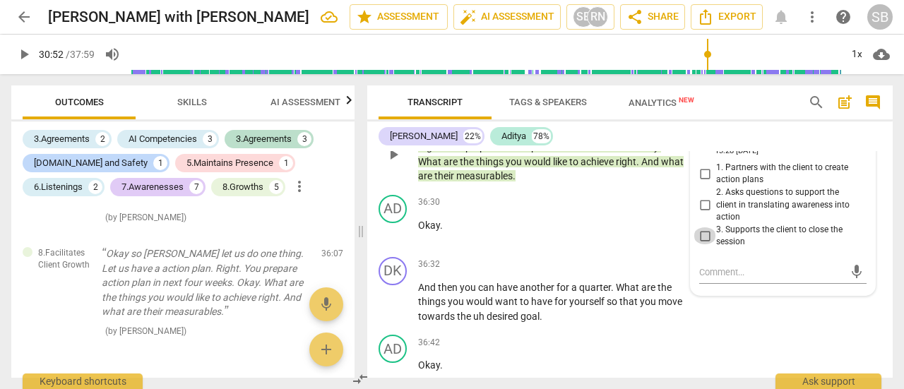
click at [702, 244] on input "3. Supports the client to close the session" at bounding box center [704, 235] width 23 height 17
click at [713, 279] on textarea at bounding box center [771, 271] width 145 height 13
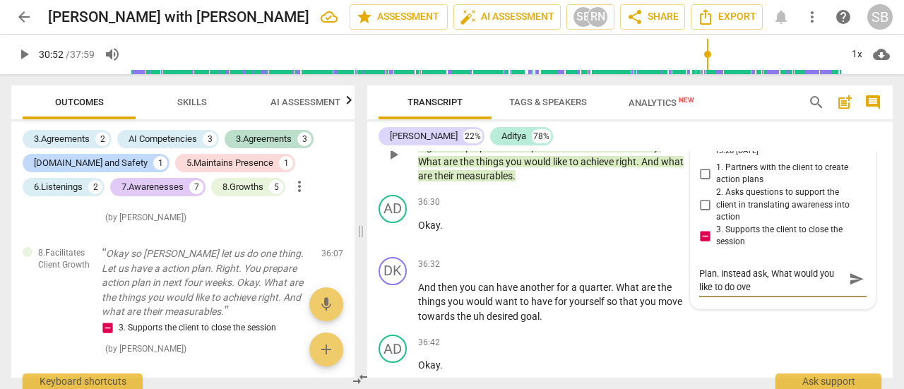
scroll to position [0, 0]
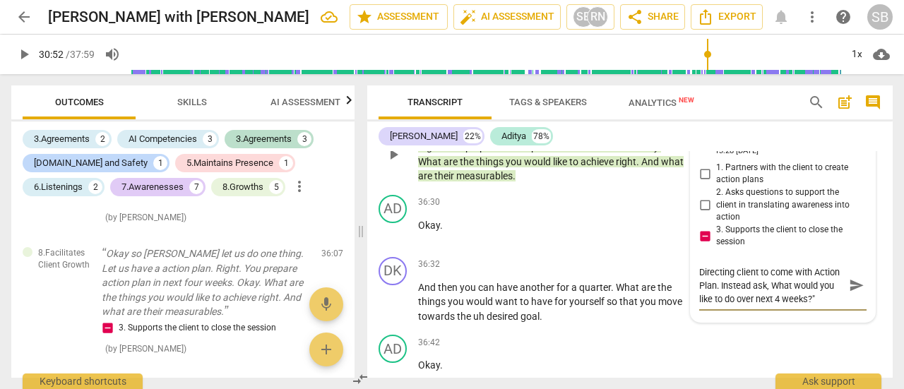
click at [771, 306] on textarea "Directing client to come with Action Plan. Instead ask, What would you like to …" at bounding box center [771, 285] width 145 height 40
click at [858, 294] on span "send" at bounding box center [857, 286] width 16 height 16
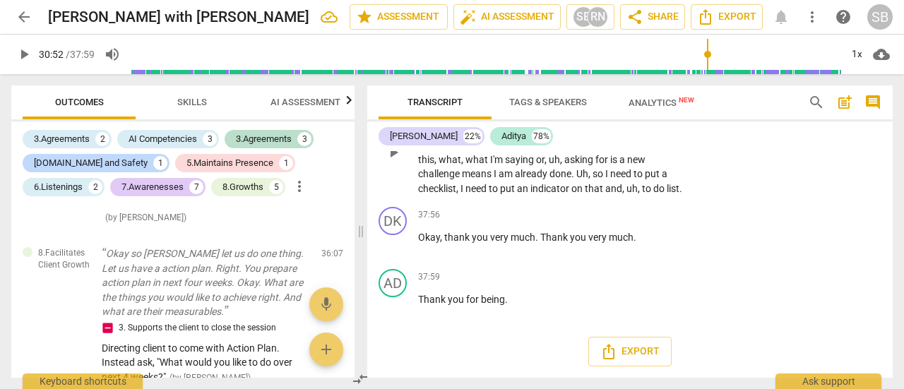
scroll to position [11743, 0]
click at [628, 355] on span "Export" at bounding box center [629, 351] width 59 height 17
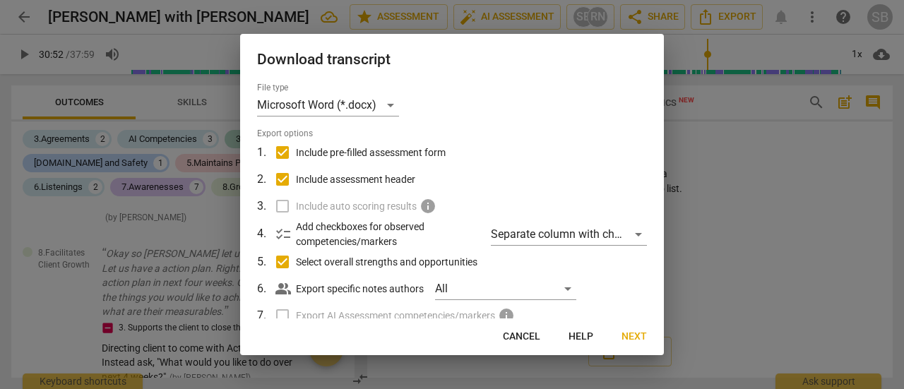
click at [700, 299] on div at bounding box center [452, 194] width 904 height 389
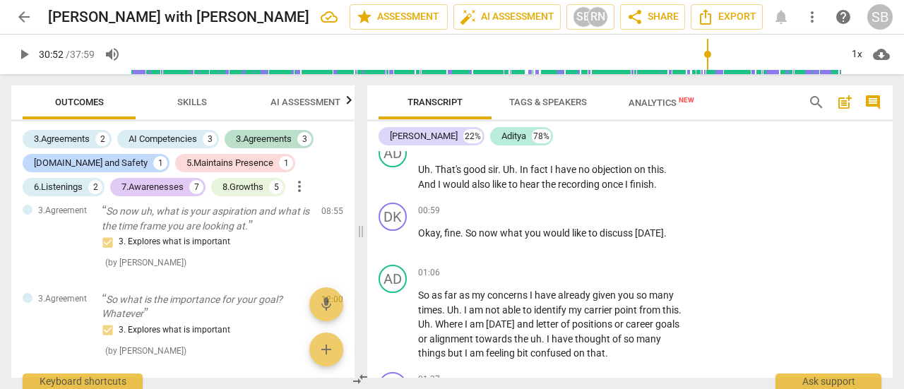
scroll to position [0, 0]
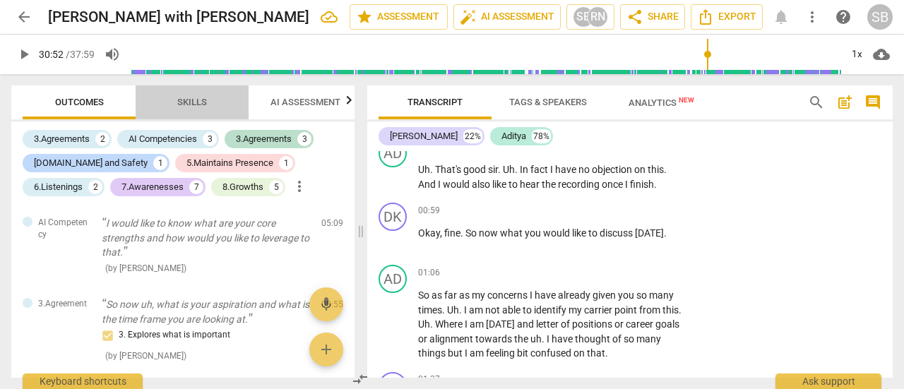
click at [212, 104] on span "Skills" at bounding box center [192, 102] width 64 height 19
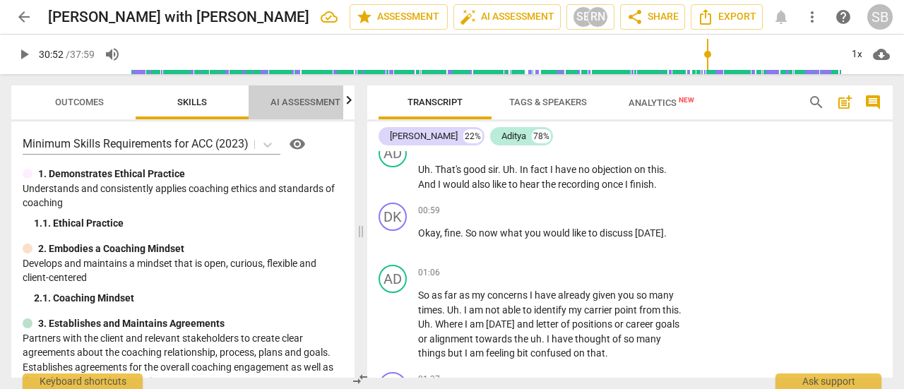
click at [277, 102] on span "AI Assessment" at bounding box center [305, 102] width 70 height 11
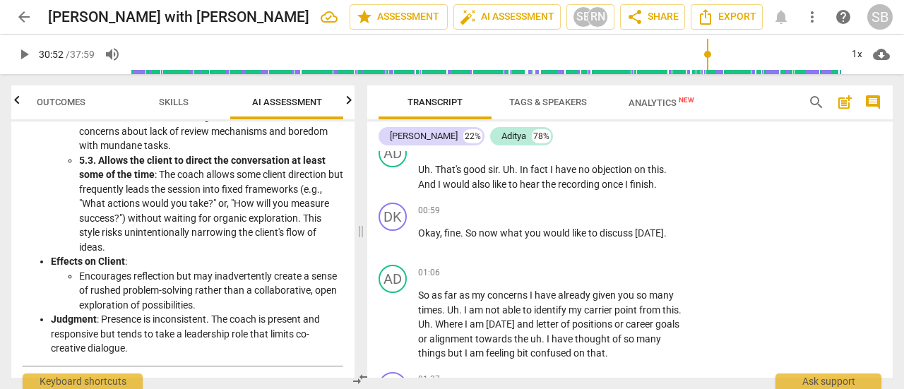
scroll to position [1836, 0]
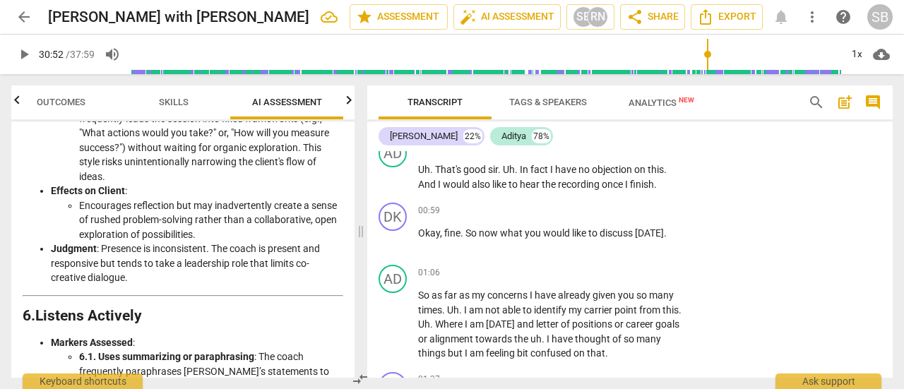
click at [78, 198] on ul "Encourages reflection but may inadvertently create a sense of rushed problem-so…" at bounding box center [197, 220] width 292 height 44
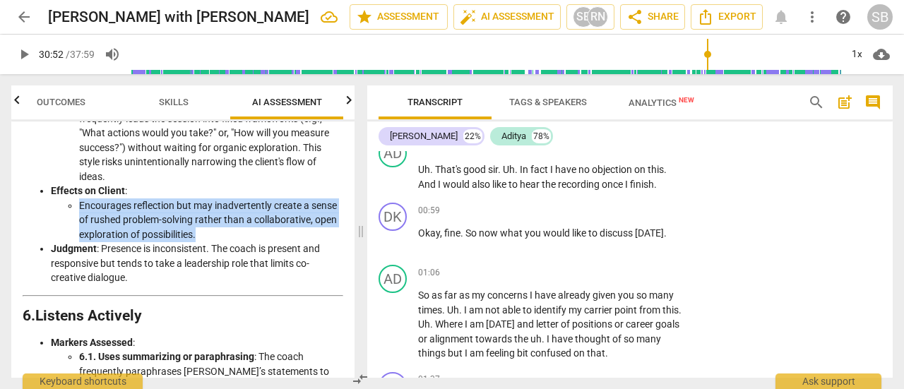
drag, startPoint x: 81, startPoint y: 143, endPoint x: 201, endPoint y: 171, distance: 122.5
click at [201, 198] on li "Encourages reflection but may inadvertently create a sense of rushed problem-so…" at bounding box center [211, 220] width 264 height 44
copy li "Encourages reflection but may inadvertently create a sense of rushed problem-so…"
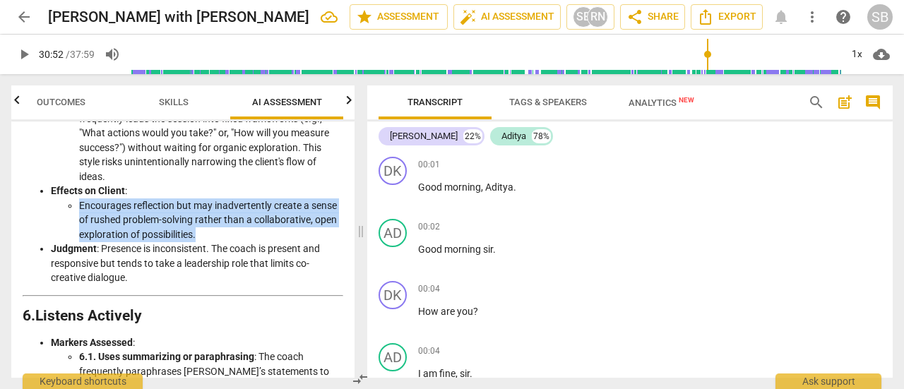
click at [843, 111] on button "post_add" at bounding box center [844, 102] width 23 height 23
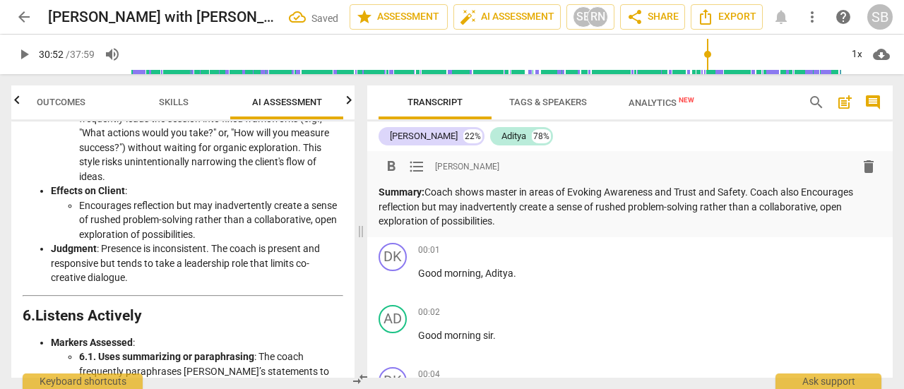
click at [813, 196] on p "Summary: Coach shows master in areas of Evoking Awareness and Trust and Safety.…" at bounding box center [629, 207] width 503 height 44
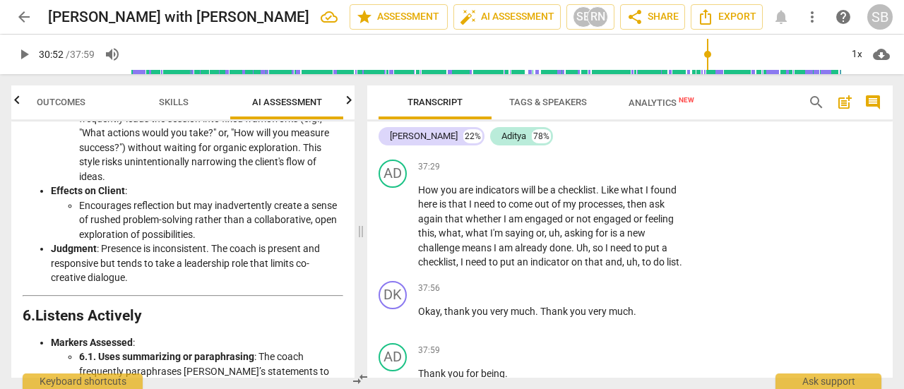
scroll to position [11828, 0]
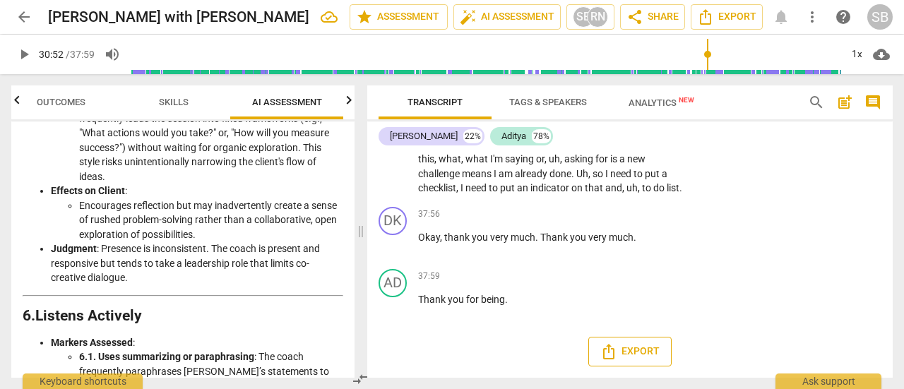
click at [633, 358] on span "Export" at bounding box center [629, 351] width 59 height 17
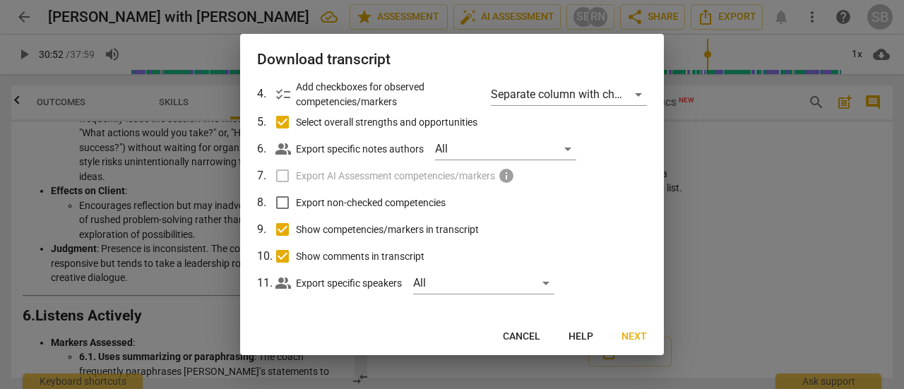
scroll to position [141, 0]
click at [633, 333] on span "Next" at bounding box center [633, 337] width 25 height 14
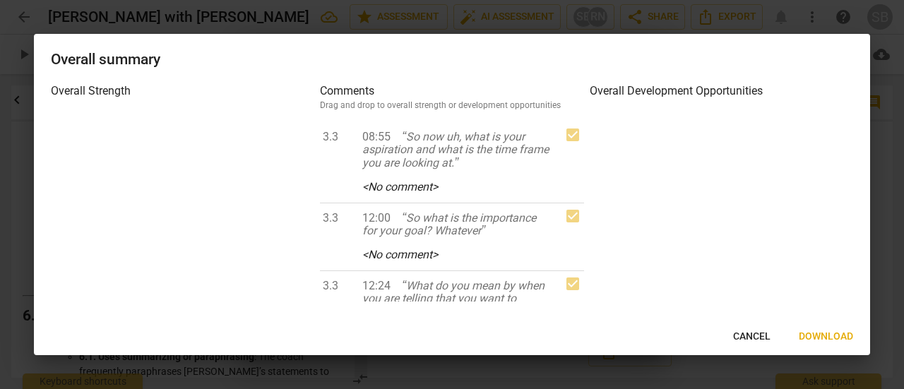
click at [804, 335] on span "Download" at bounding box center [826, 337] width 54 height 14
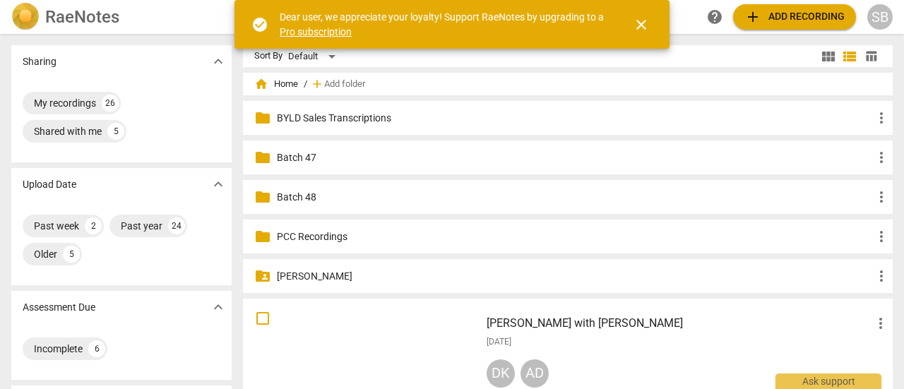
click at [642, 22] on span "close" at bounding box center [641, 24] width 17 height 17
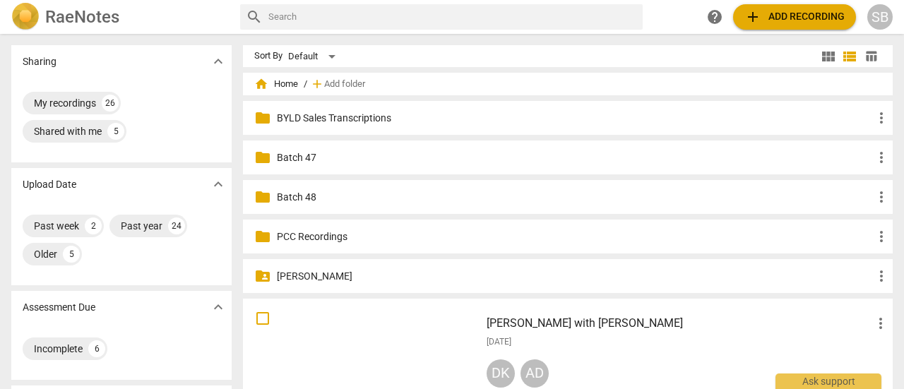
click at [614, 319] on h3 "[PERSON_NAME] with [PERSON_NAME]" at bounding box center [679, 323] width 386 height 17
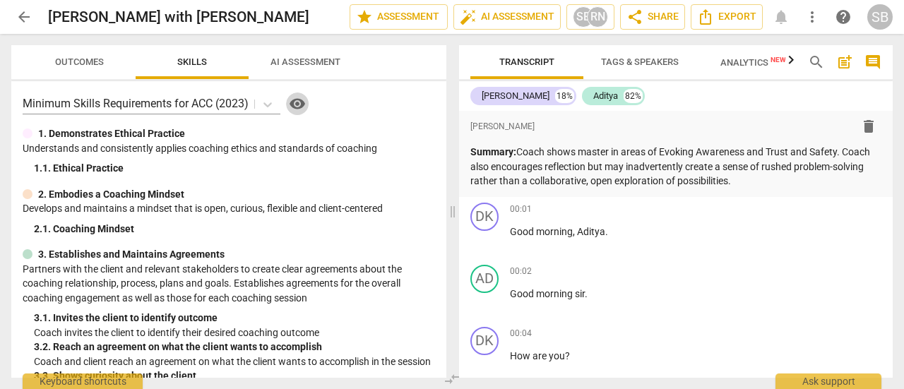
click at [299, 98] on span "visibility" at bounding box center [297, 103] width 17 height 17
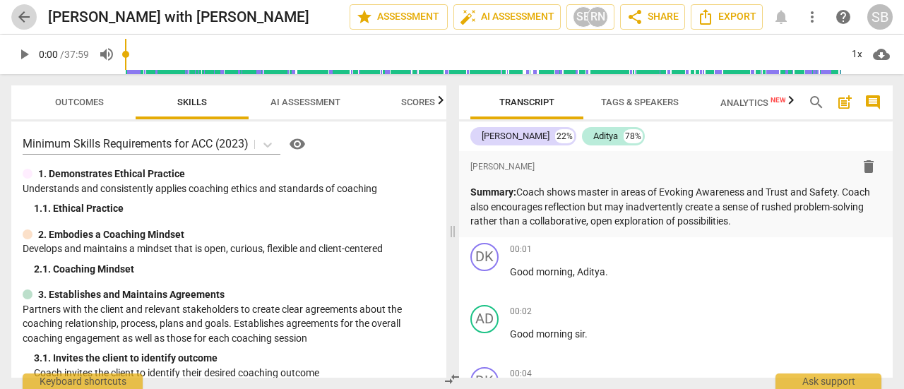
click at [28, 22] on span "arrow_back" at bounding box center [24, 16] width 17 height 17
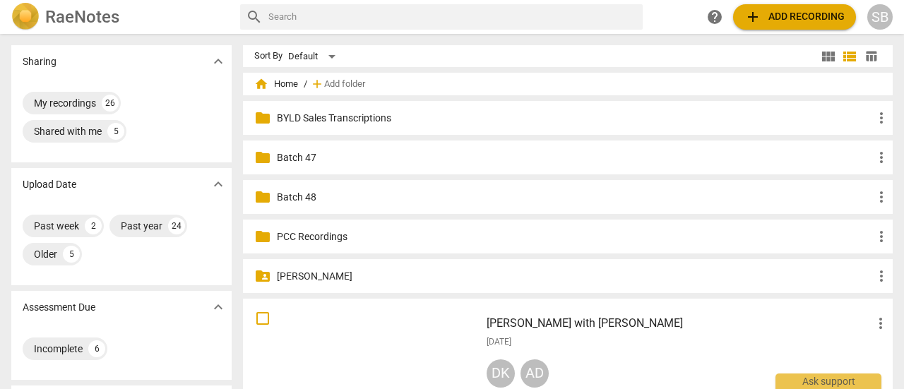
click at [427, 232] on p "PCC Recordings" at bounding box center [575, 236] width 596 height 15
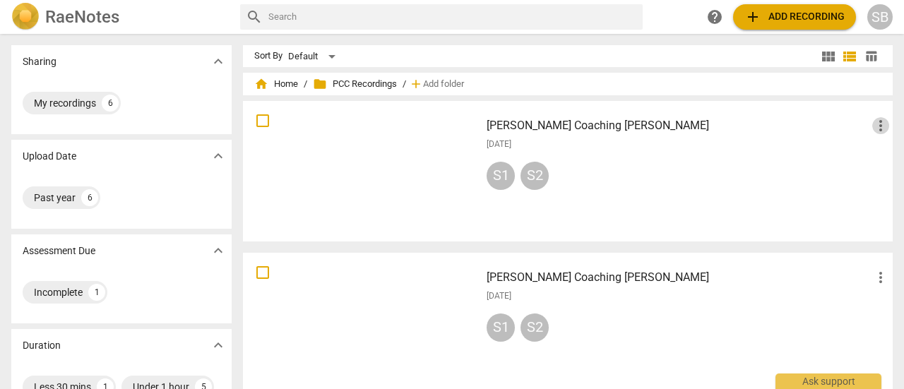
click at [872, 124] on span "more_vert" at bounding box center [880, 125] width 17 height 17
click at [572, 217] on div at bounding box center [452, 194] width 904 height 389
click at [647, 143] on div "2025-07-08" at bounding box center [687, 144] width 402 height 12
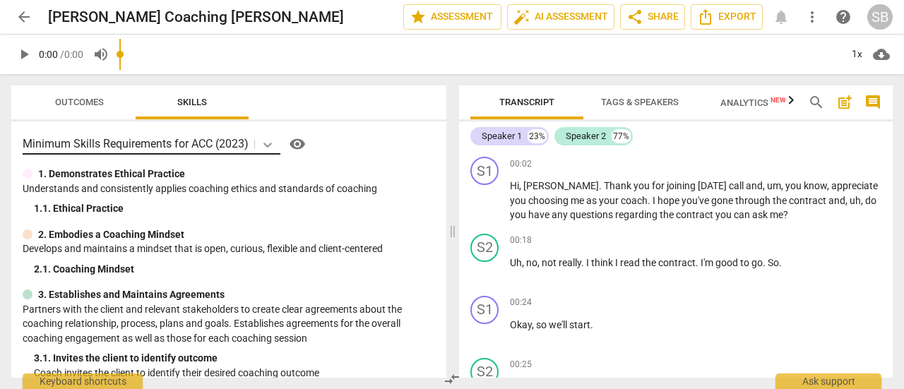
click at [265, 143] on icon at bounding box center [268, 145] width 14 height 14
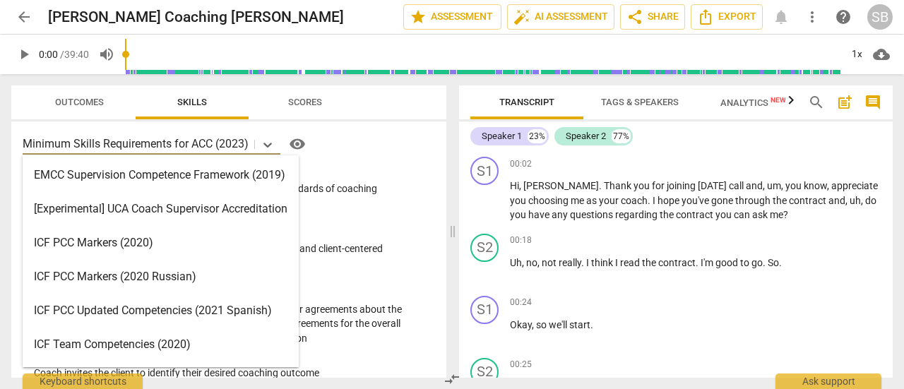
click at [184, 244] on div "ICF PCC Markers (2020)" at bounding box center [161, 243] width 276 height 34
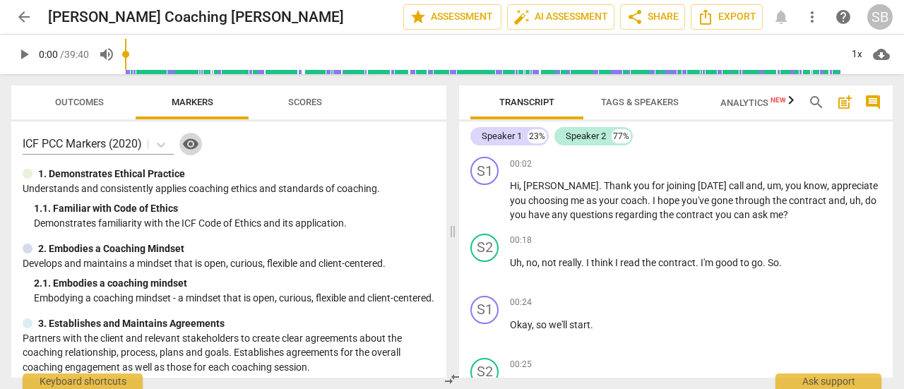
click at [191, 147] on span "visibility" at bounding box center [190, 144] width 17 height 17
click at [102, 106] on span "Outcomes" at bounding box center [79, 102] width 49 height 11
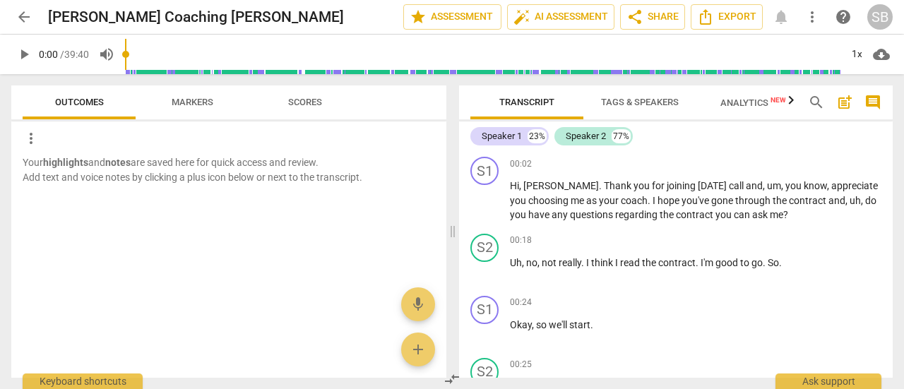
click at [208, 102] on span "Markers" at bounding box center [193, 102] width 42 height 11
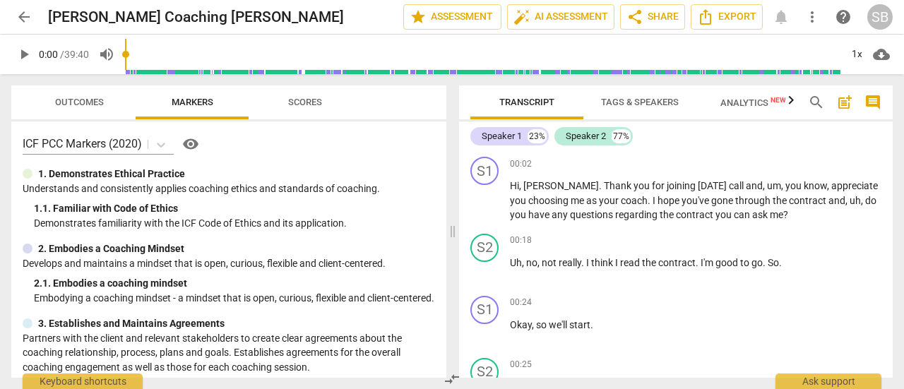
click at [302, 90] on button "Scores" at bounding box center [305, 102] width 113 height 34
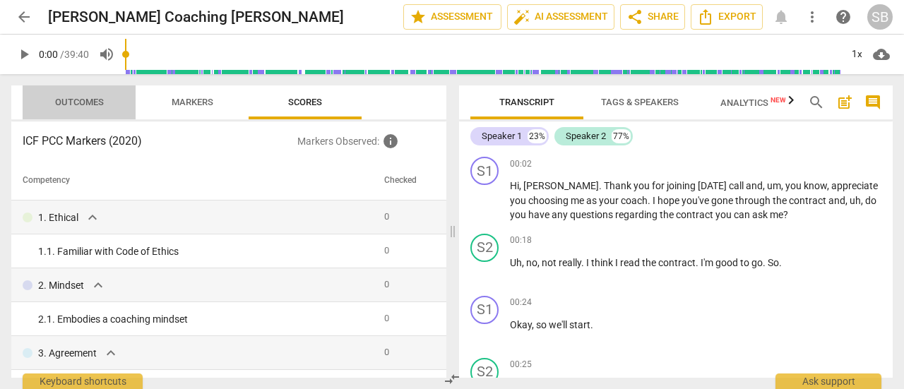
click at [84, 104] on span "Outcomes" at bounding box center [79, 102] width 49 height 11
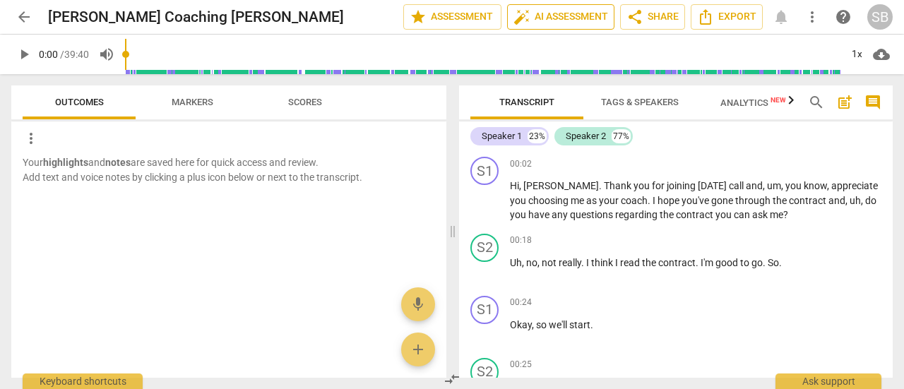
click at [580, 20] on span "auto_fix_high AI Assessment" at bounding box center [560, 16] width 95 height 17
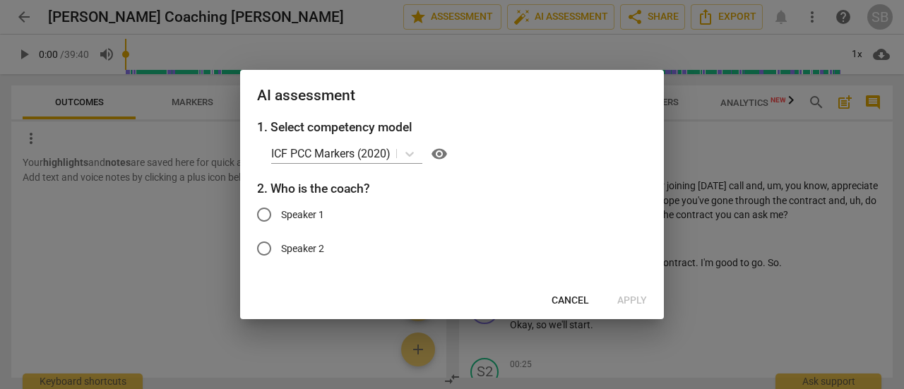
click at [835, 235] on div at bounding box center [452, 194] width 904 height 389
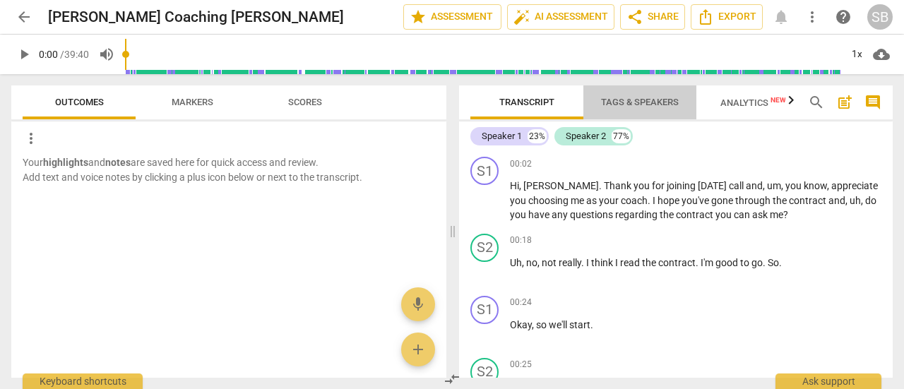
click at [650, 104] on span "Tags & Speakers" at bounding box center [640, 102] width 78 height 11
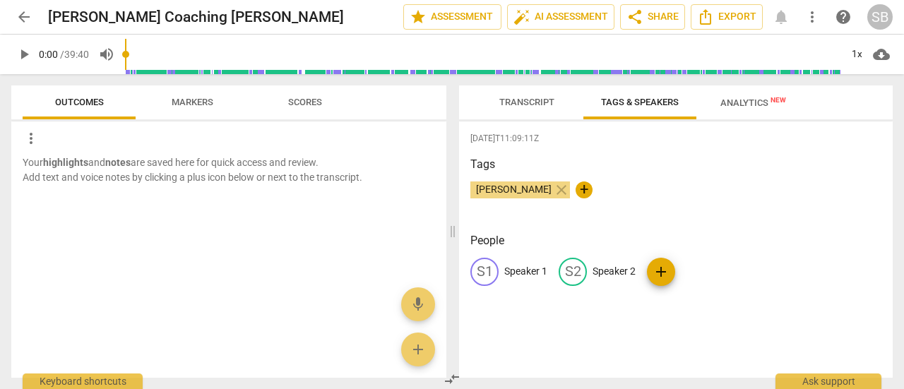
click at [534, 270] on p "Speaker 1" at bounding box center [525, 271] width 43 height 15
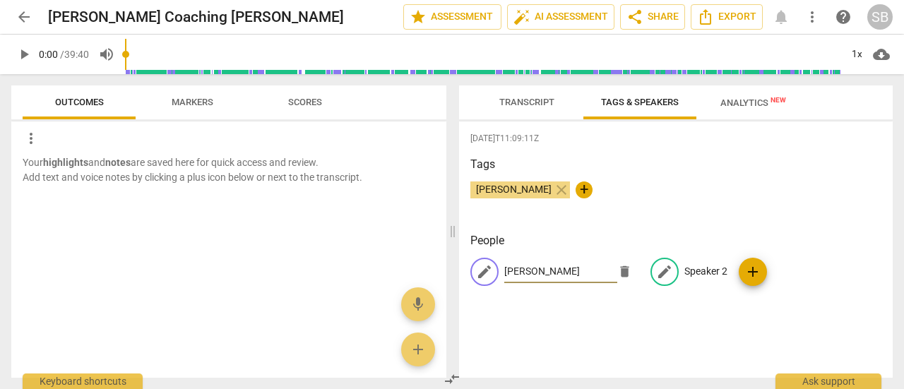
type input "Ridhi Budhiraja"
click at [715, 266] on p "Speaker 2" at bounding box center [705, 271] width 43 height 15
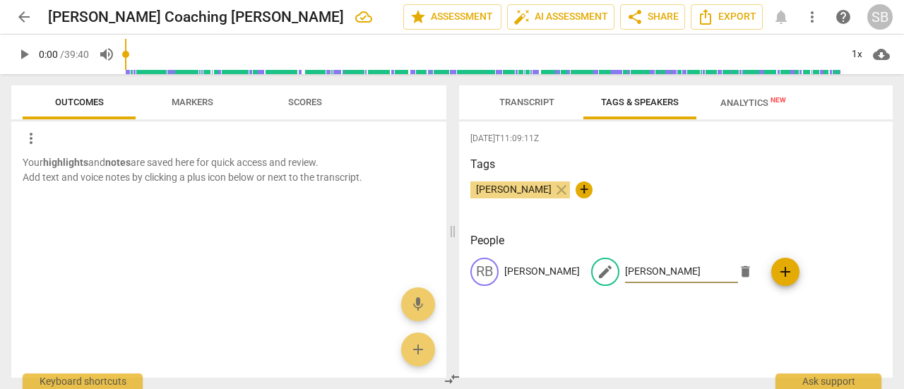
type input "Monica Sharma"
click at [538, 107] on span "Transcript" at bounding box center [526, 102] width 55 height 11
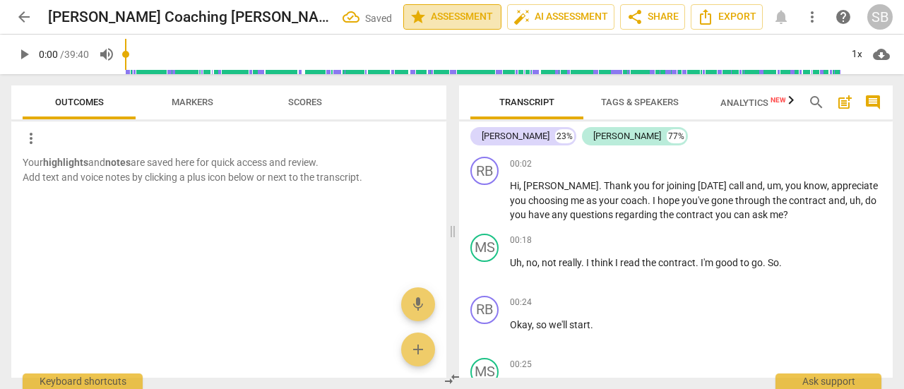
click at [459, 13] on span "star Assessment" at bounding box center [452, 16] width 85 height 17
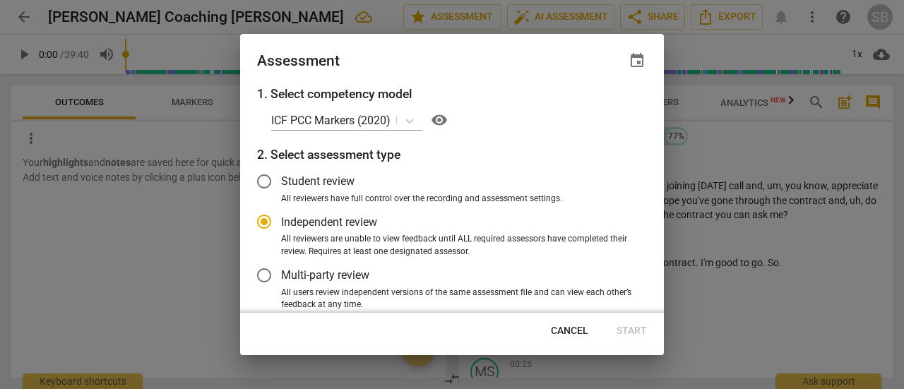
click at [840, 155] on div at bounding box center [452, 194] width 904 height 389
radio input "false"
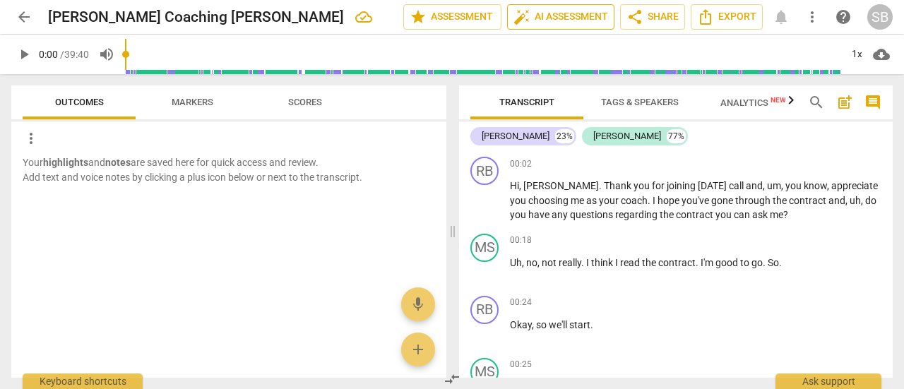
click at [571, 10] on span "auto_fix_high AI Assessment" at bounding box center [560, 16] width 95 height 17
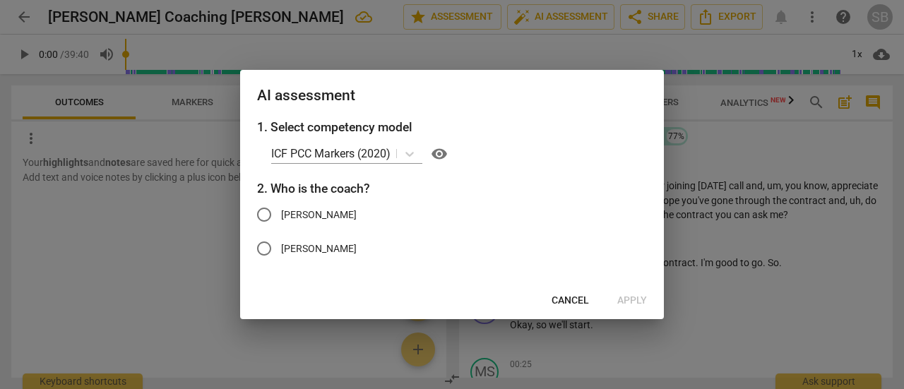
click at [313, 218] on span "Ridhi Budhiraja" at bounding box center [319, 215] width 76 height 15
click at [281, 218] on input "Ridhi Budhiraja" at bounding box center [264, 215] width 34 height 34
radio input "true"
click at [638, 296] on span "Apply" at bounding box center [632, 301] width 30 height 14
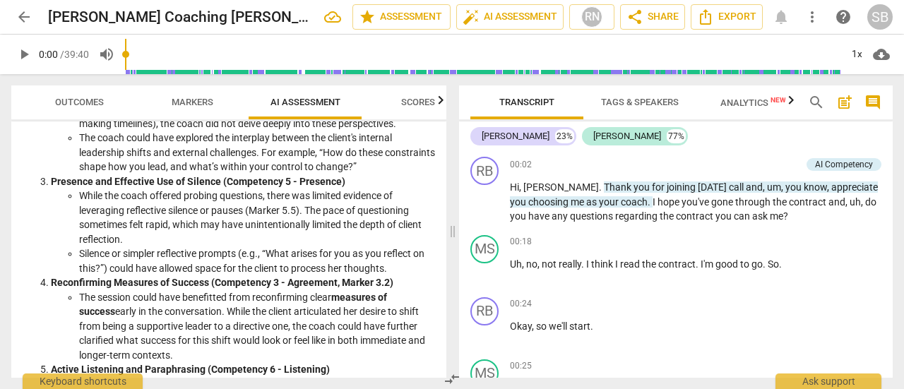
scroll to position [989, 0]
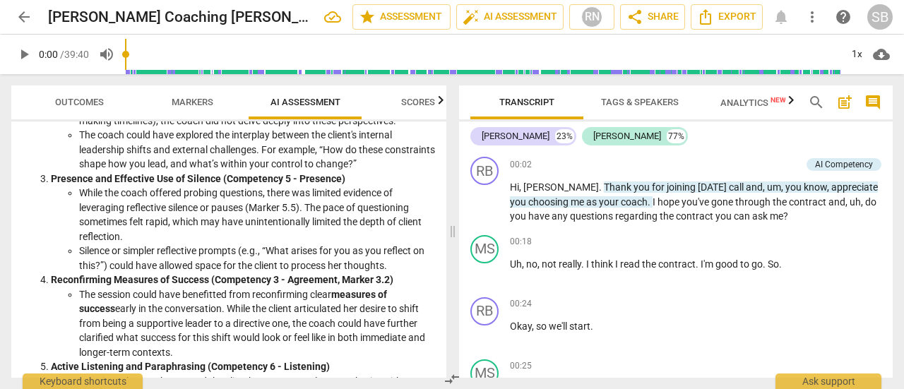
click at [768, 105] on span "Analytics New" at bounding box center [753, 102] width 66 height 11
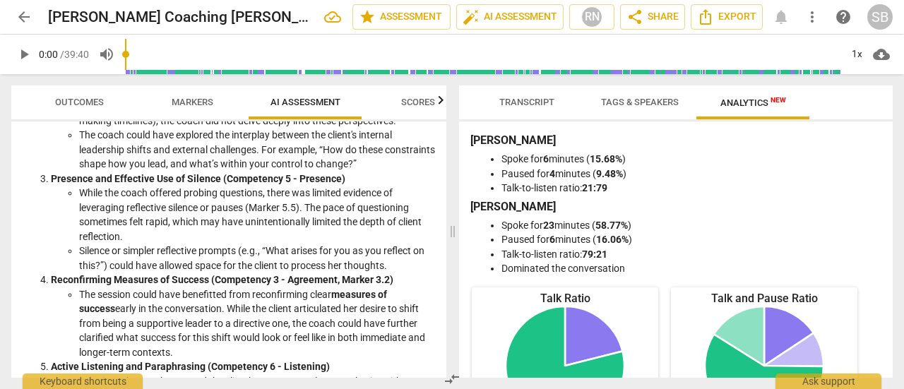
scroll to position [0, 0]
click at [543, 109] on span "Transcript" at bounding box center [526, 102] width 89 height 19
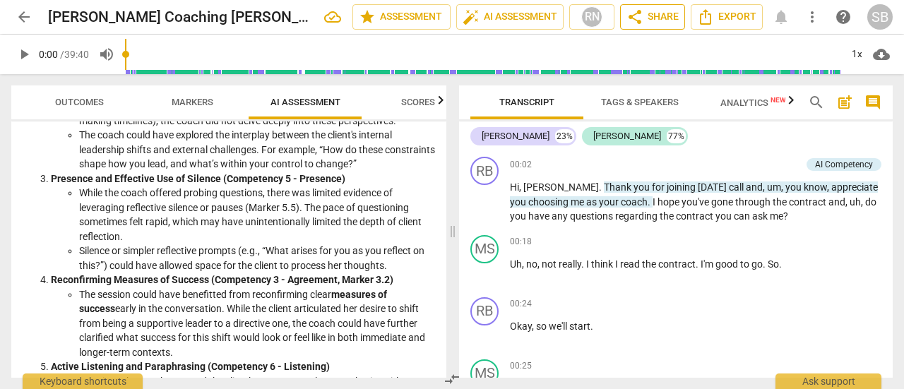
click at [659, 11] on span "share Share" at bounding box center [652, 16] width 52 height 17
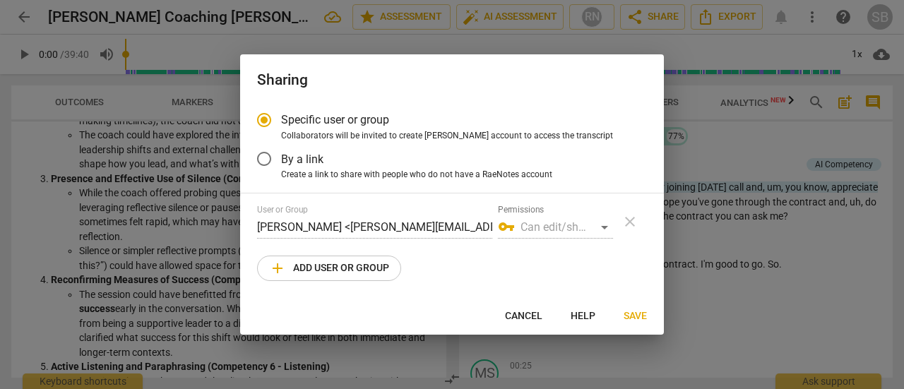
click at [363, 272] on span "add Add user or group" at bounding box center [329, 268] width 120 height 17
radio input "false"
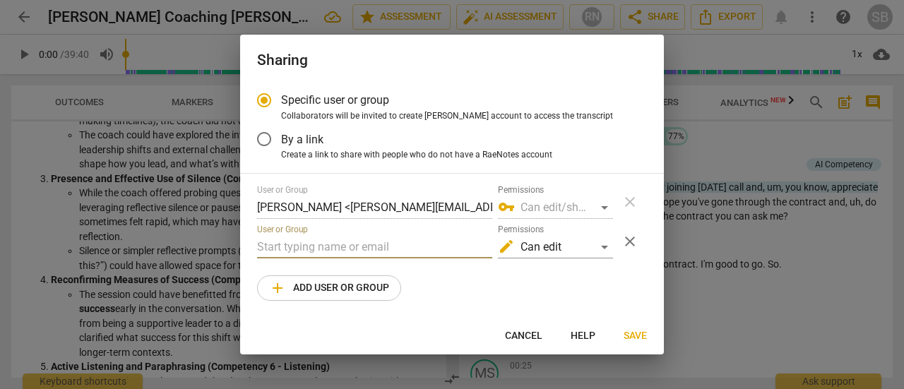
click at [369, 250] on input "text" at bounding box center [374, 247] width 235 height 23
type input "ridhi@coachwale.com"
click at [448, 148] on label "By a link" at bounding box center [441, 139] width 388 height 34
click at [281, 148] on input "By a link" at bounding box center [264, 139] width 34 height 34
radio input "false"
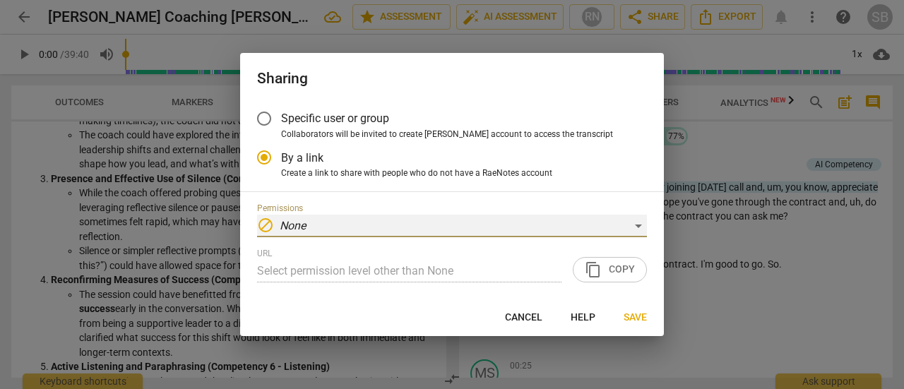
click at [640, 229] on div "block None" at bounding box center [452, 226] width 390 height 23
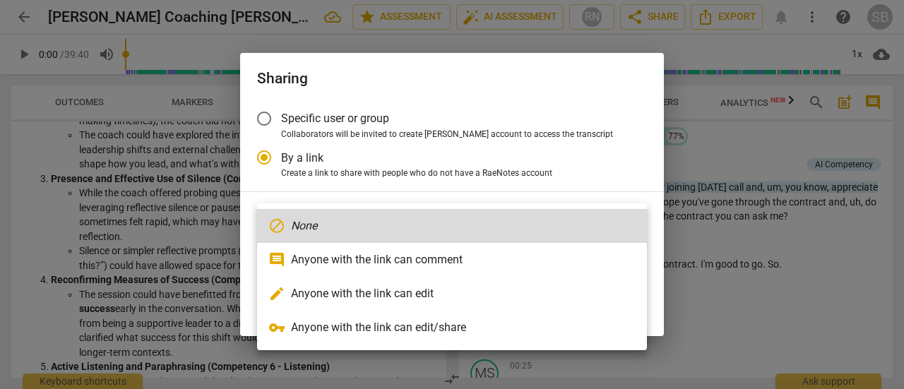
click at [583, 98] on div at bounding box center [452, 194] width 904 height 389
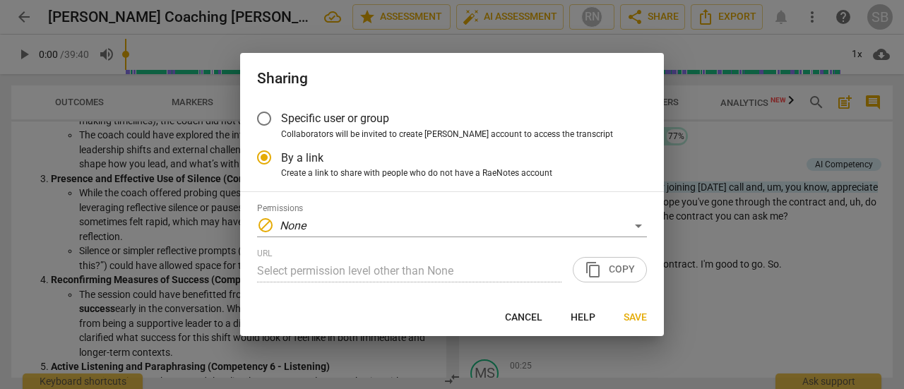
click at [616, 277] on div "URL Select permission level other than None content_copy Copy" at bounding box center [452, 266] width 390 height 34
click at [592, 273] on div "URL Select permission level other than None content_copy Copy" at bounding box center [452, 266] width 390 height 34
click at [270, 115] on input "Specific user or group" at bounding box center [264, 119] width 34 height 34
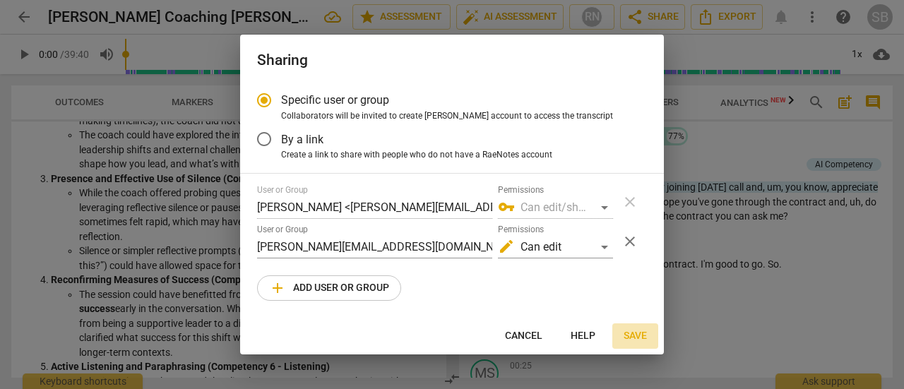
click at [635, 338] on span "Save" at bounding box center [634, 336] width 23 height 14
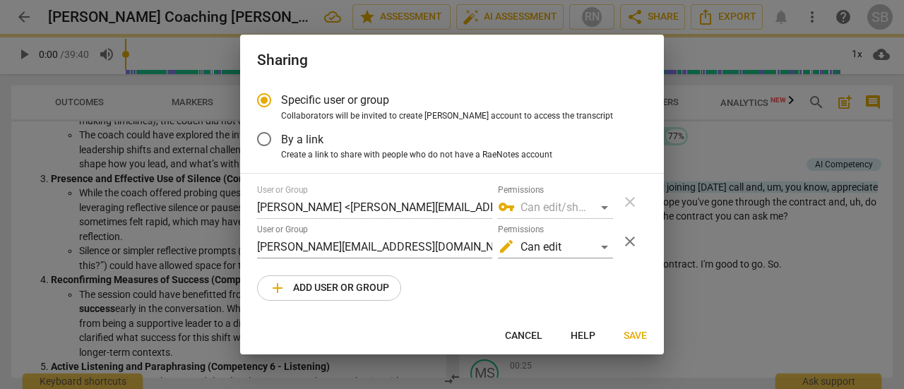
radio input "false"
